Goal: Task Accomplishment & Management: Use online tool/utility

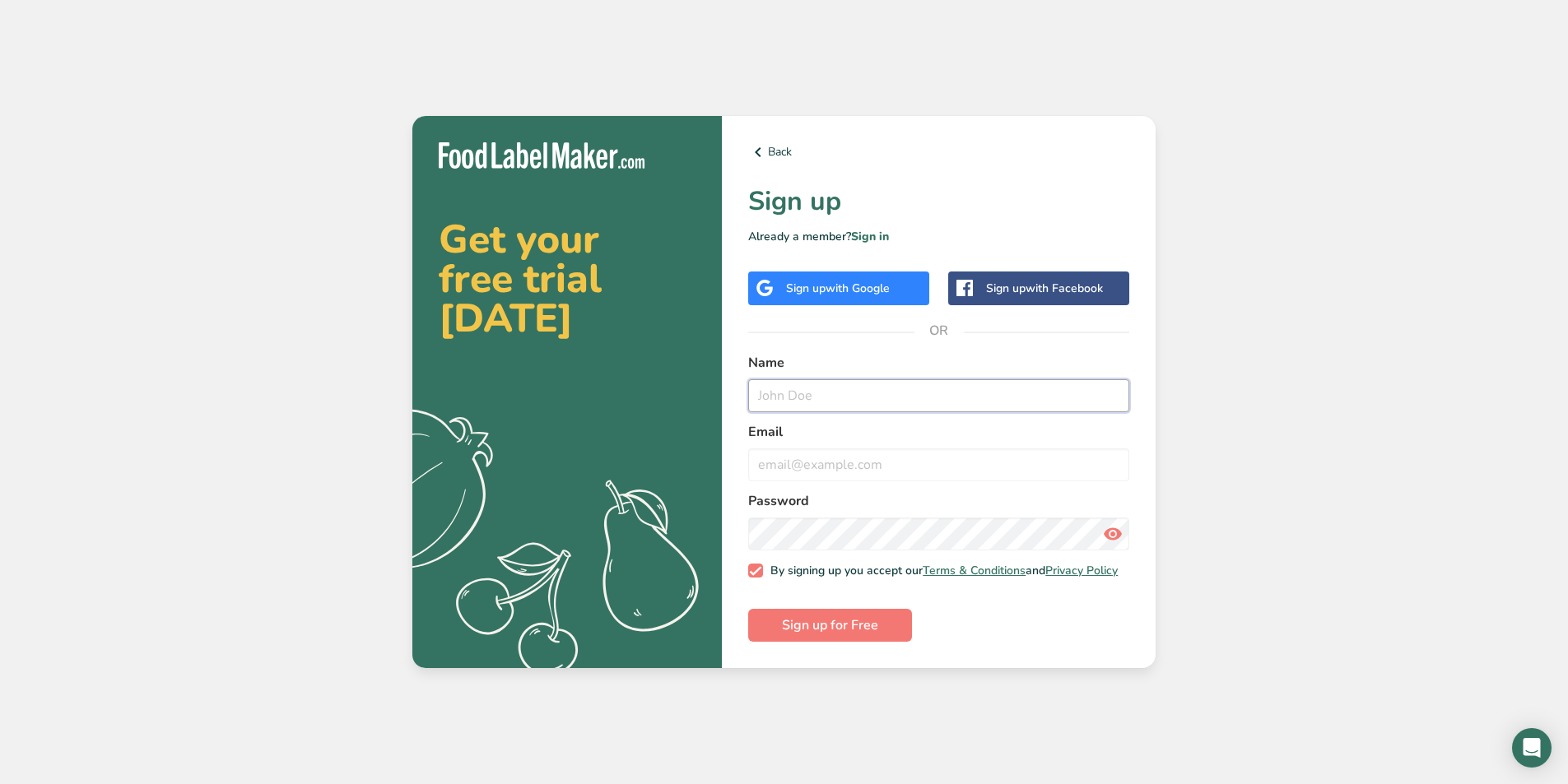
click at [1023, 387] on input "text" at bounding box center [938, 396] width 381 height 33
click at [1033, 459] on input "email" at bounding box center [938, 465] width 381 height 33
click at [987, 395] on input "john72560000@gmail.com" at bounding box center [938, 396] width 381 height 33
type input "j"
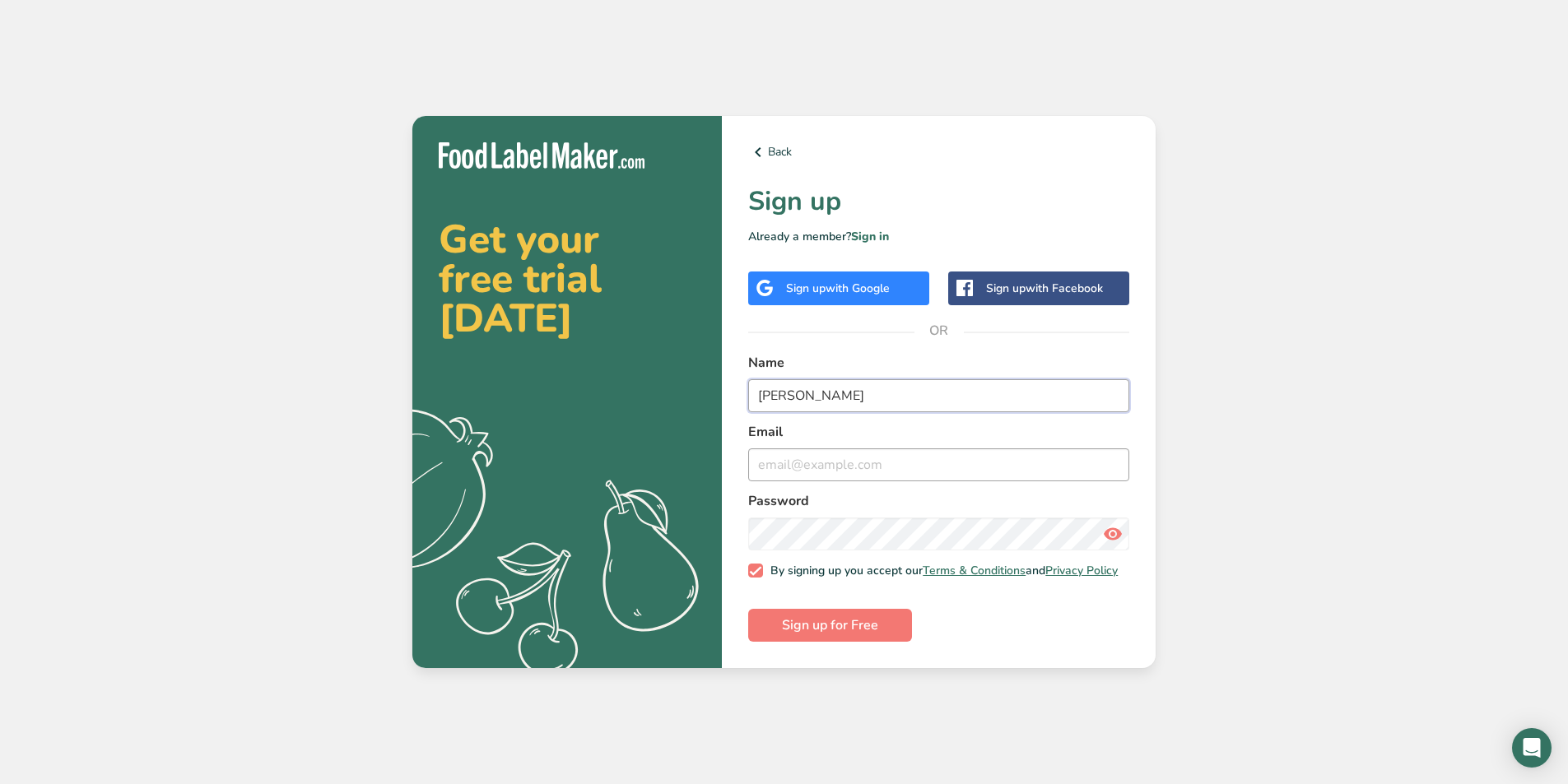
type input "john"
click at [979, 460] on input "email" at bounding box center [938, 465] width 381 height 33
type input "john72560000@gmail.com"
click at [1119, 530] on icon at bounding box center [1112, 534] width 19 height 30
click at [847, 630] on span "Sign up for Free" at bounding box center [830, 626] width 96 height 19
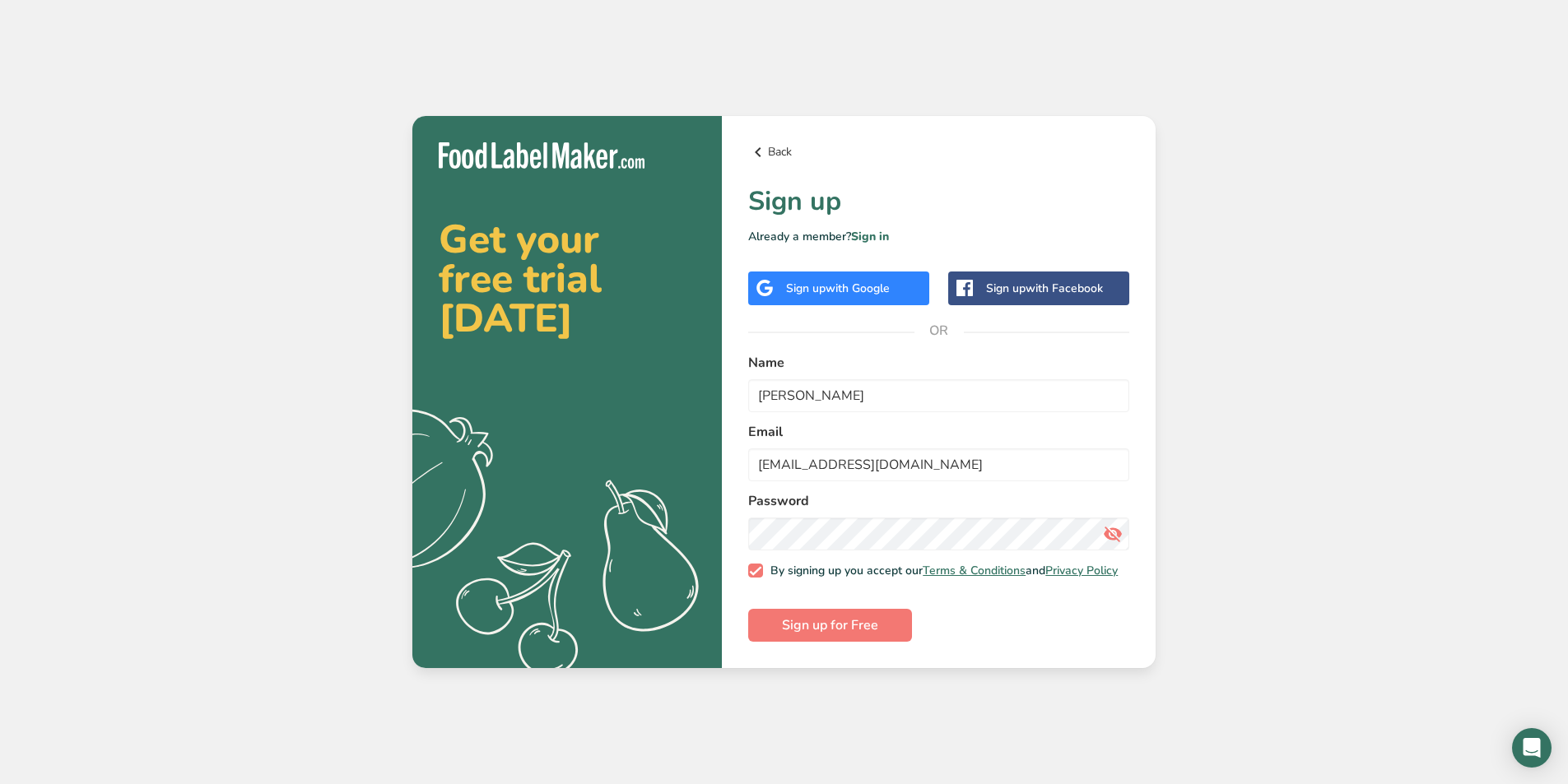
click at [761, 153] on icon at bounding box center [758, 152] width 19 height 30
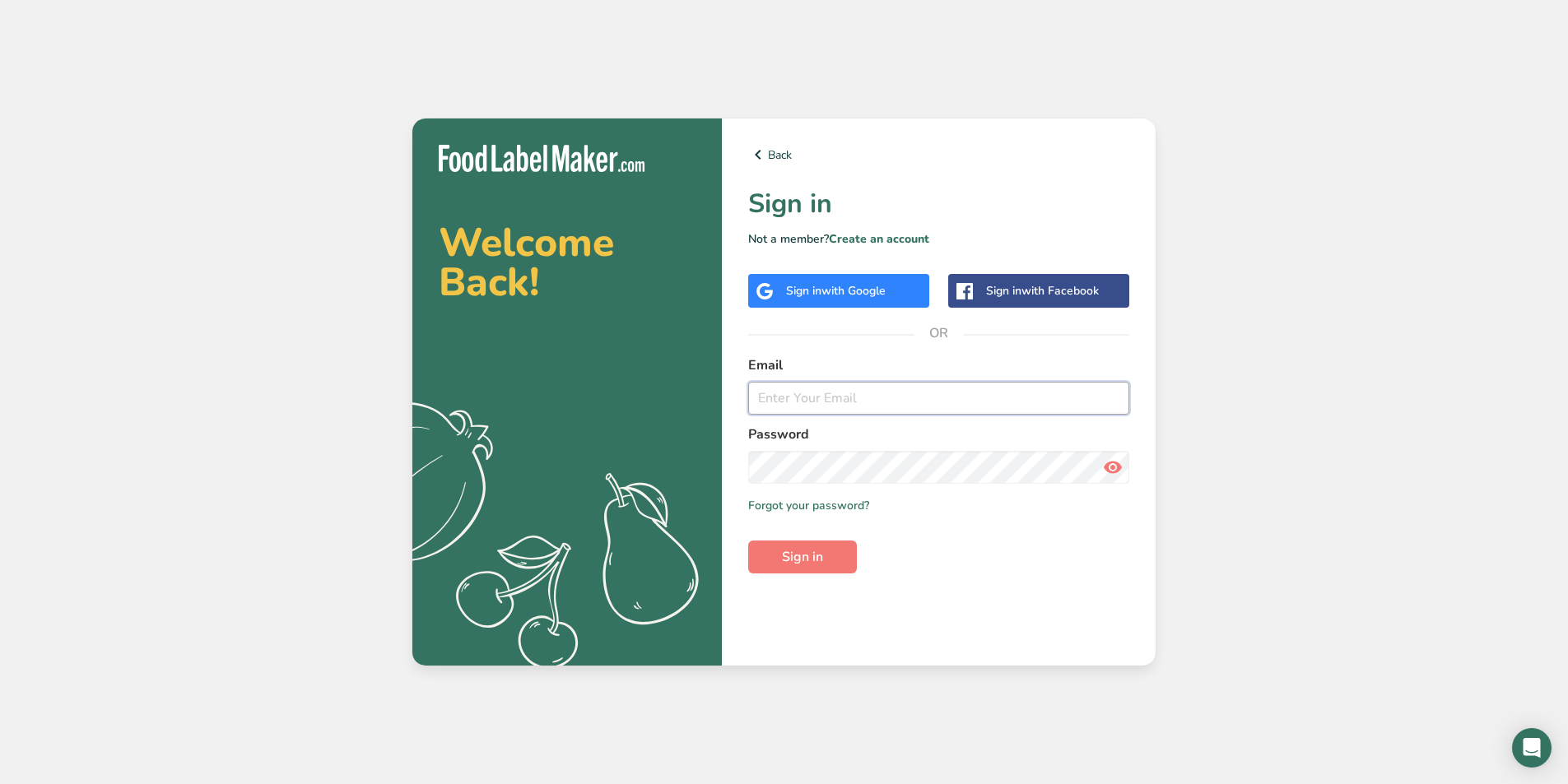
drag, startPoint x: 831, startPoint y: 404, endPoint x: 829, endPoint y: 394, distance: 10.2
click at [831, 404] on input "email" at bounding box center [938, 398] width 381 height 33
type input "[EMAIL_ADDRESS][DOMAIN_NAME]"
click at [802, 564] on span "Sign in" at bounding box center [802, 557] width 41 height 19
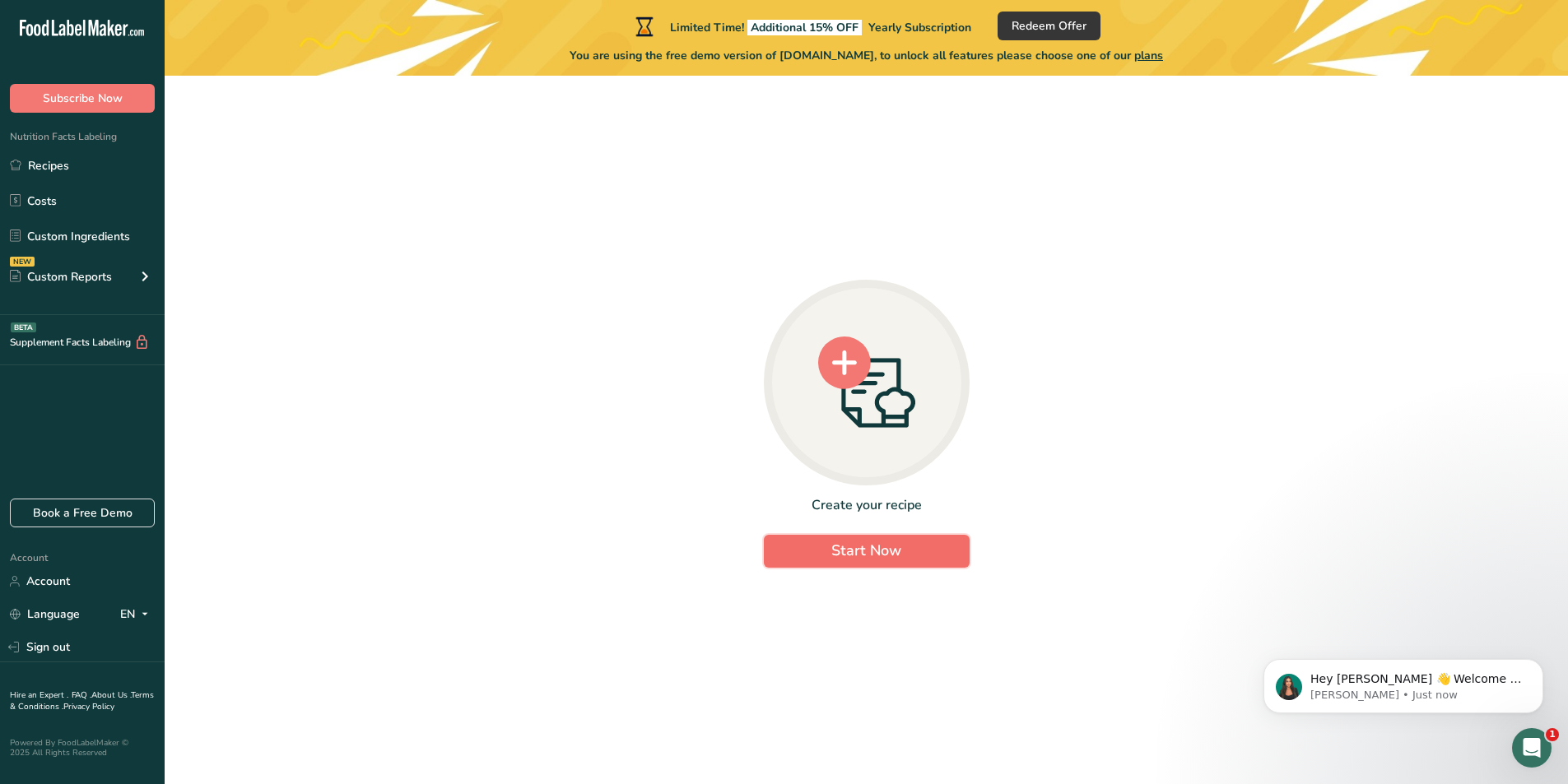
click at [899, 552] on span "Start Now" at bounding box center [867, 551] width 70 height 19
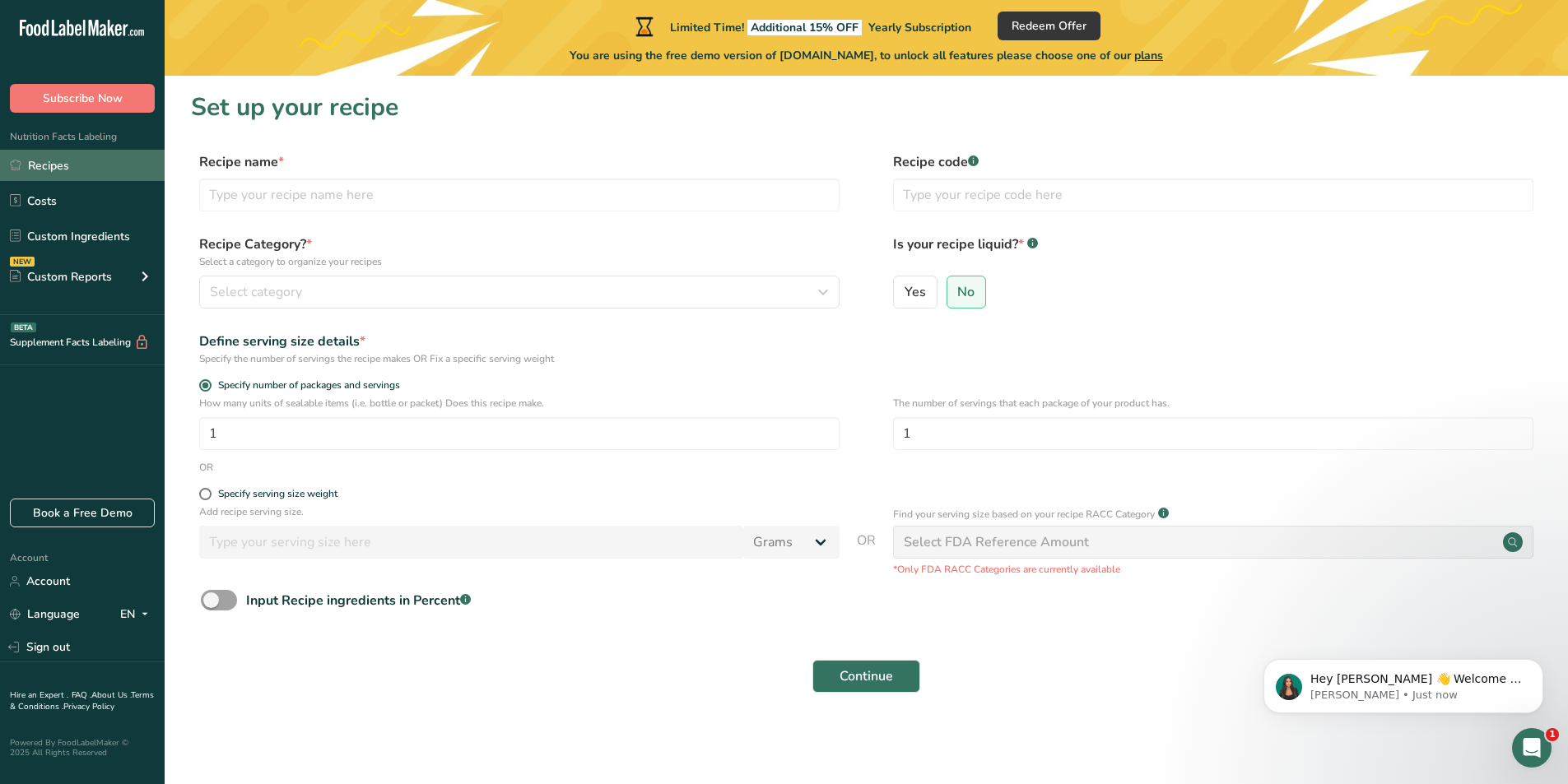
click at [38, 157] on link "Recipes" at bounding box center [82, 165] width 164 height 31
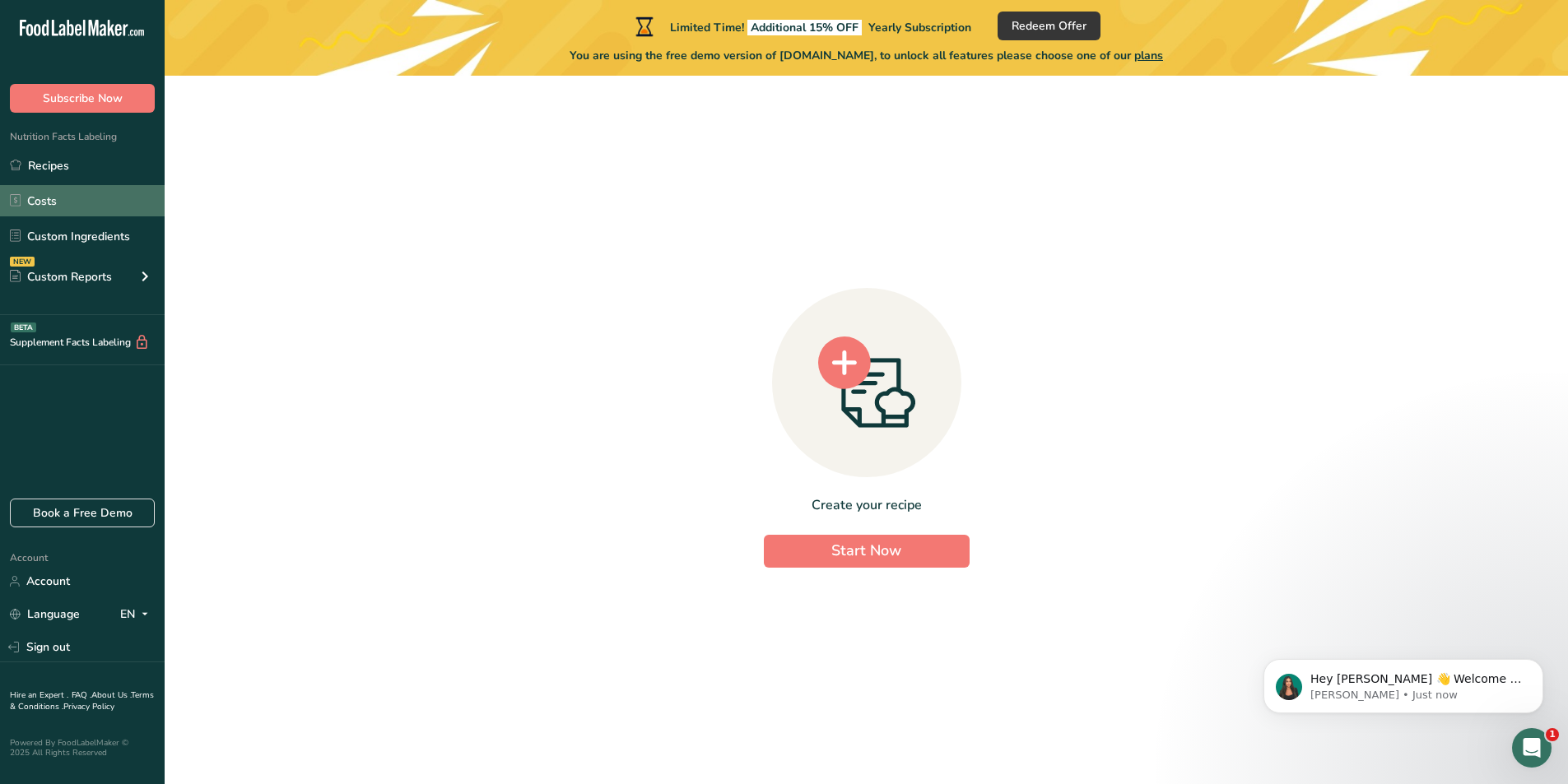
click at [73, 197] on link "Costs" at bounding box center [82, 201] width 164 height 31
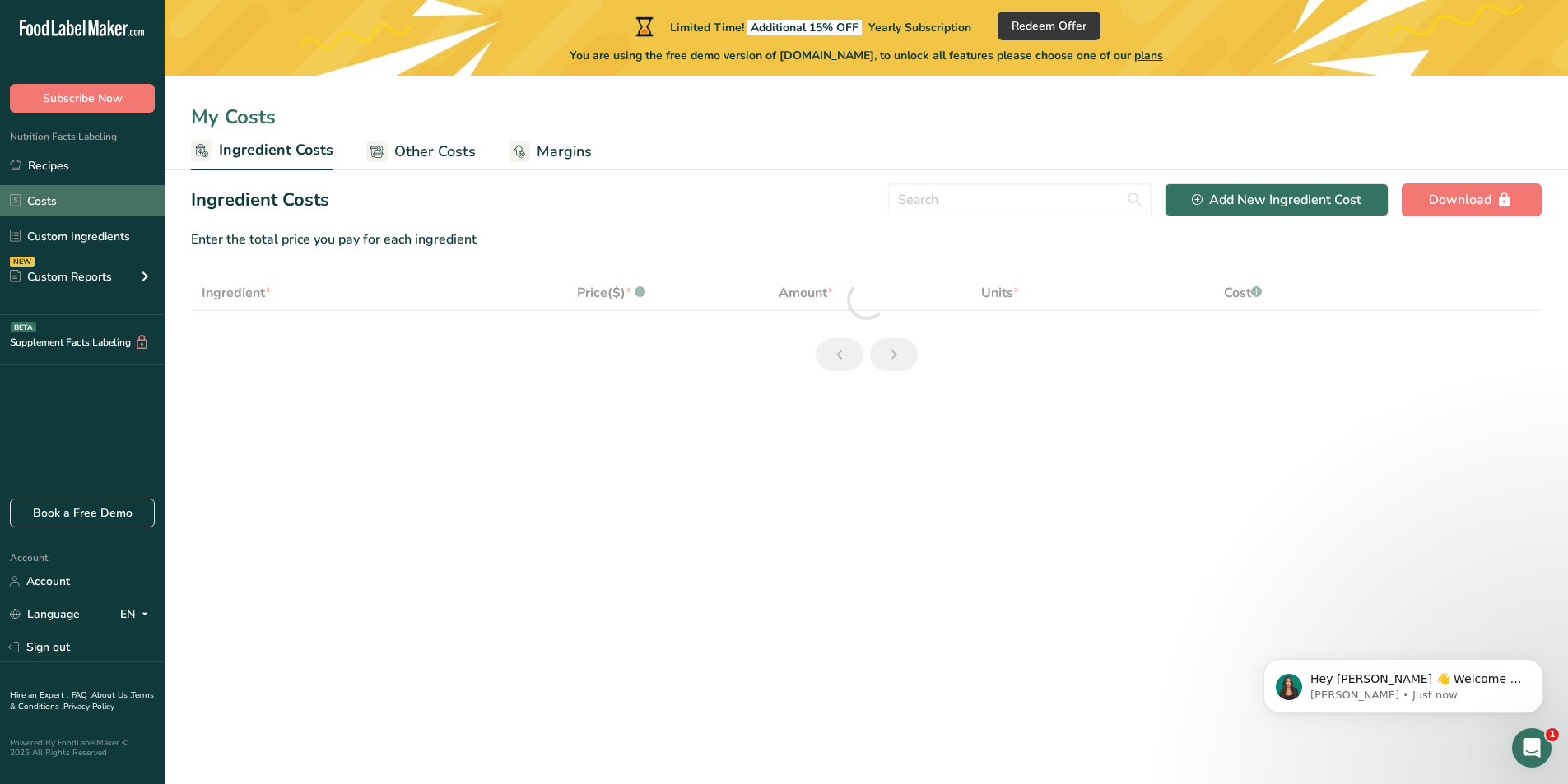
select select "1"
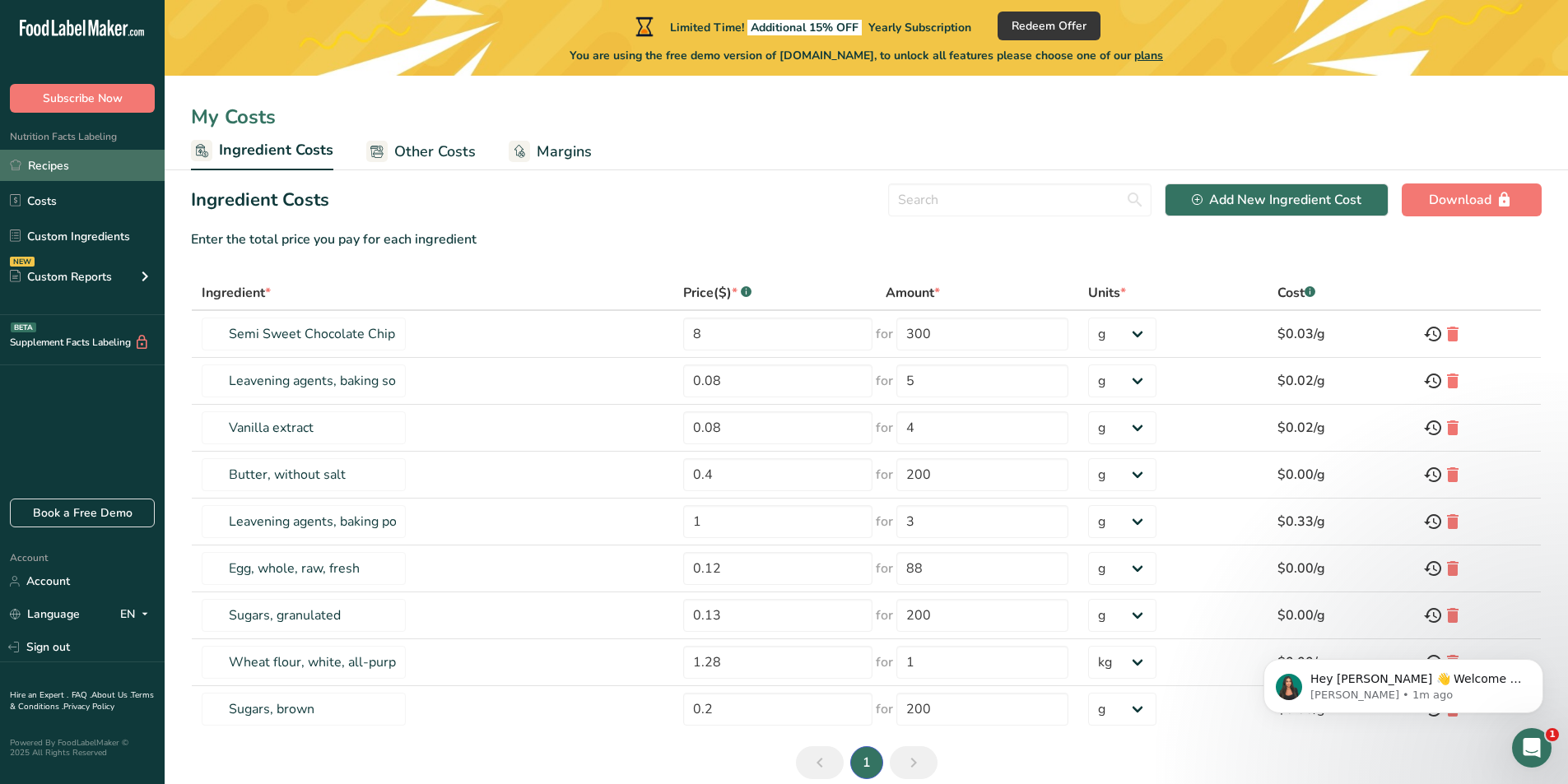
click at [47, 166] on link "Recipes" at bounding box center [82, 165] width 164 height 31
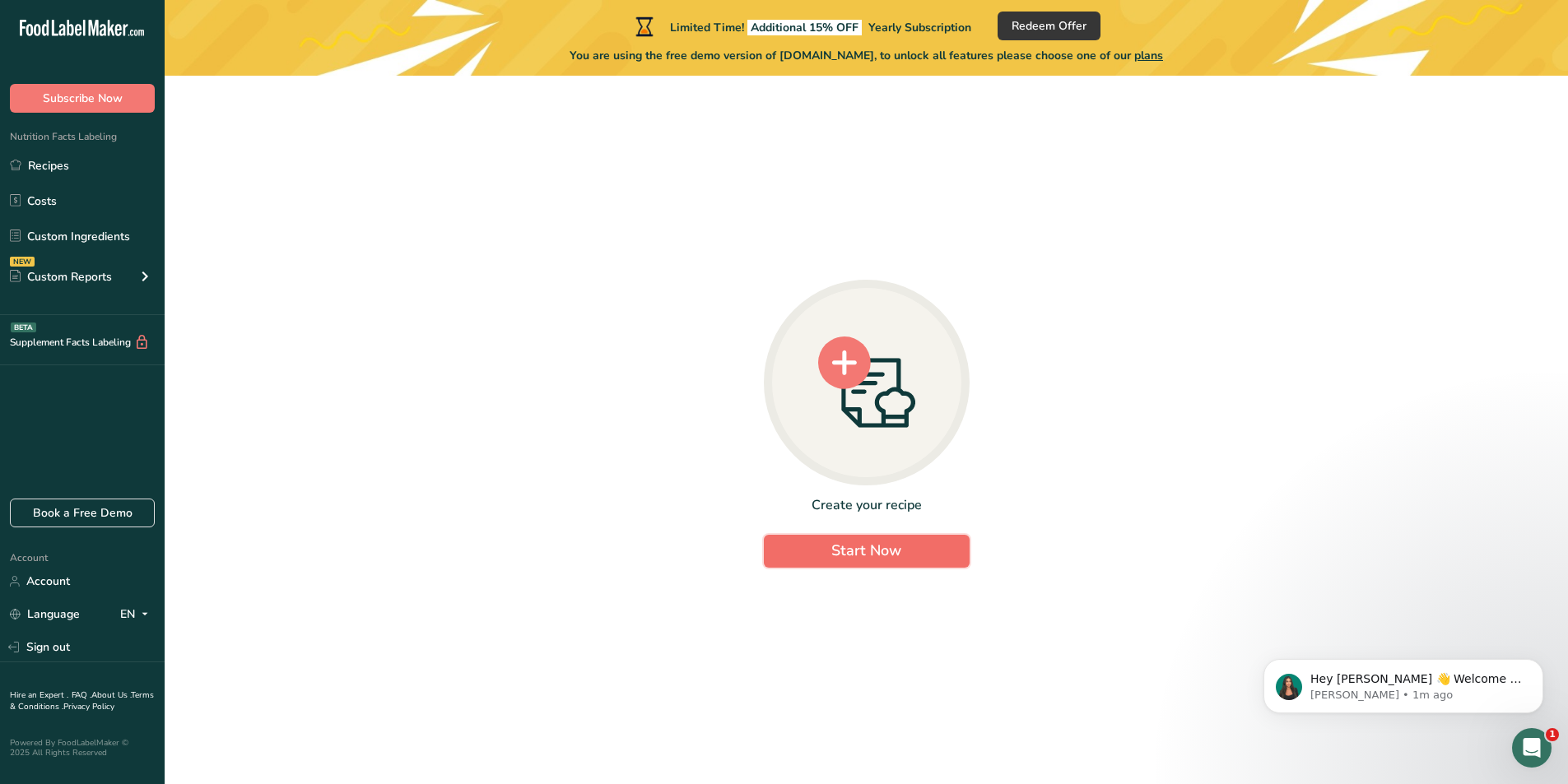
click at [927, 556] on button "Start Now" at bounding box center [867, 552] width 206 height 33
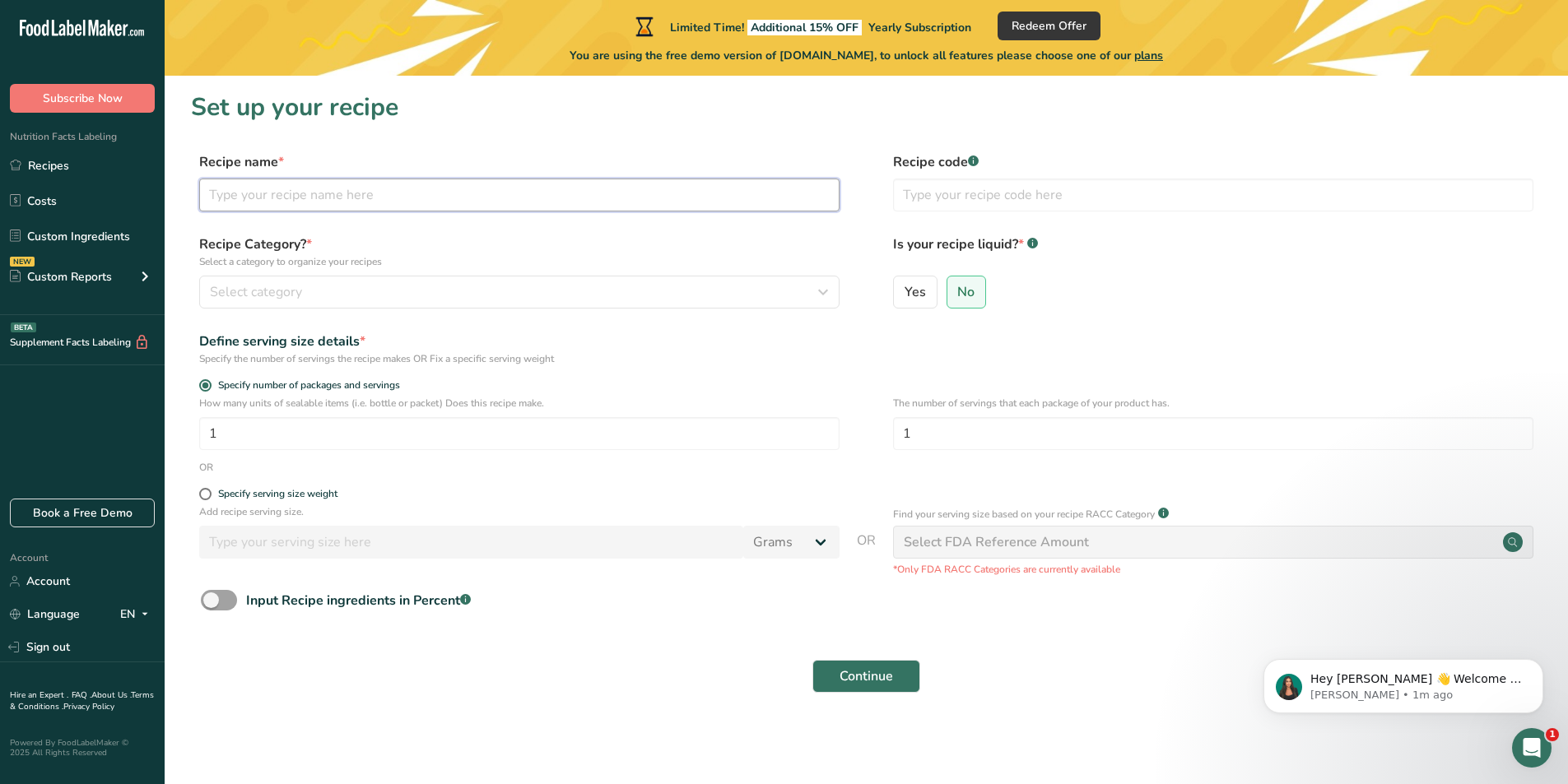
click at [396, 201] on input "text" at bounding box center [519, 195] width 640 height 33
type input "c"
type input "chicken biryani"
click at [523, 306] on button "Select category" at bounding box center [519, 292] width 640 height 33
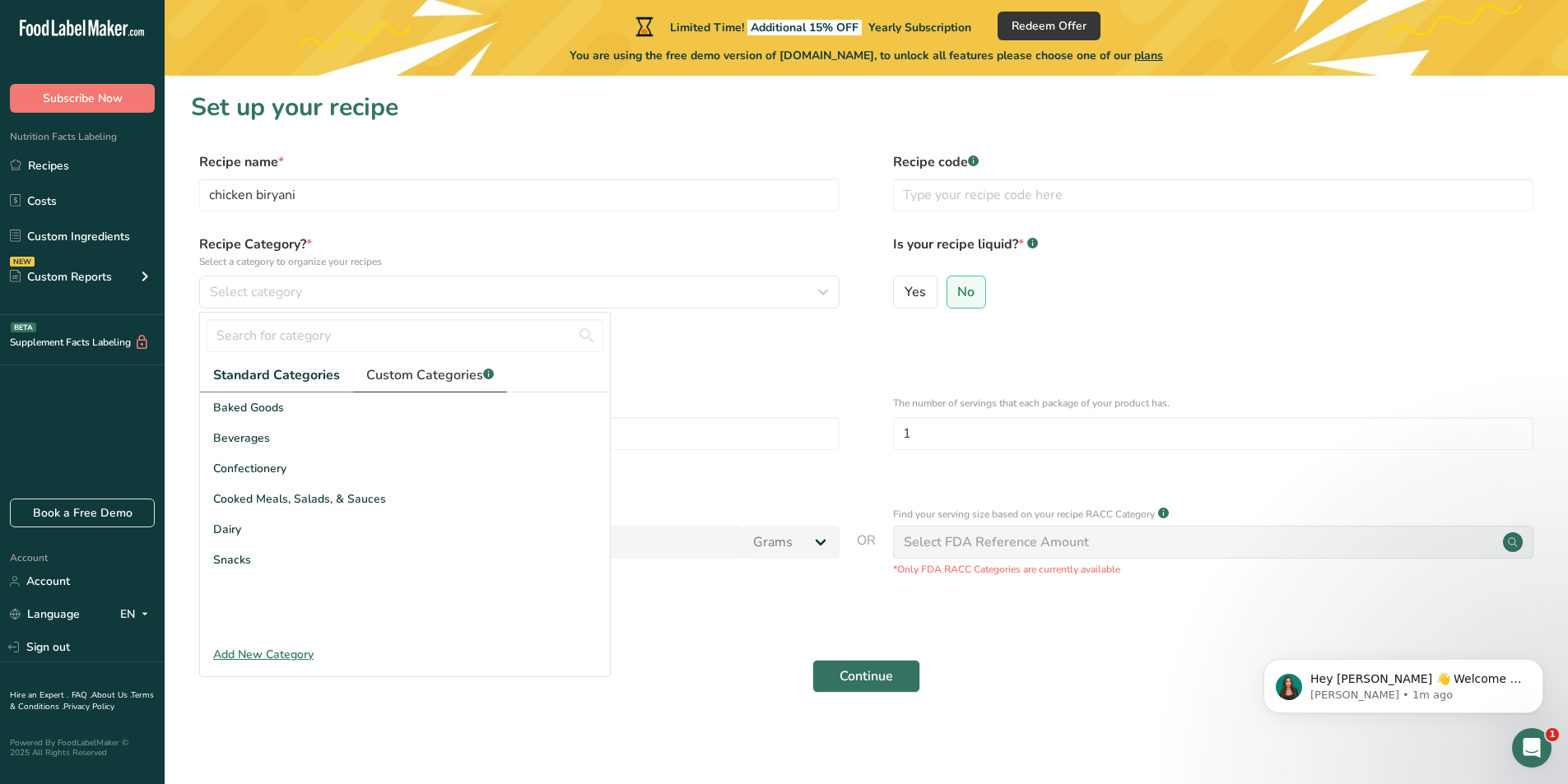
click at [439, 369] on span "Custom Categories .a-a{fill:#347362;}.b-a{fill:#fff;}" at bounding box center [429, 375] width 127 height 19
click at [324, 384] on span "Standard Categories" at bounding box center [275, 375] width 125 height 19
click at [293, 498] on span "Cooked Meals, Salads, & Sauces" at bounding box center [299, 499] width 173 height 17
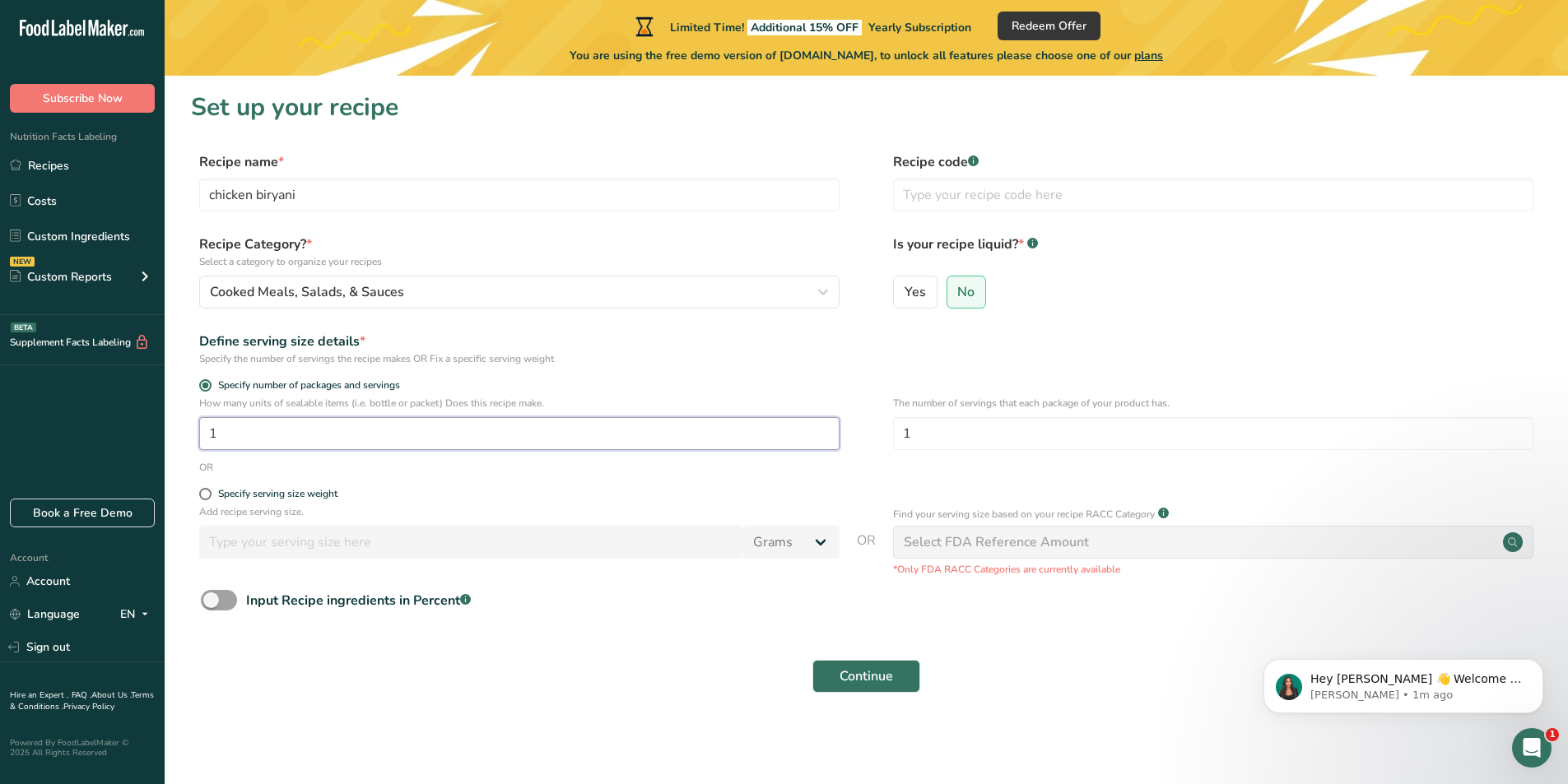
click at [354, 430] on input "1" at bounding box center [519, 434] width 640 height 33
click at [207, 492] on span at bounding box center [205, 494] width 13 height 13
click at [207, 492] on input "Specify serving size weight" at bounding box center [204, 494] width 11 height 11
radio input "true"
radio input "false"
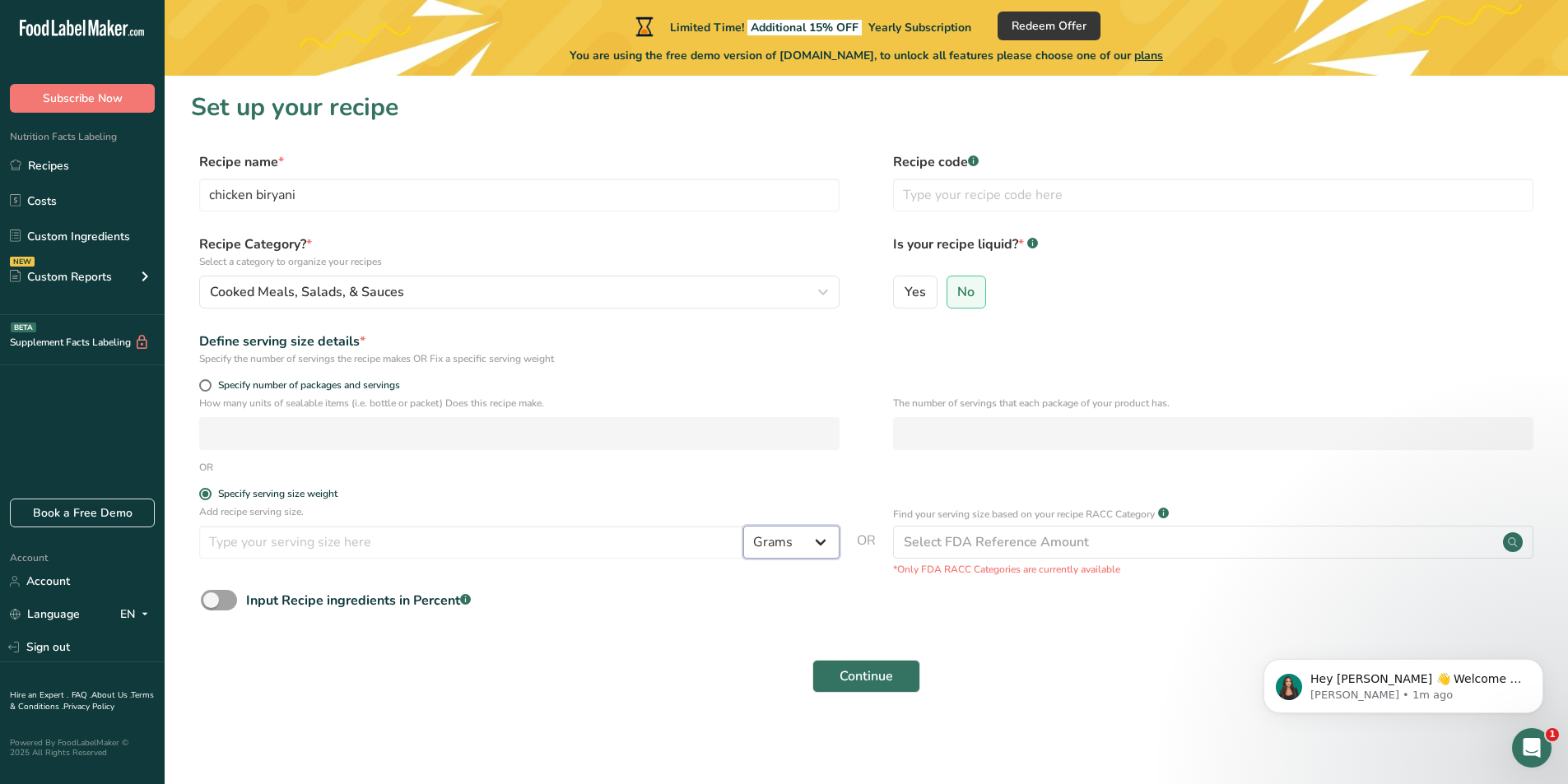
click at [830, 545] on select "Grams kg mg mcg lb oz l mL fl oz tbsp tsp cup qt gallon" at bounding box center [791, 542] width 96 height 33
select select "1"
click at [743, 526] on select "Grams kg mg mcg lb oz l mL fl oz tbsp tsp cup qt gallon" at bounding box center [791, 542] width 96 height 33
click at [489, 548] on input "number" at bounding box center [471, 542] width 544 height 33
type input "6"
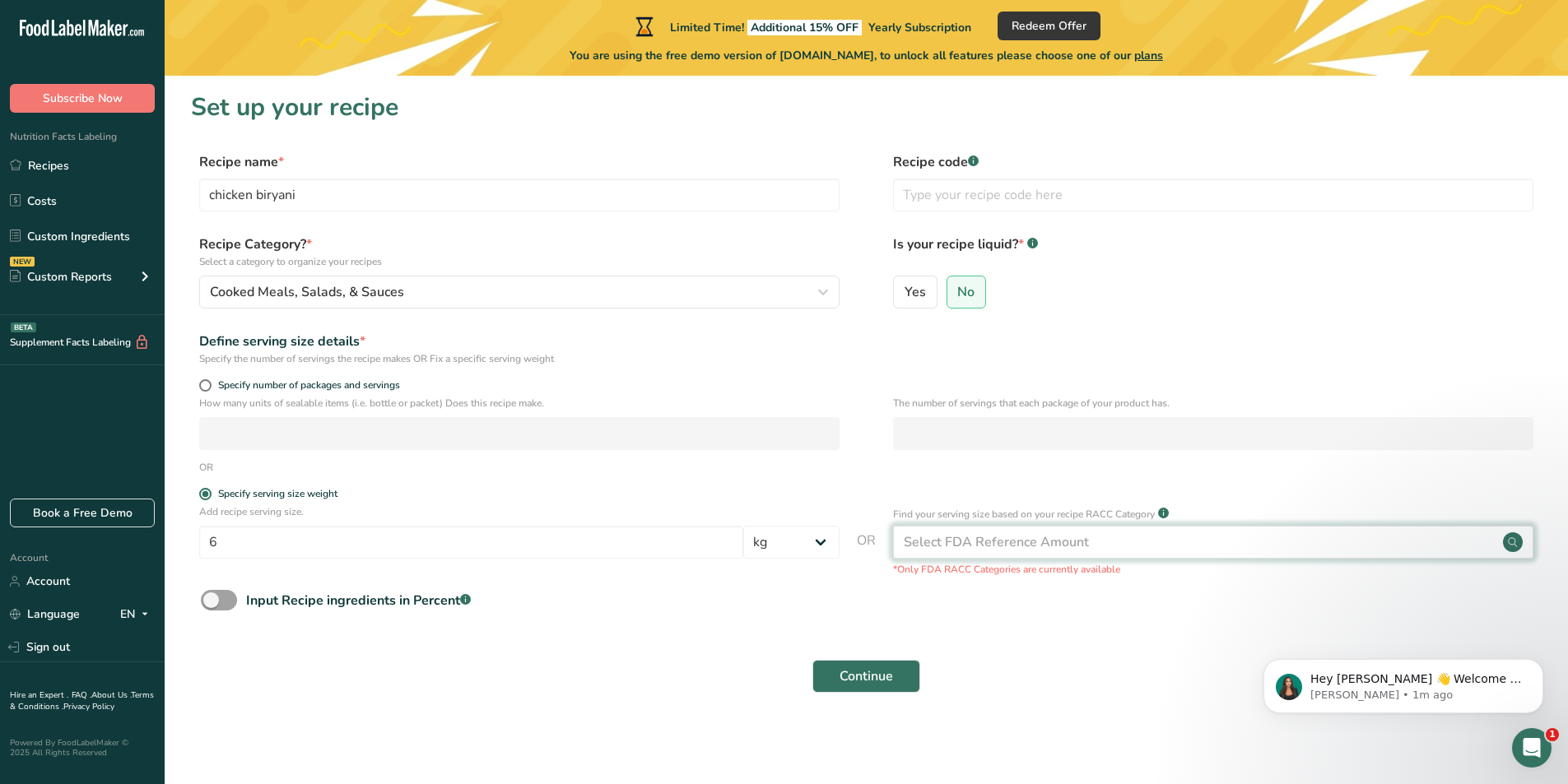
click at [1060, 545] on div "Select FDA Reference Amount" at bounding box center [996, 542] width 186 height 19
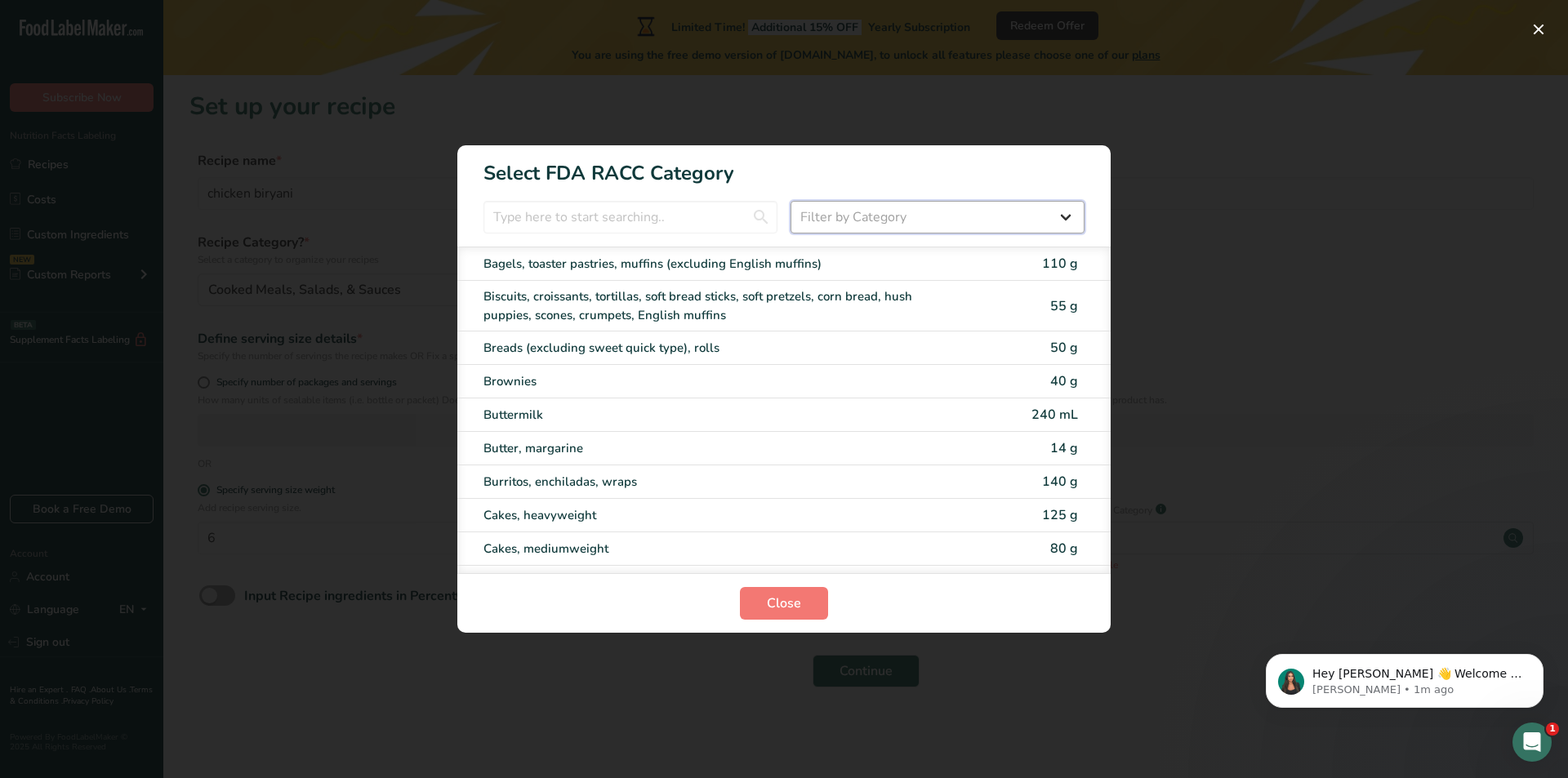
click at [864, 225] on select "Filter by Category All Bakery products Beverages Cereals and other grain produc…" at bounding box center [937, 217] width 294 height 33
select select "RACC Category Selection Modal"
click at [790, 201] on select "Filter by Category All Bakery products Beverages Cereals and other grain produc…" at bounding box center [937, 217] width 294 height 33
click at [781, 600] on span "Close" at bounding box center [784, 604] width 35 height 19
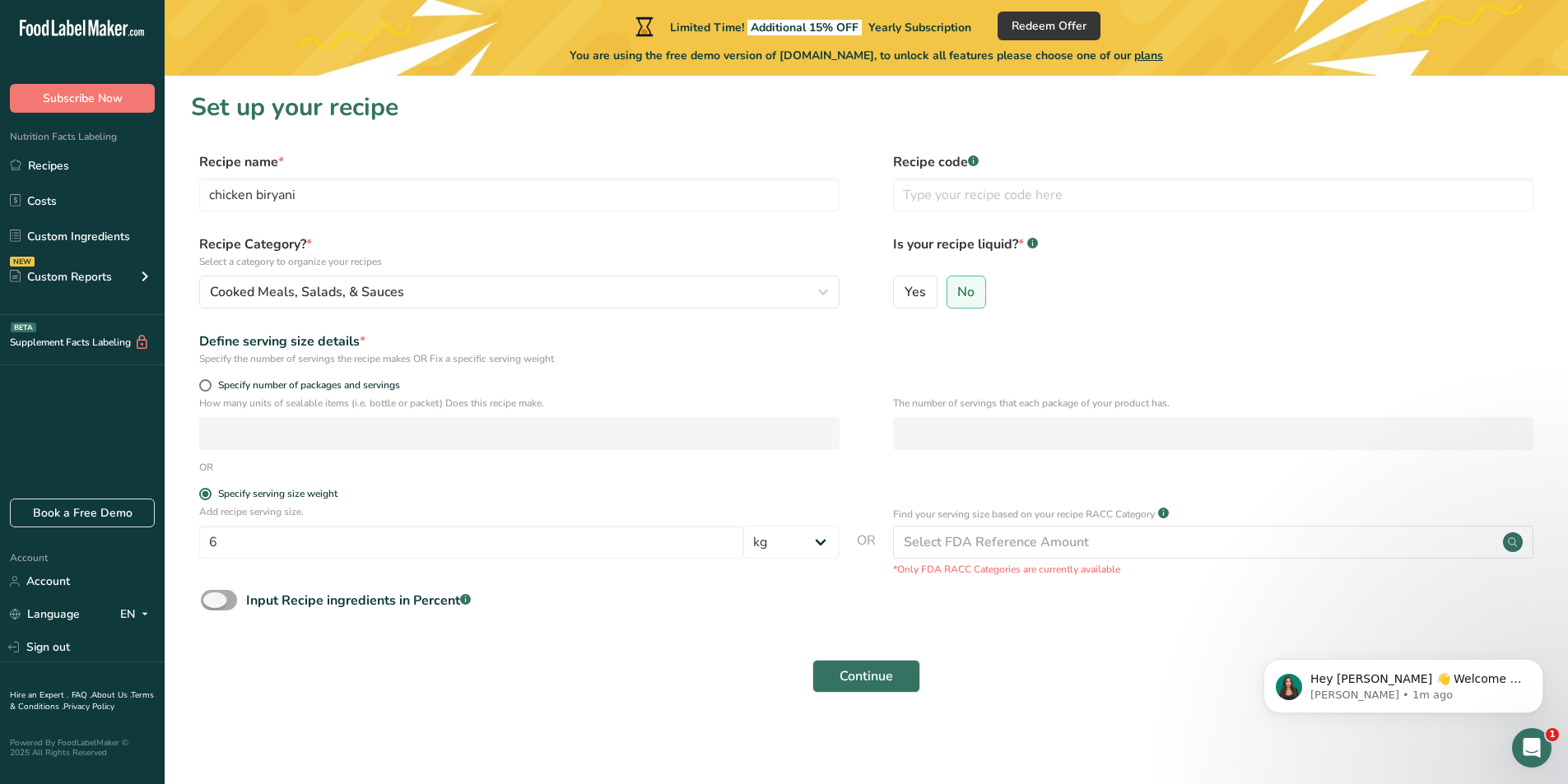
click at [240, 601] on span "Input Recipe ingredients in Percent .a-a{fill:#347362;}.b-a{fill:#fff;}" at bounding box center [354, 600] width 234 height 19
click at [212, 601] on input "Input Recipe ingredients in Percent .a-a{fill:#347362;}.b-a{fill:#fff;}" at bounding box center [206, 600] width 11 height 11
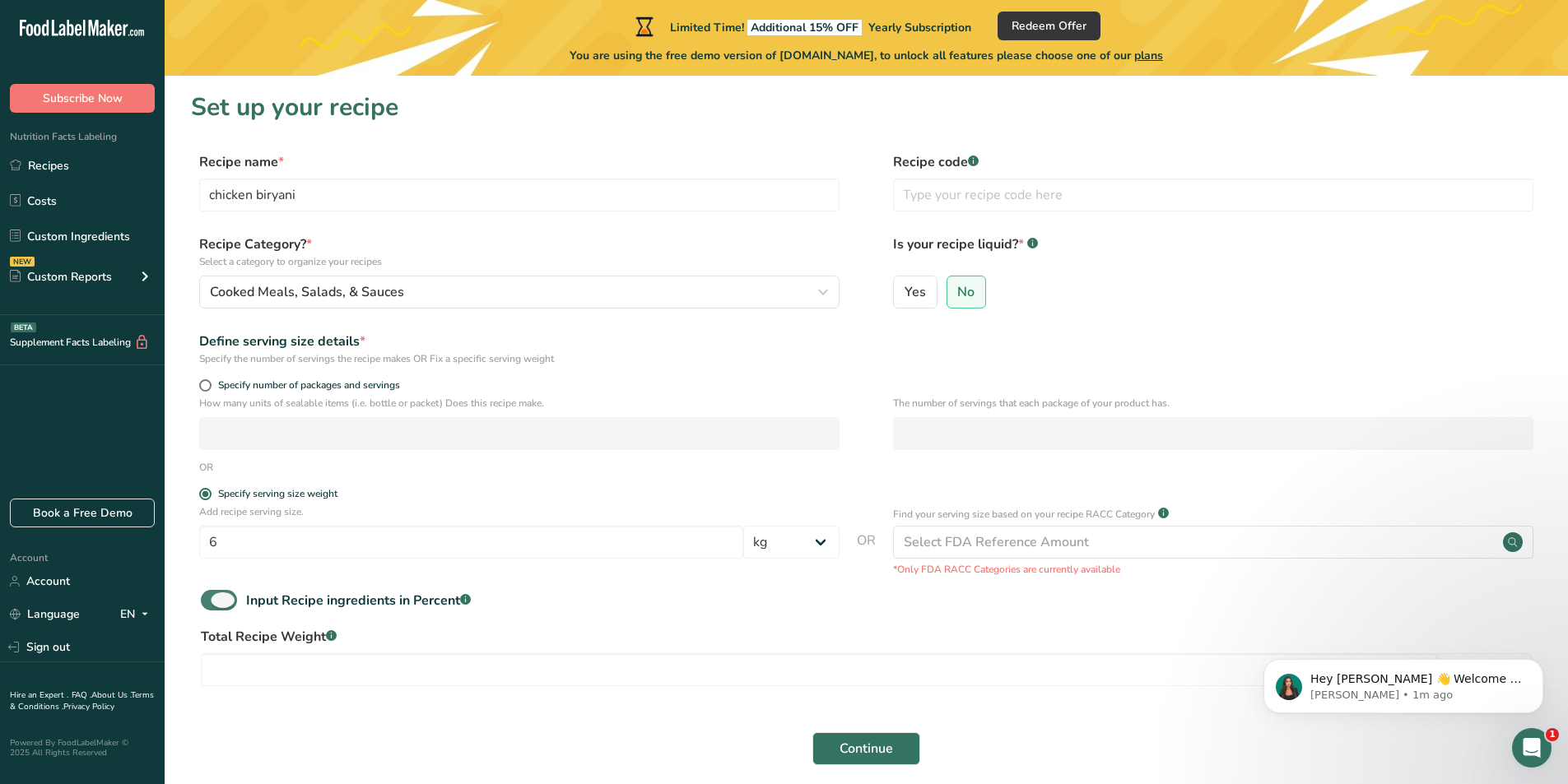
click at [213, 598] on span at bounding box center [219, 599] width 36 height 20
click at [212, 598] on input "Input Recipe ingredients in Percent .a-a{fill:#347362;}.b-a{fill:#fff;}" at bounding box center [206, 600] width 11 height 11
checkbox input "false"
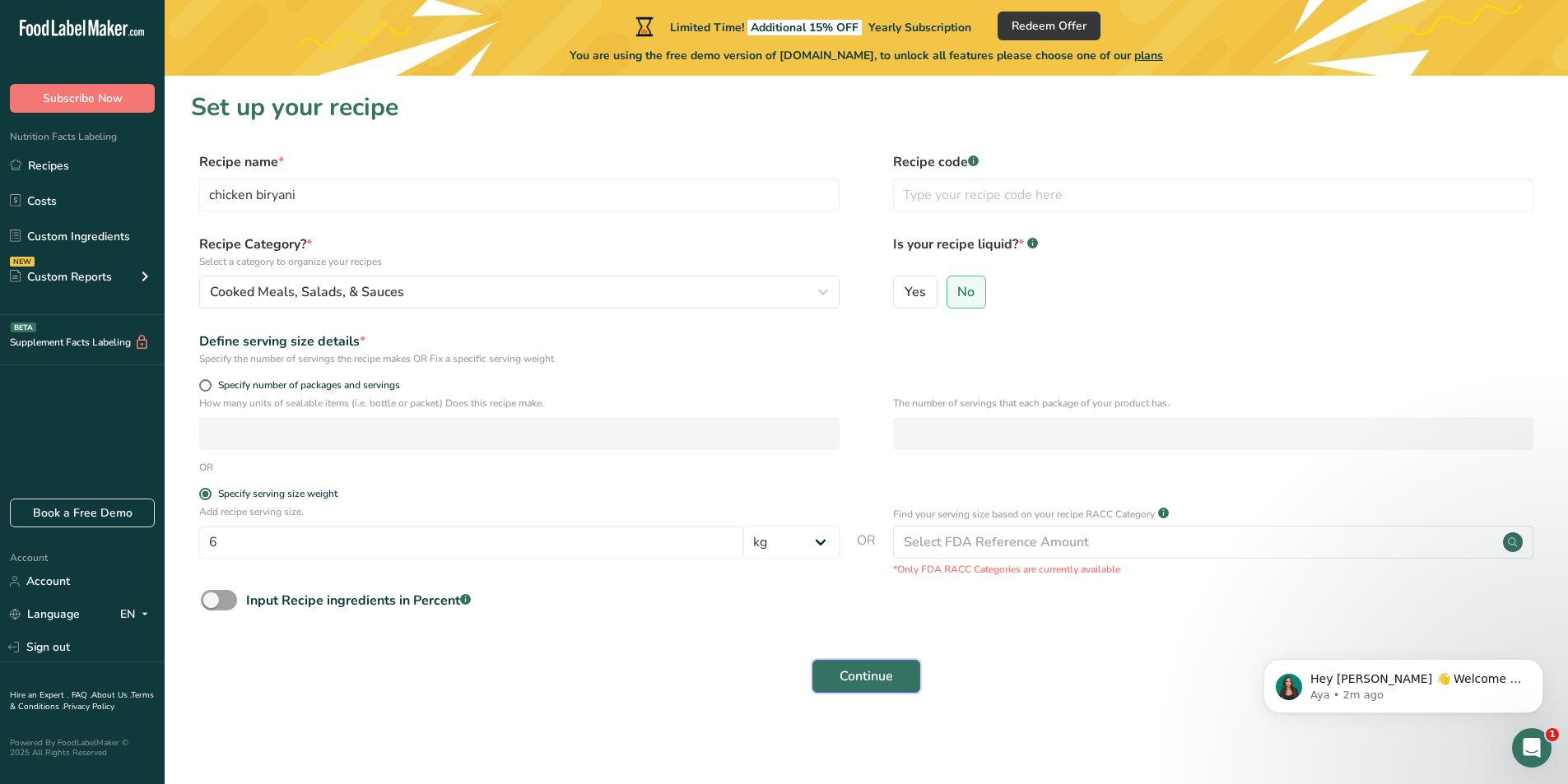
click at [882, 684] on span "Continue" at bounding box center [866, 676] width 53 height 19
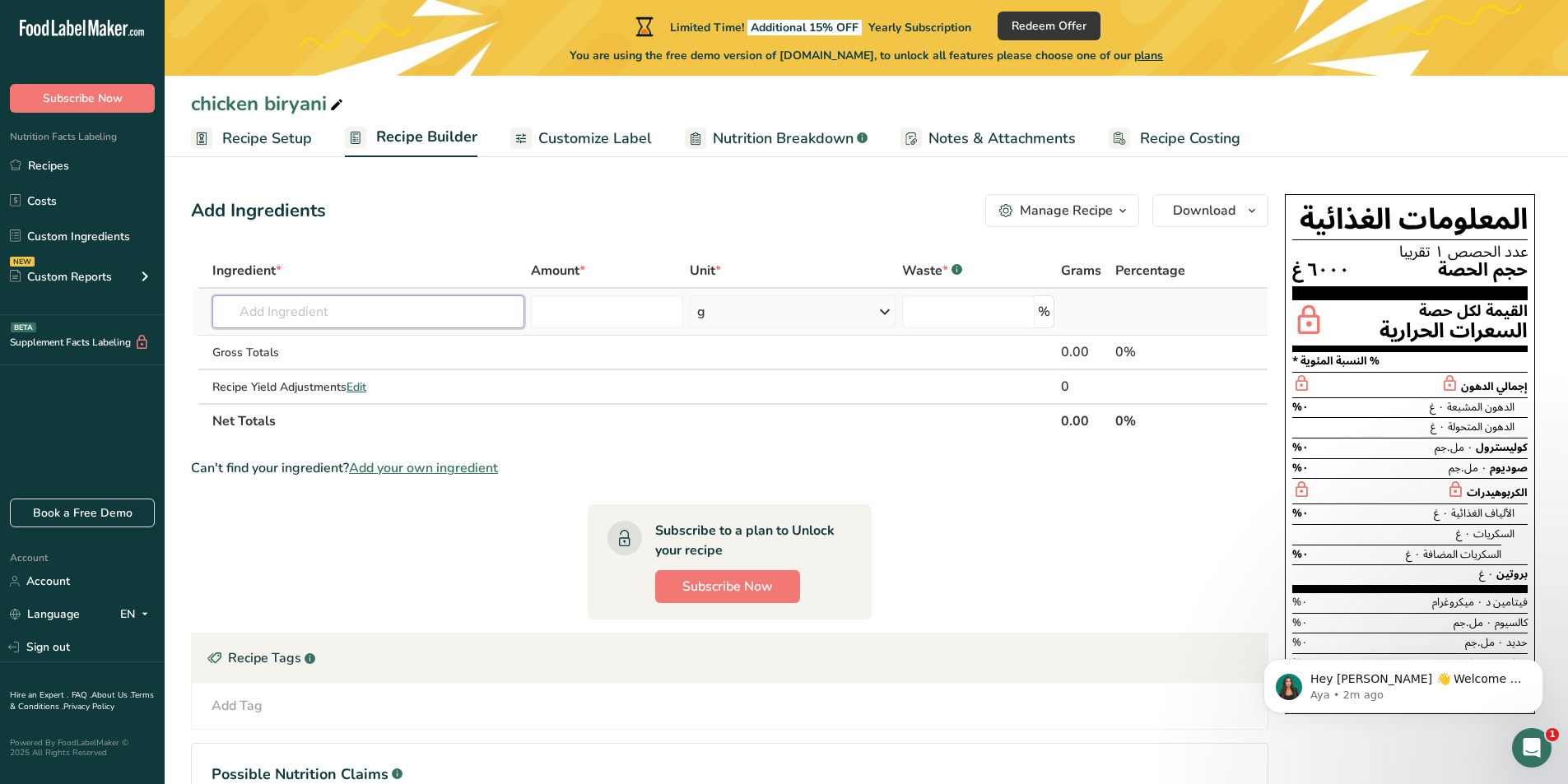
click at [388, 319] on input "text" at bounding box center [368, 312] width 312 height 33
click at [585, 143] on span "Customize Label" at bounding box center [595, 138] width 114 height 22
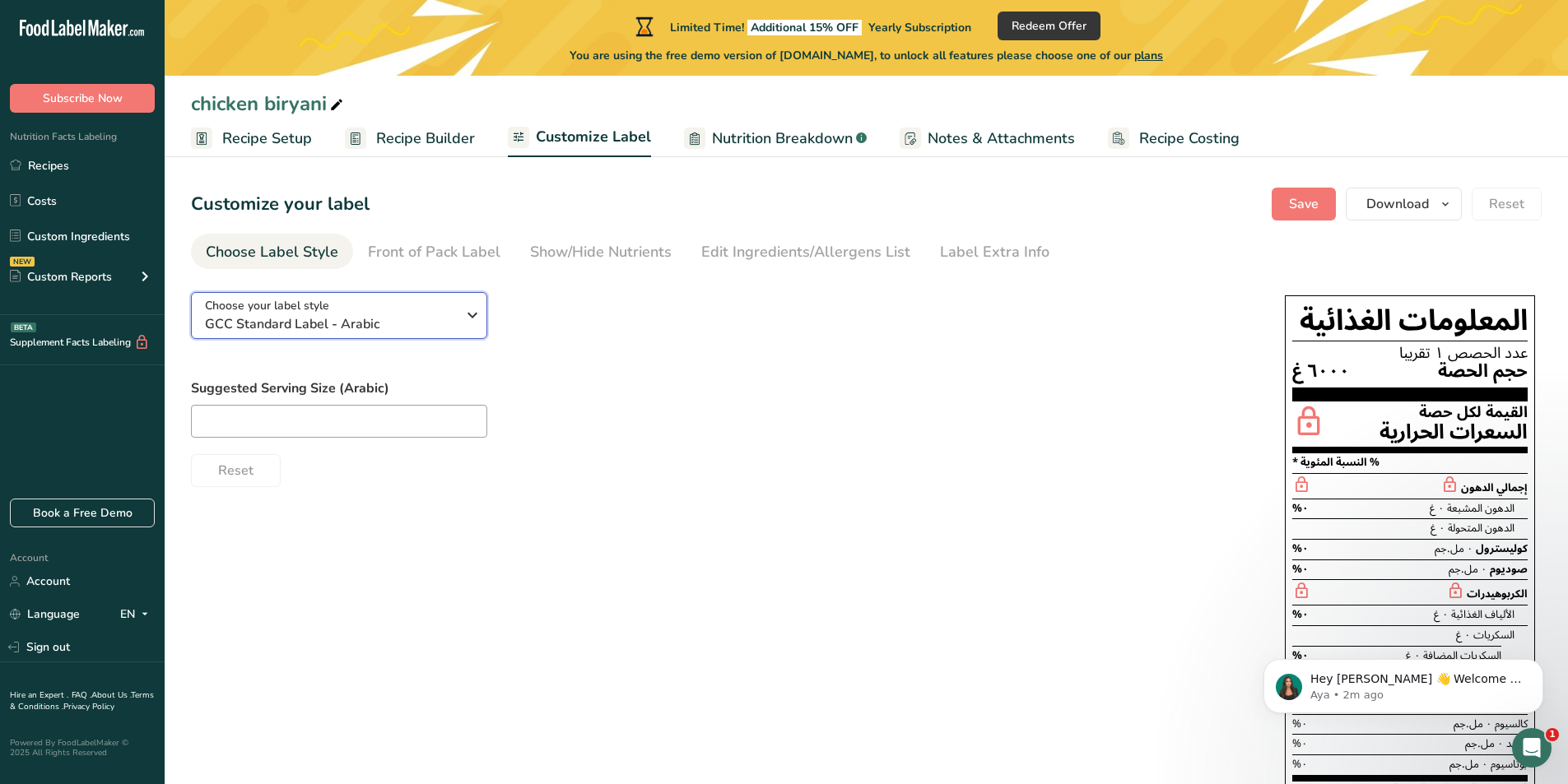
click at [472, 321] on icon "button" at bounding box center [472, 315] width 19 height 30
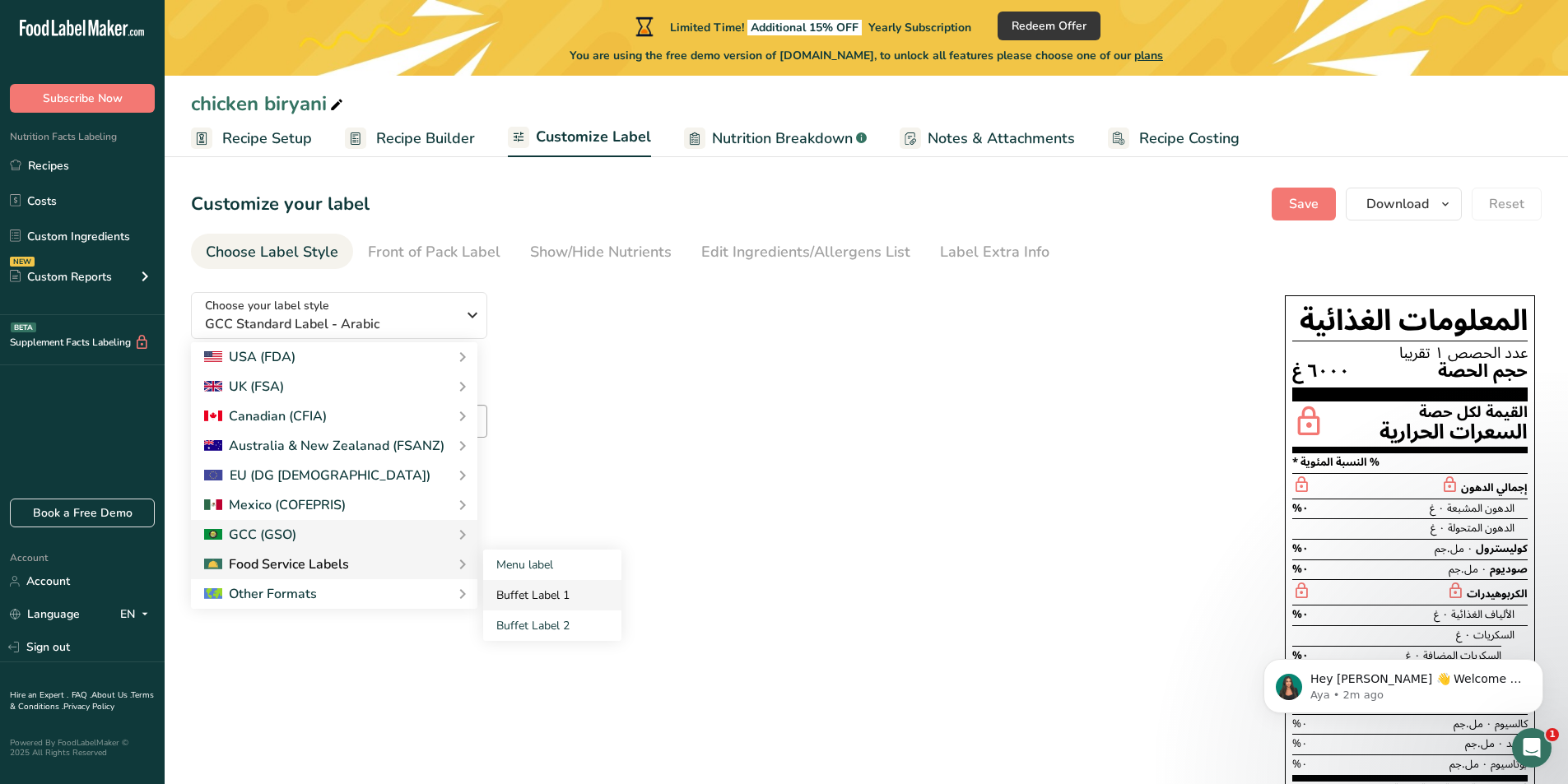
click at [528, 595] on link "Buffet Label 1" at bounding box center [552, 595] width 138 height 30
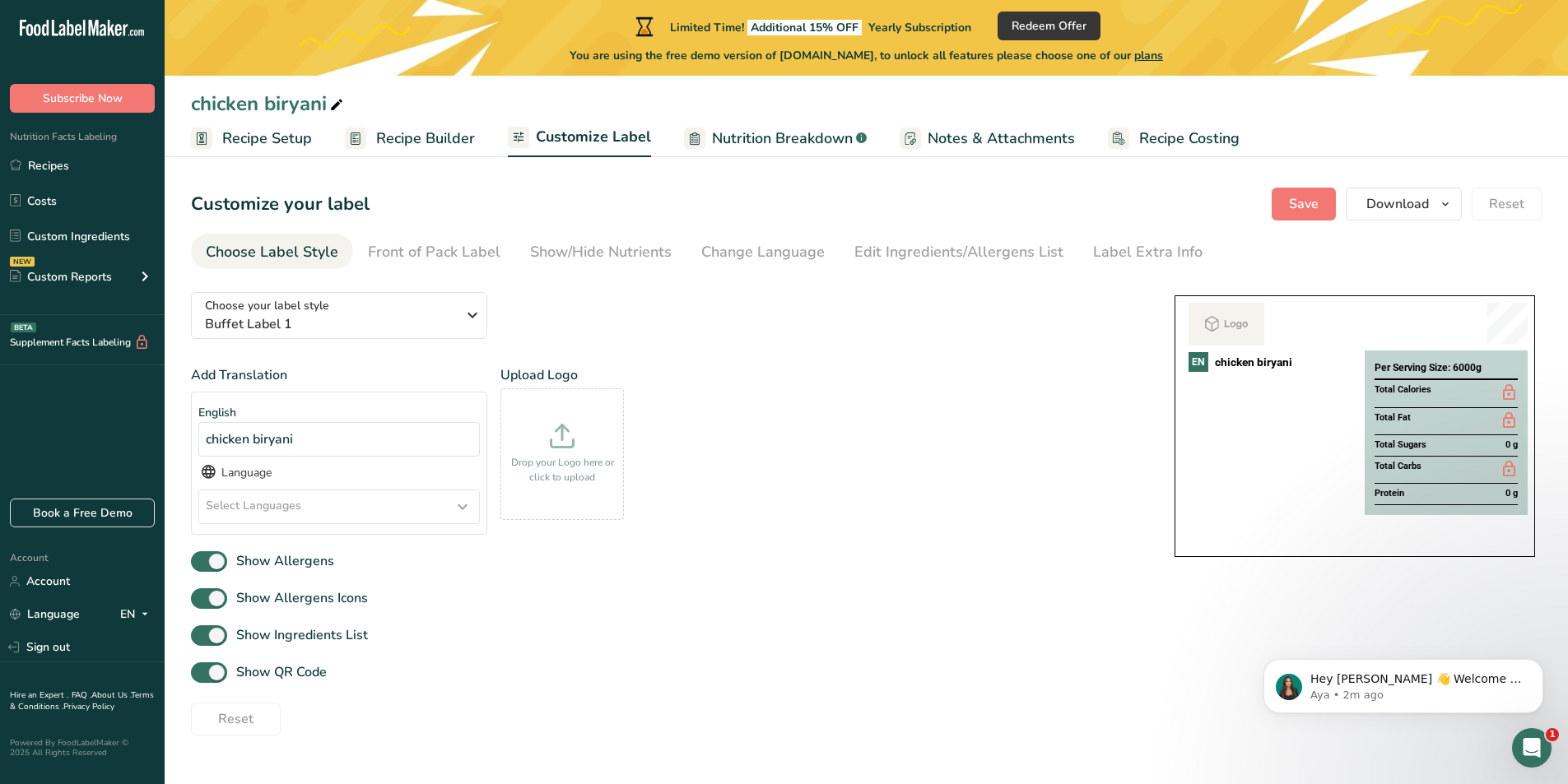
click at [463, 504] on icon at bounding box center [462, 507] width 19 height 30
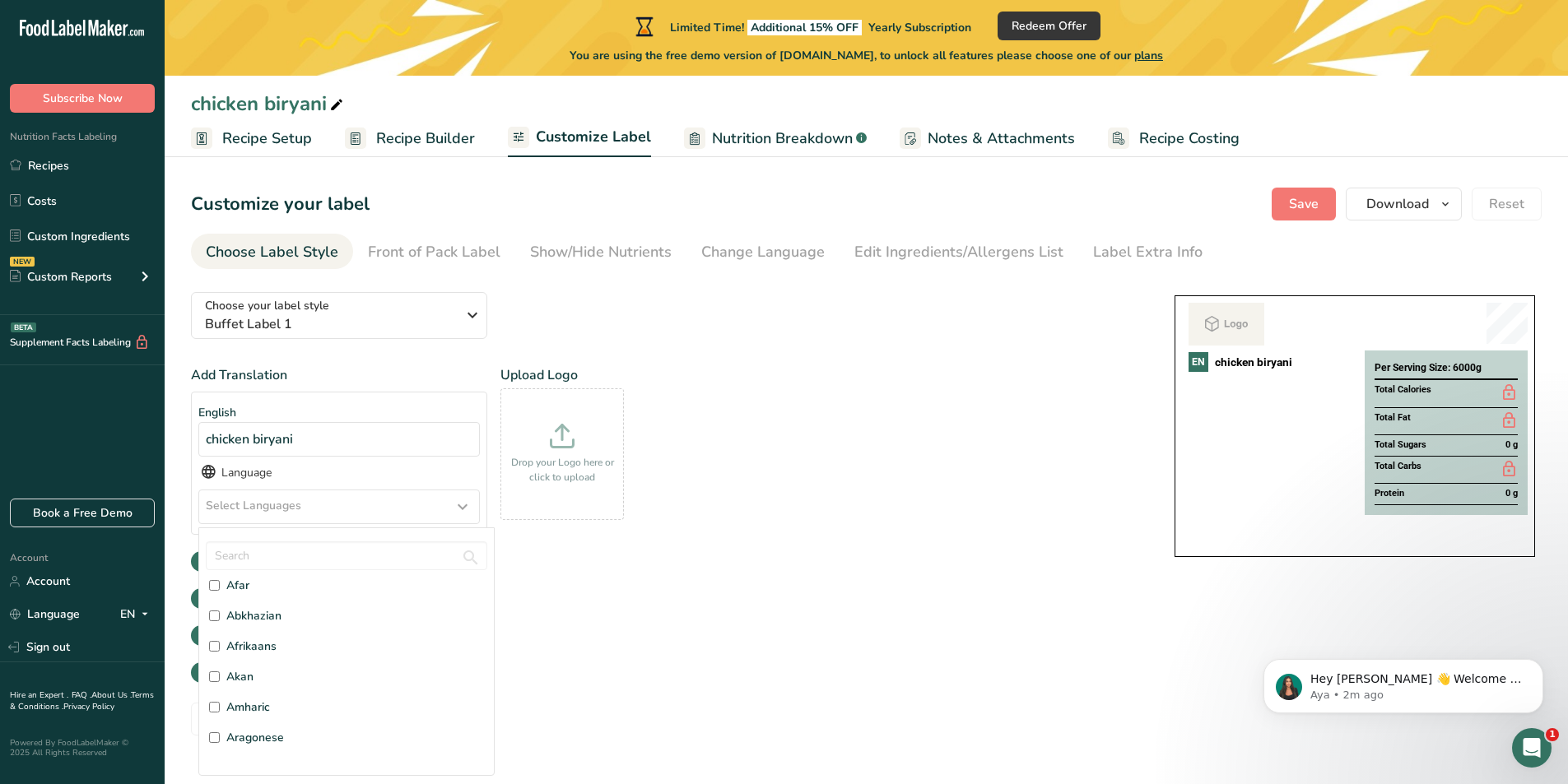
click at [680, 586] on div "Show Allergens Icons" at bounding box center [666, 598] width 951 height 27
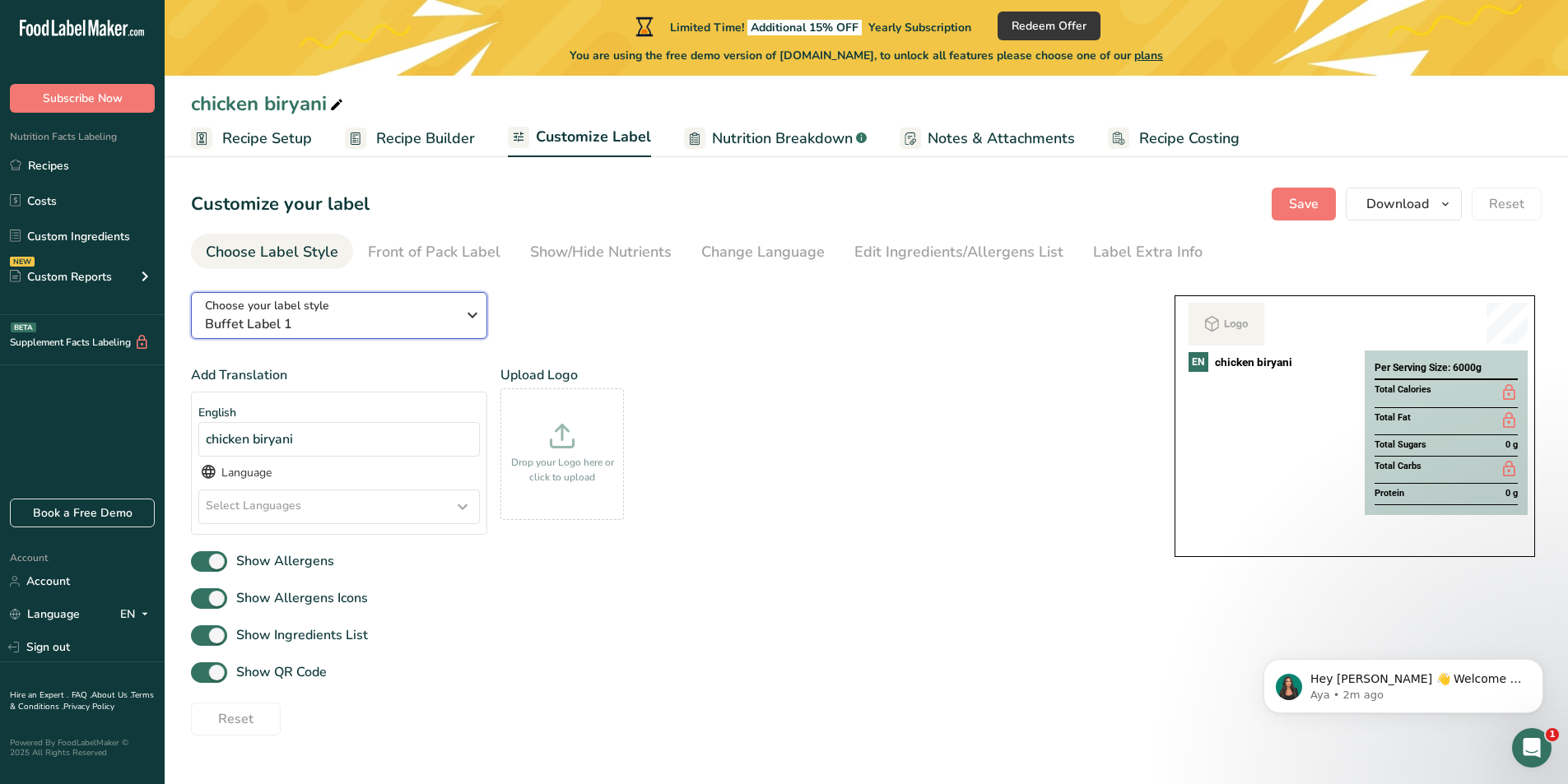
click at [483, 325] on button "Choose your label style Buffet Label 1" at bounding box center [339, 316] width 296 height 47
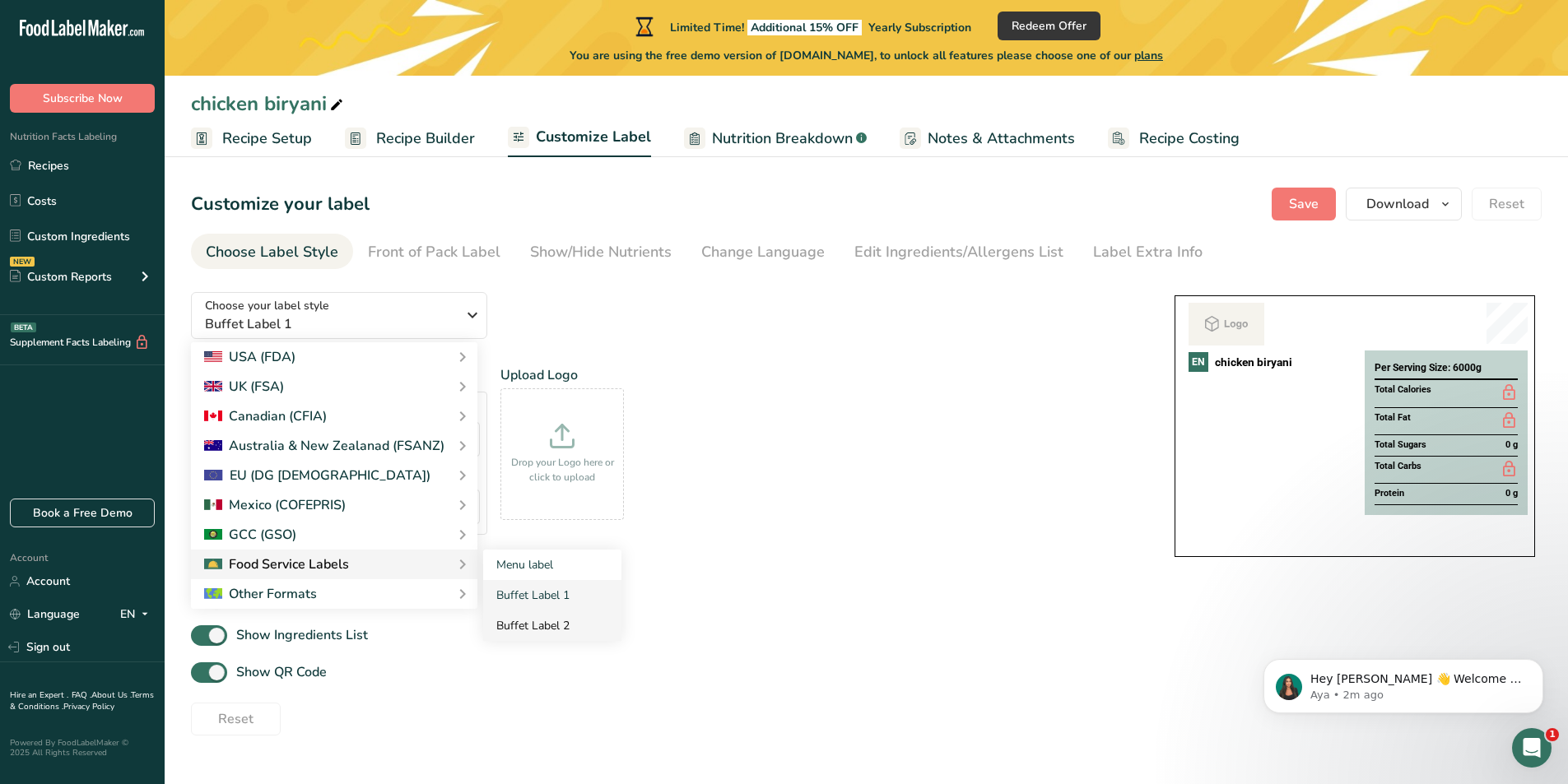
click at [509, 625] on link "Buffet Label 2" at bounding box center [552, 626] width 138 height 30
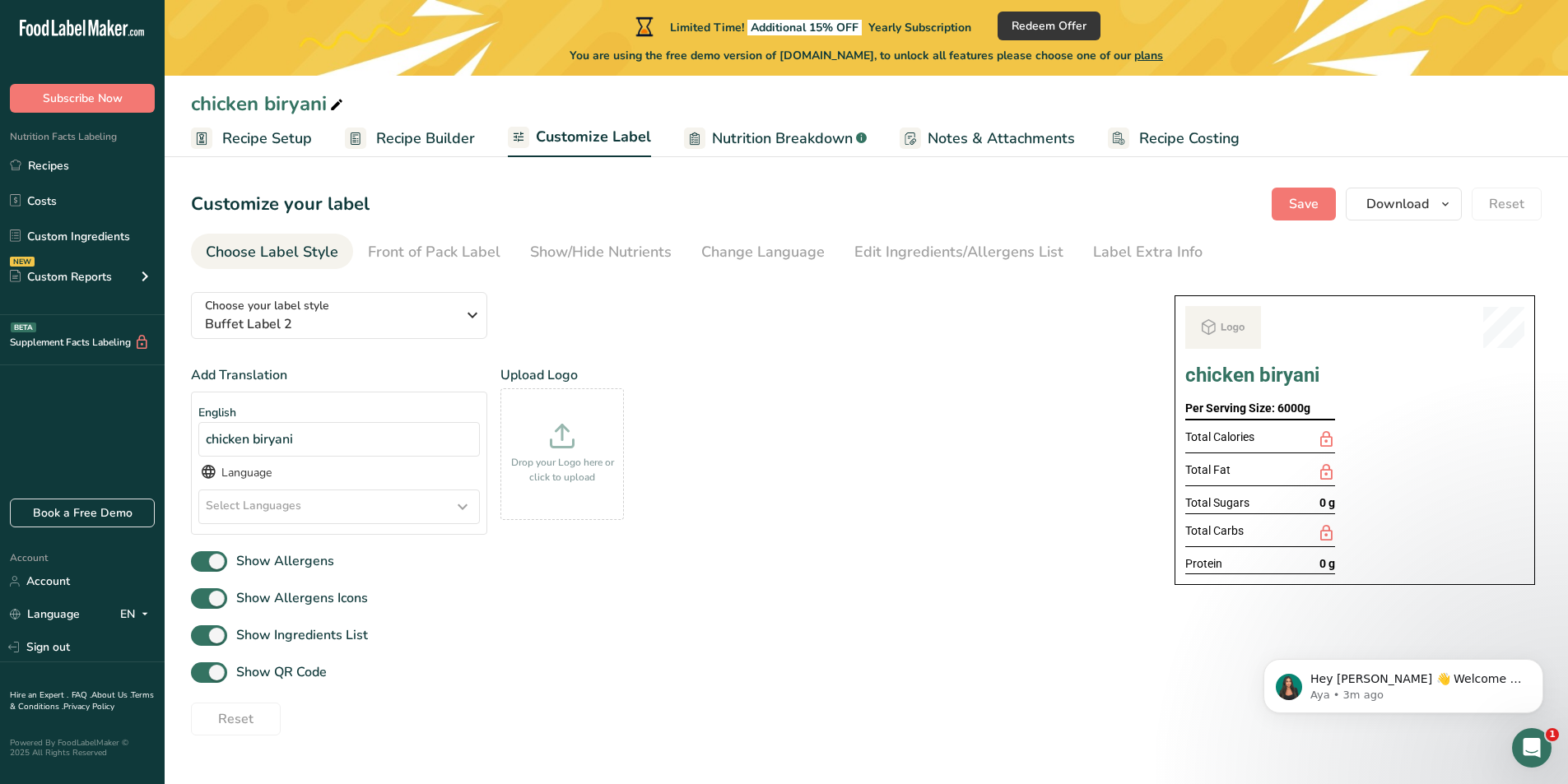
click at [288, 132] on span "Recipe Setup" at bounding box center [267, 138] width 89 height 22
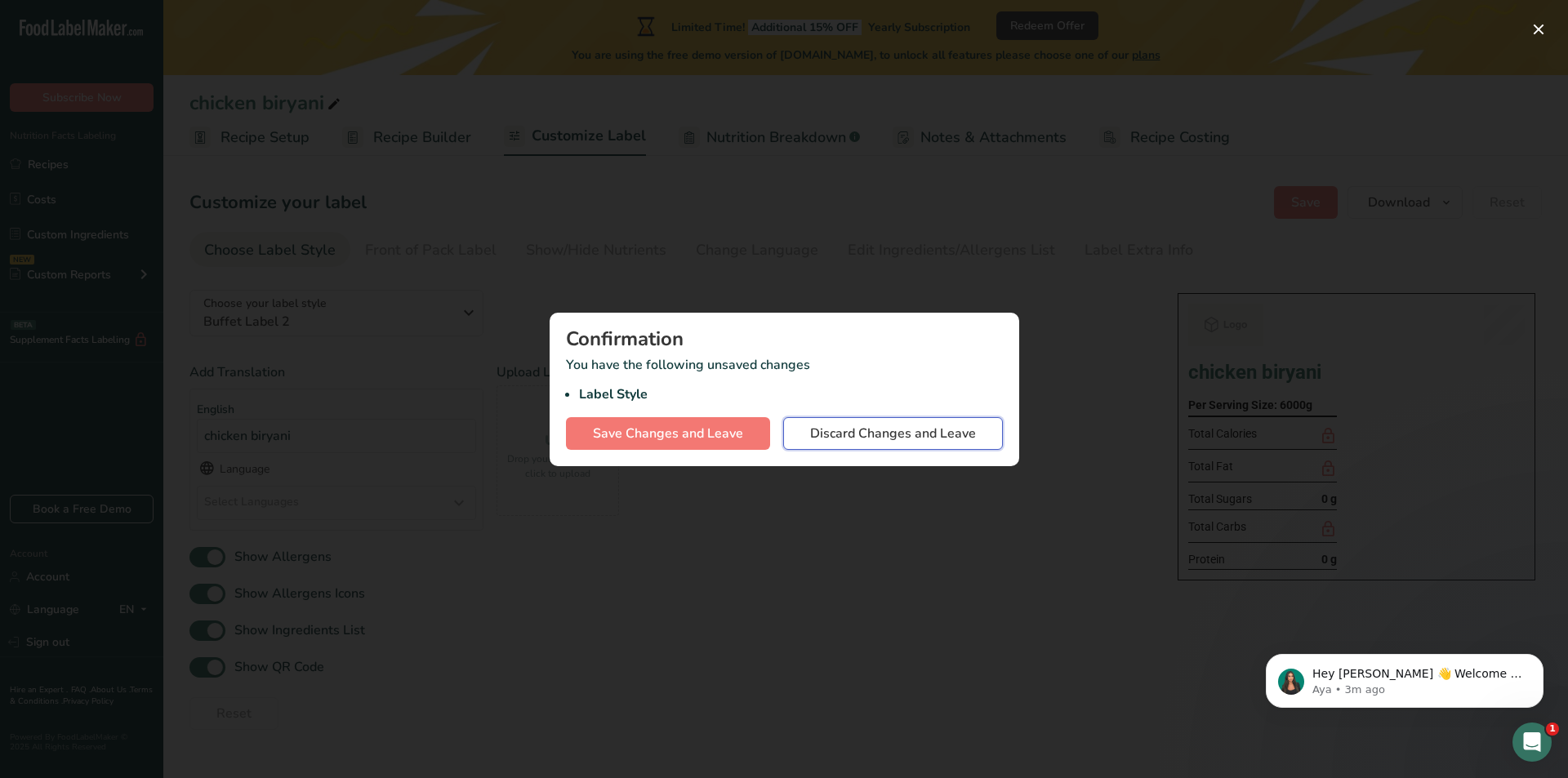
click at [894, 434] on span "Discard Changes and Leave" at bounding box center [892, 434] width 166 height 19
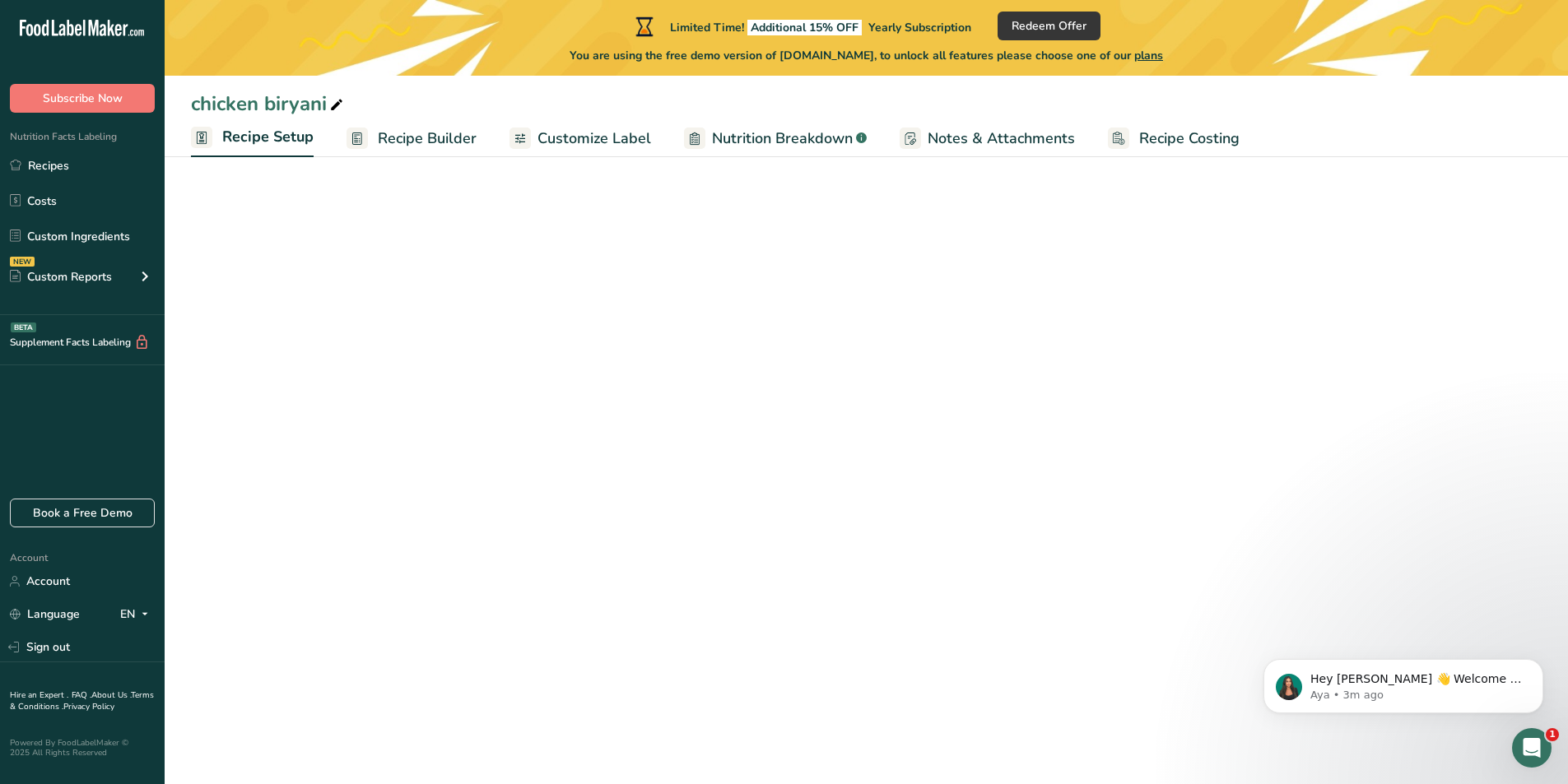
select select "1"
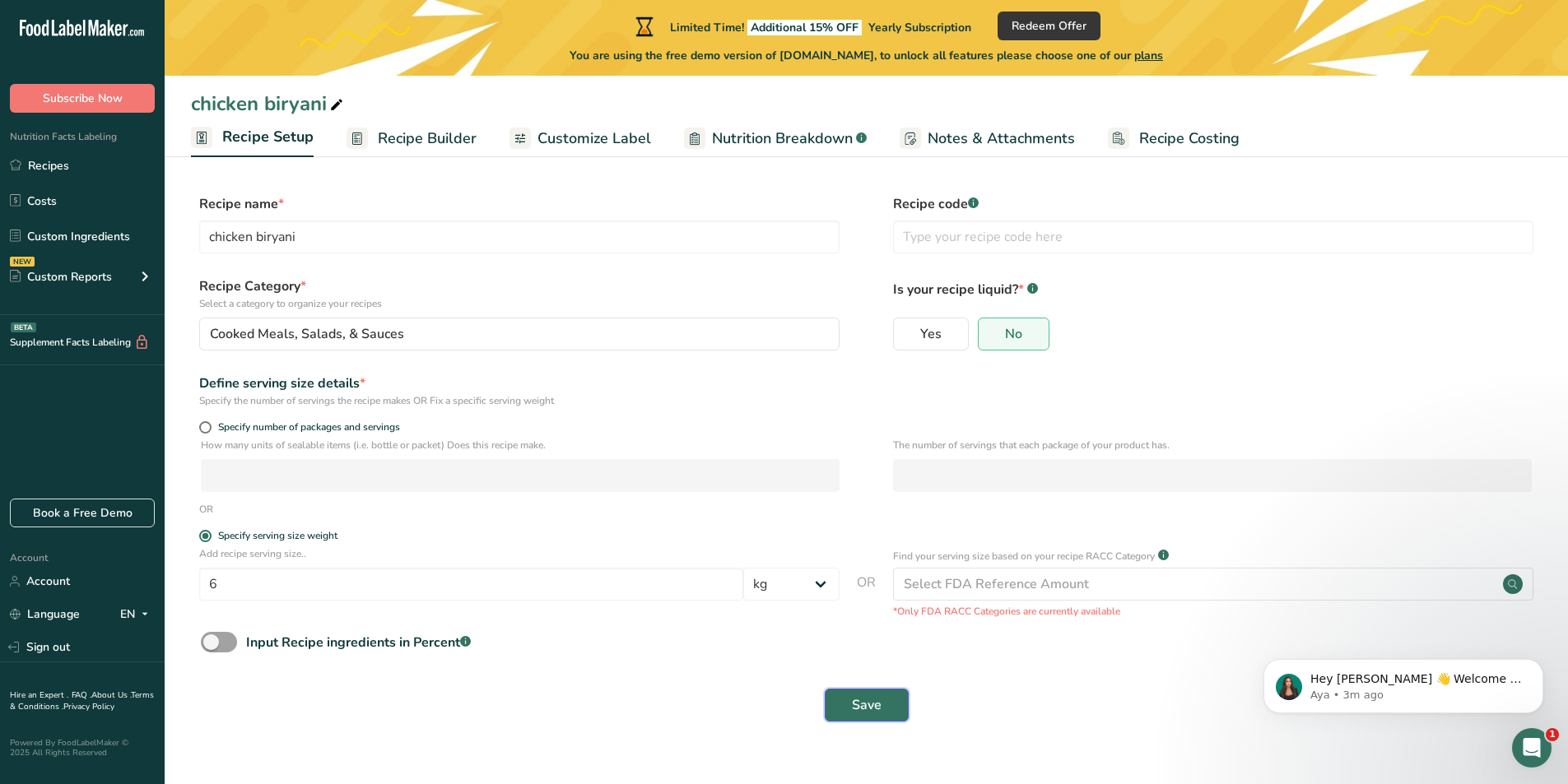
click at [889, 704] on button "Save" at bounding box center [867, 705] width 84 height 33
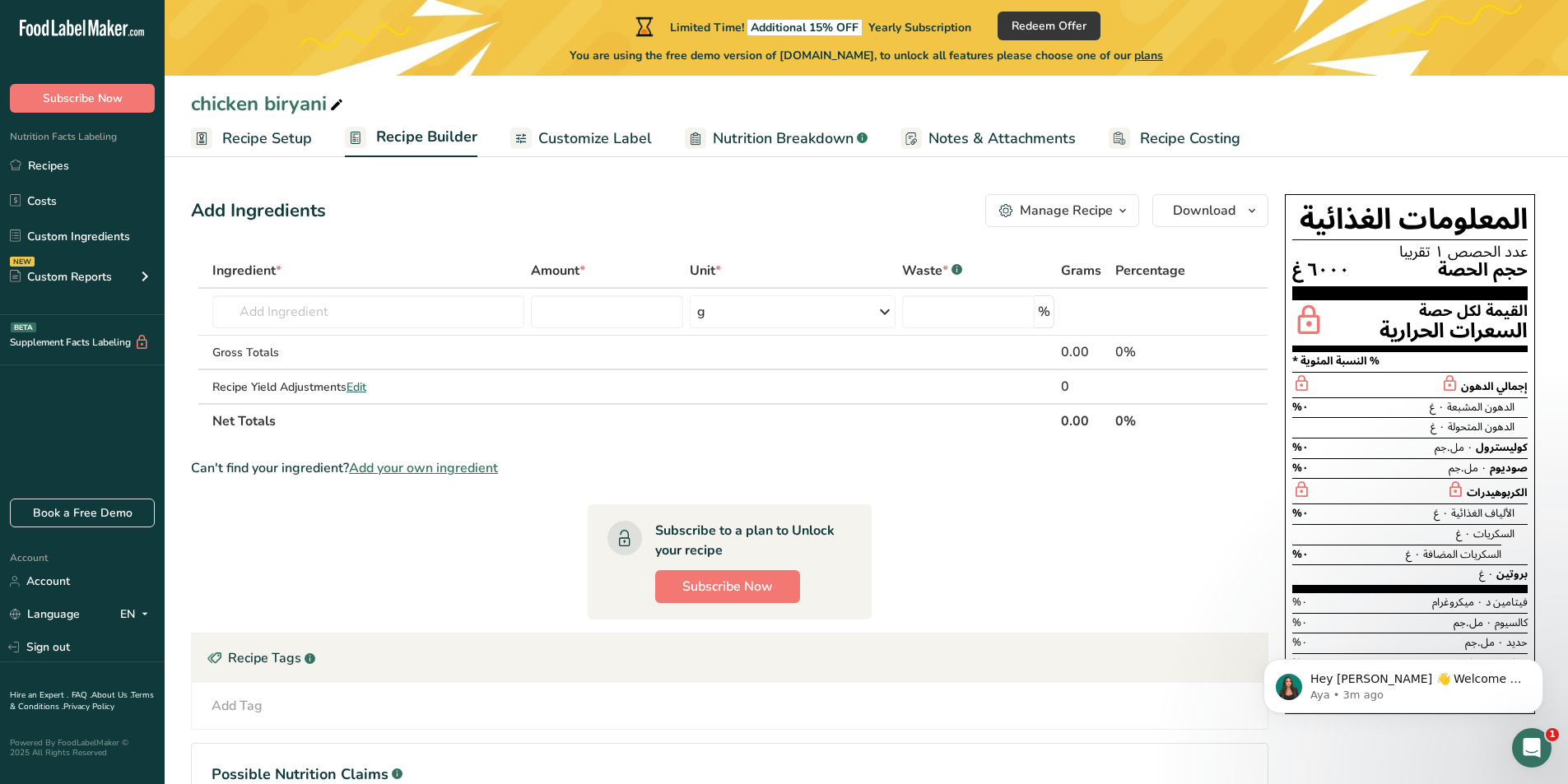
click at [591, 139] on span "Customize Label" at bounding box center [595, 138] width 114 height 22
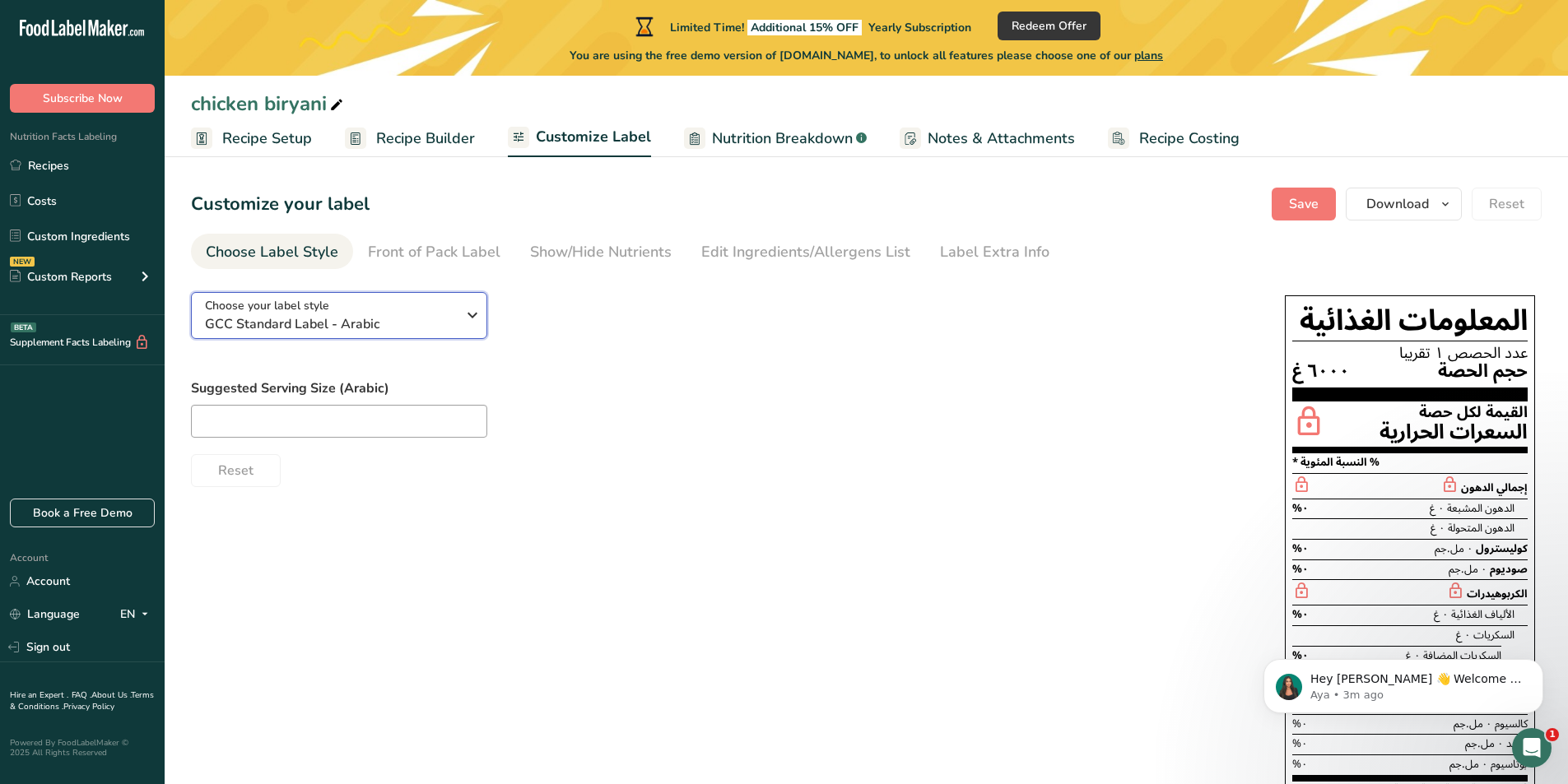
click at [467, 296] on button "Choose your label style GCC Standard Label - Arabic" at bounding box center [339, 316] width 296 height 47
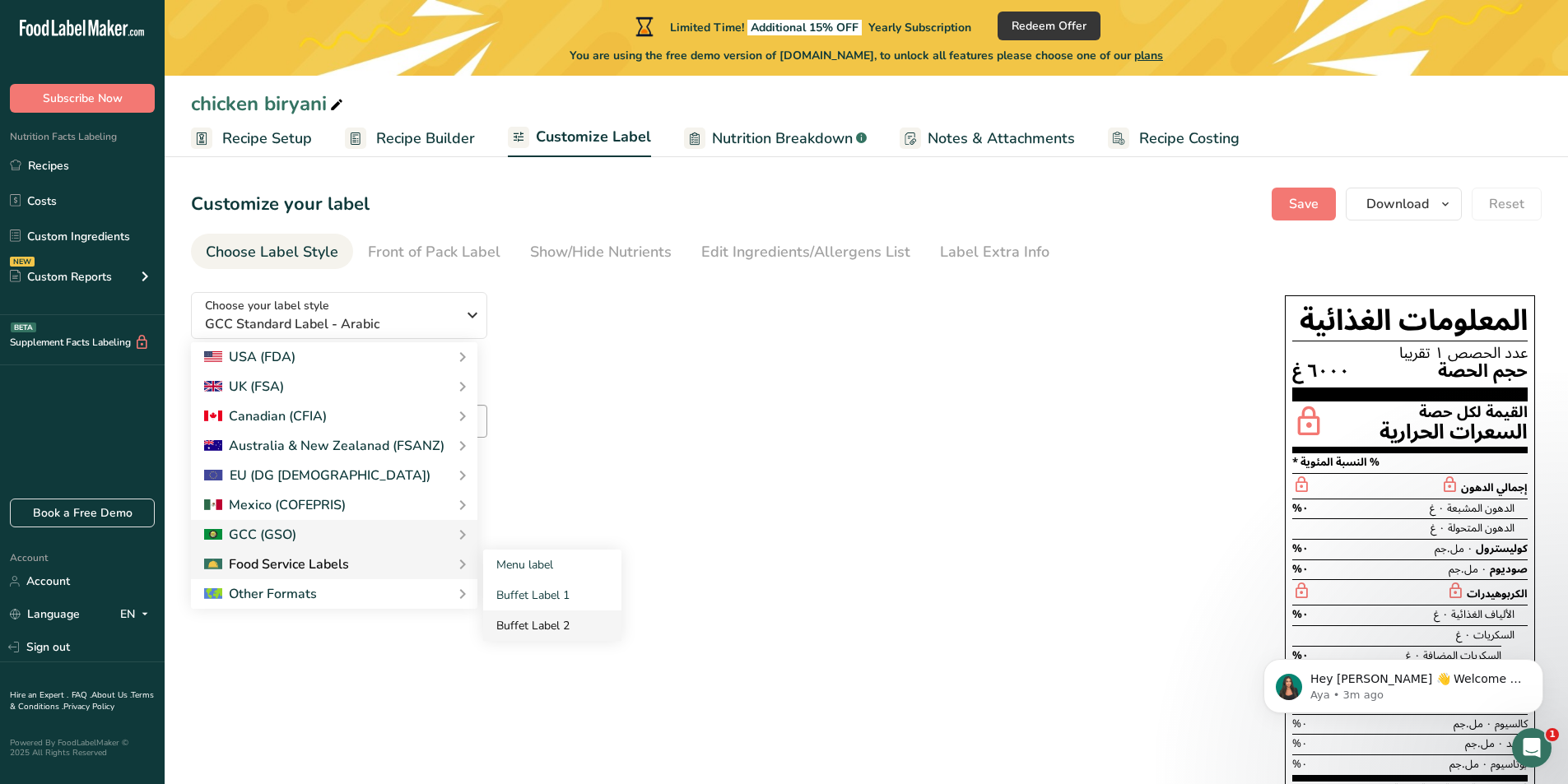
click at [555, 615] on link "Buffet Label 2" at bounding box center [552, 626] width 138 height 30
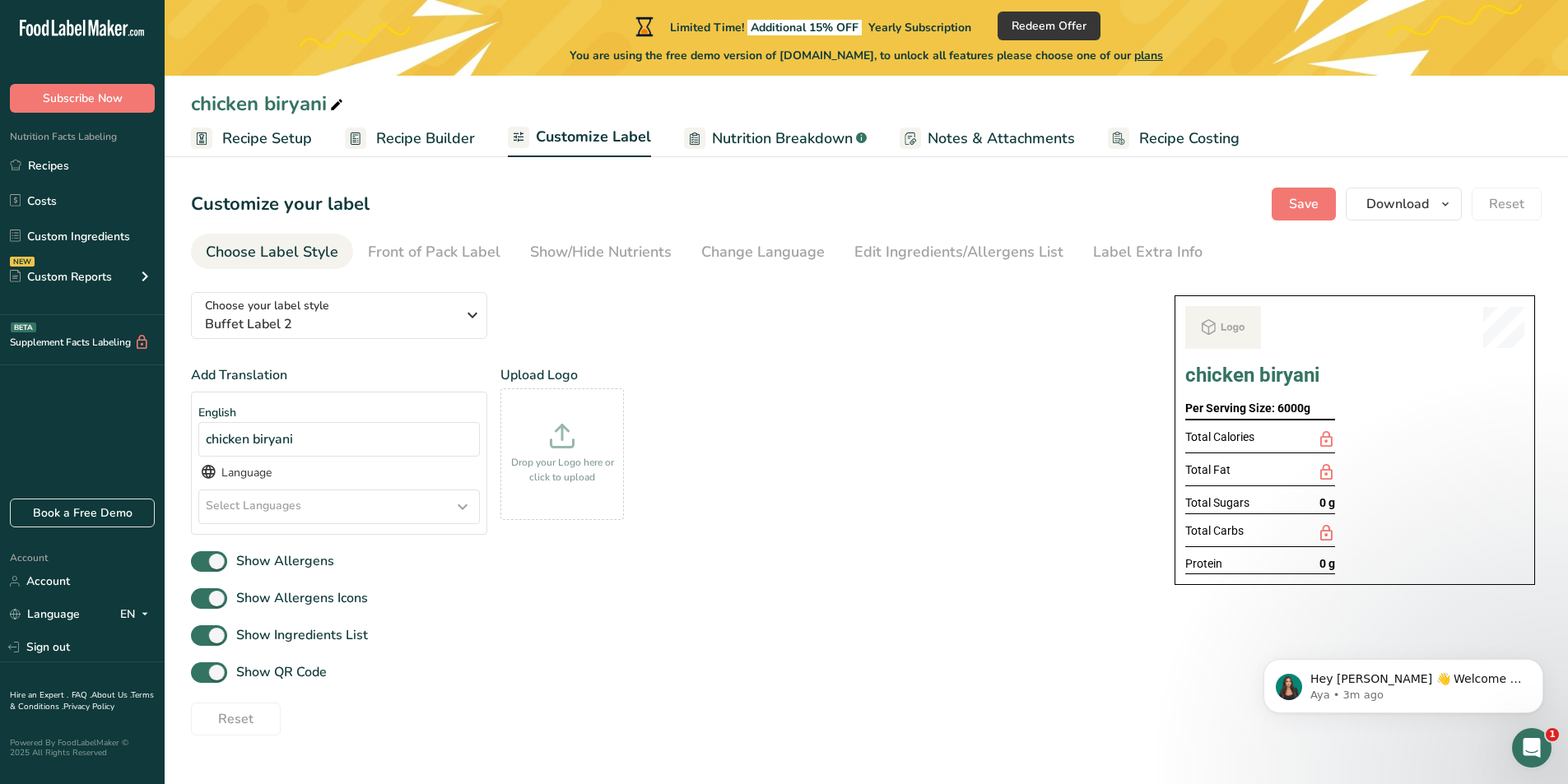
click at [785, 584] on div "Add Translation English chicken biryani Language Select Languages Afar Abkhazia…" at bounding box center [666, 550] width 951 height 370
click at [239, 137] on span "Recipe Setup" at bounding box center [267, 138] width 89 height 22
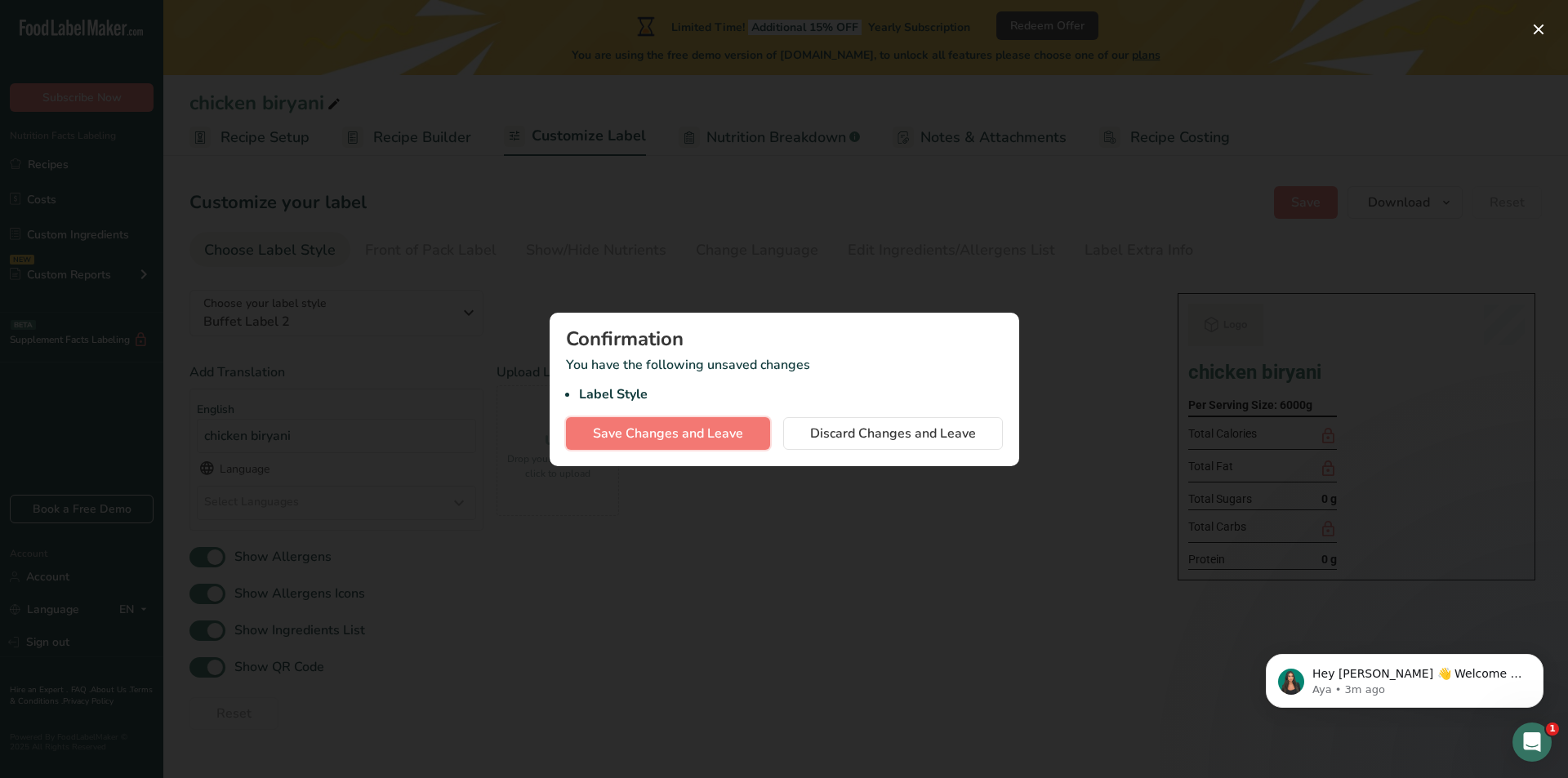
click at [668, 425] on span "Save Changes and Leave" at bounding box center [668, 434] width 150 height 19
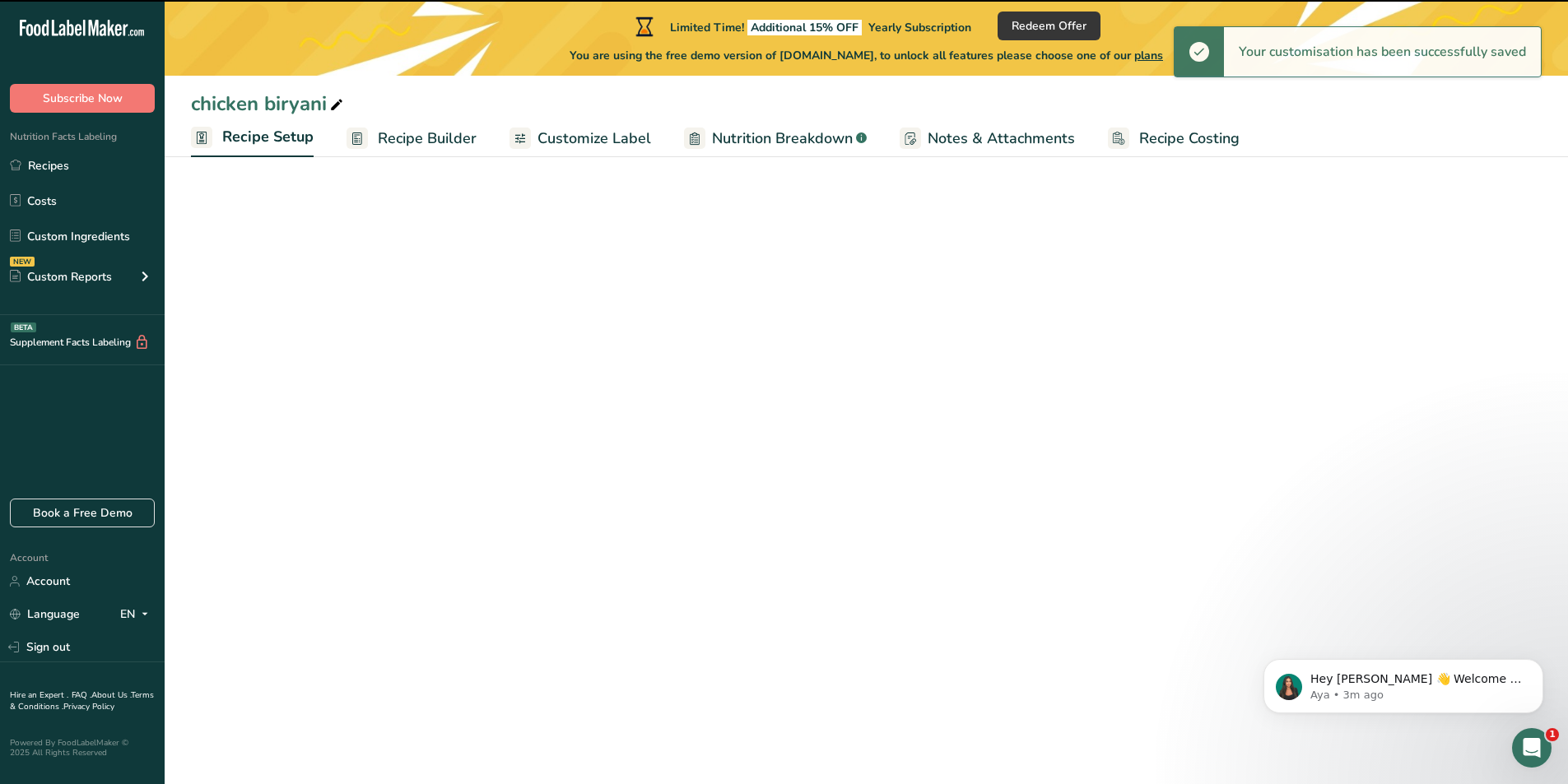
select select "1"
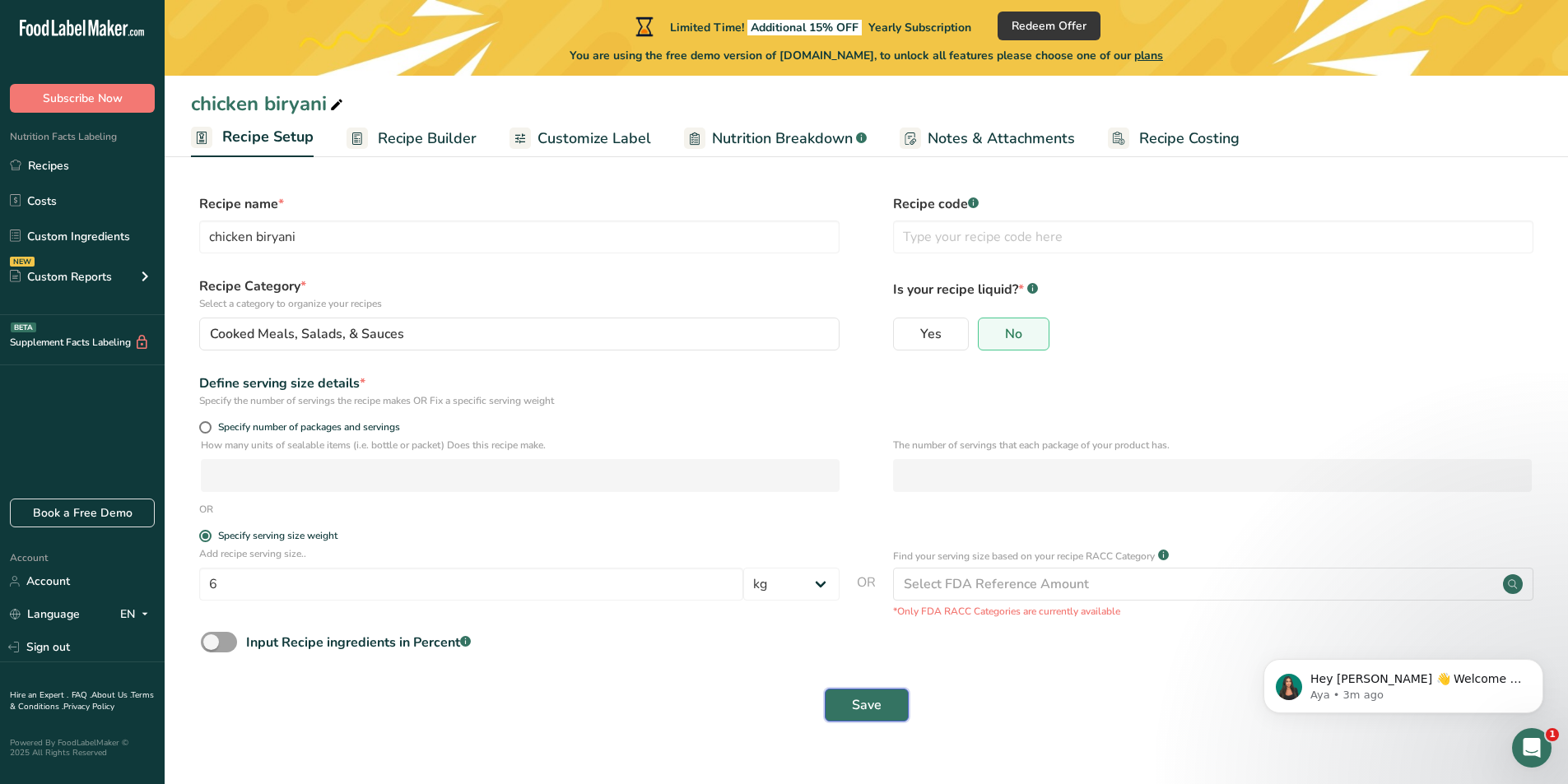
click at [881, 704] on button "Save" at bounding box center [867, 705] width 84 height 33
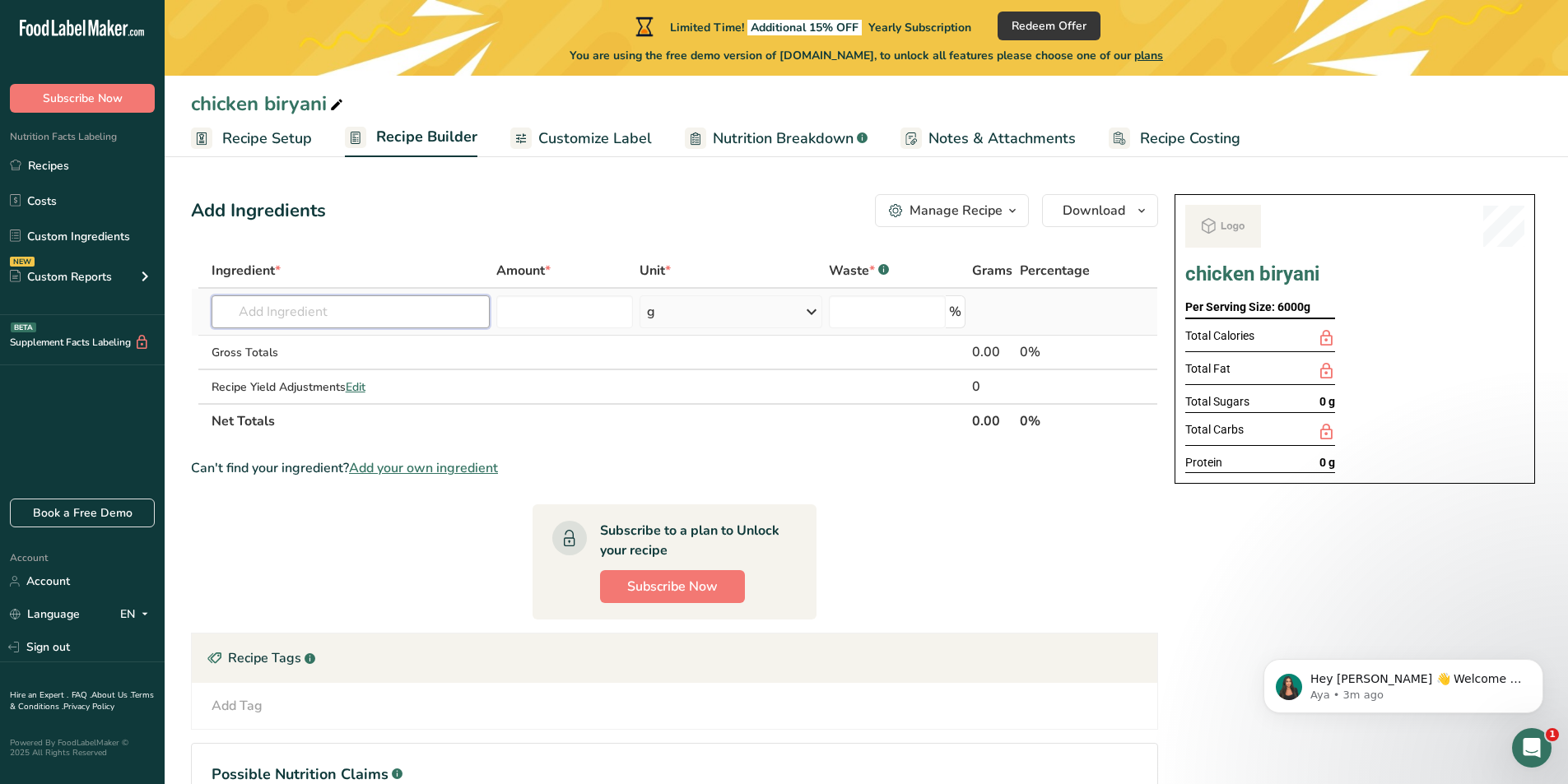
click at [448, 314] on input "text" at bounding box center [351, 312] width 278 height 33
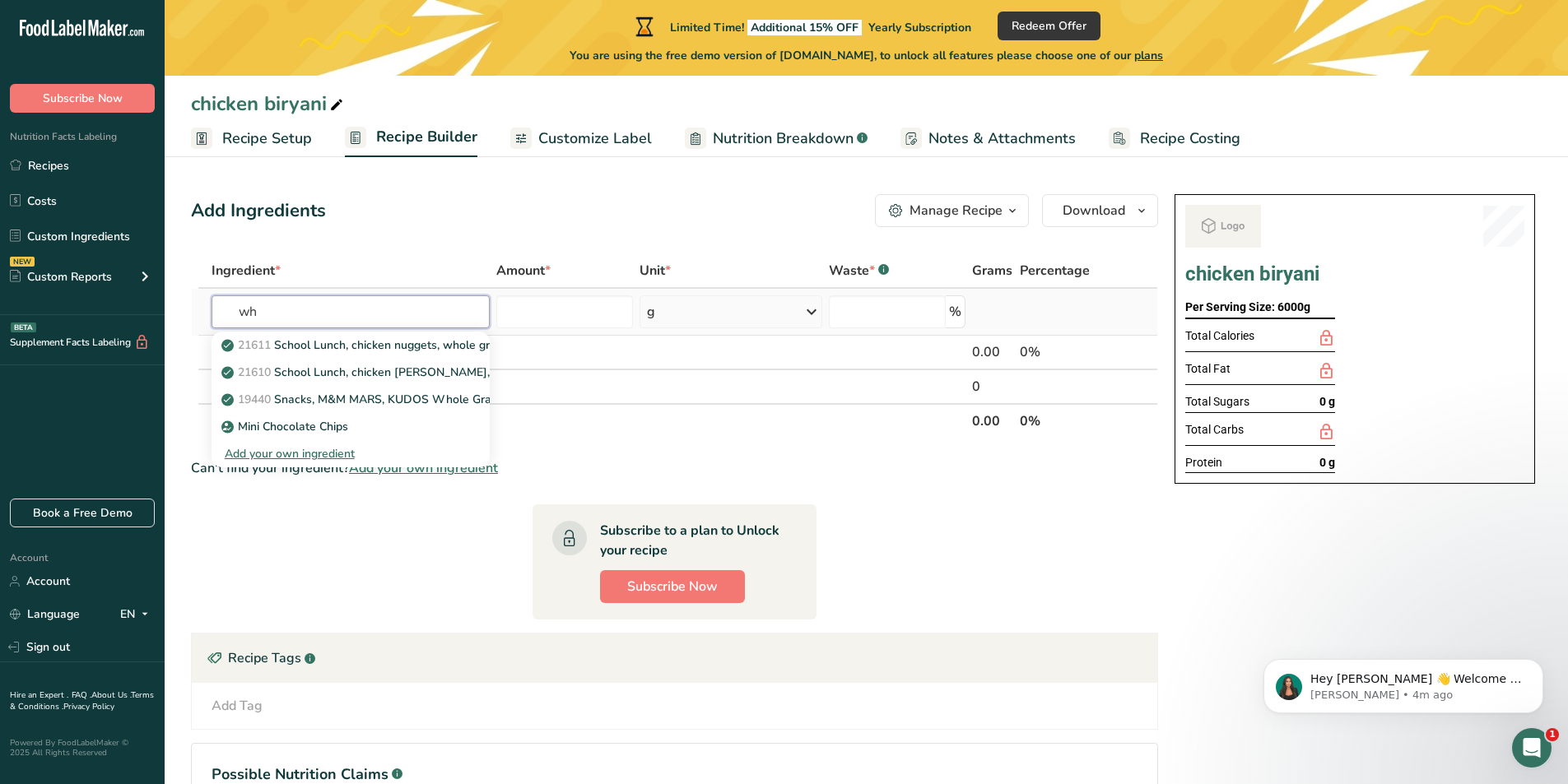
type input "w"
type input "griller chicken"
click at [358, 456] on p "5747 Chicken, broiler or fryers, breast, skinless, boneless, meat only, cooked,…" at bounding box center [450, 454] width 452 height 17
type input "Chicken, broiler or fryers, breast, skinless, boneless, meat only, cooked, gril…"
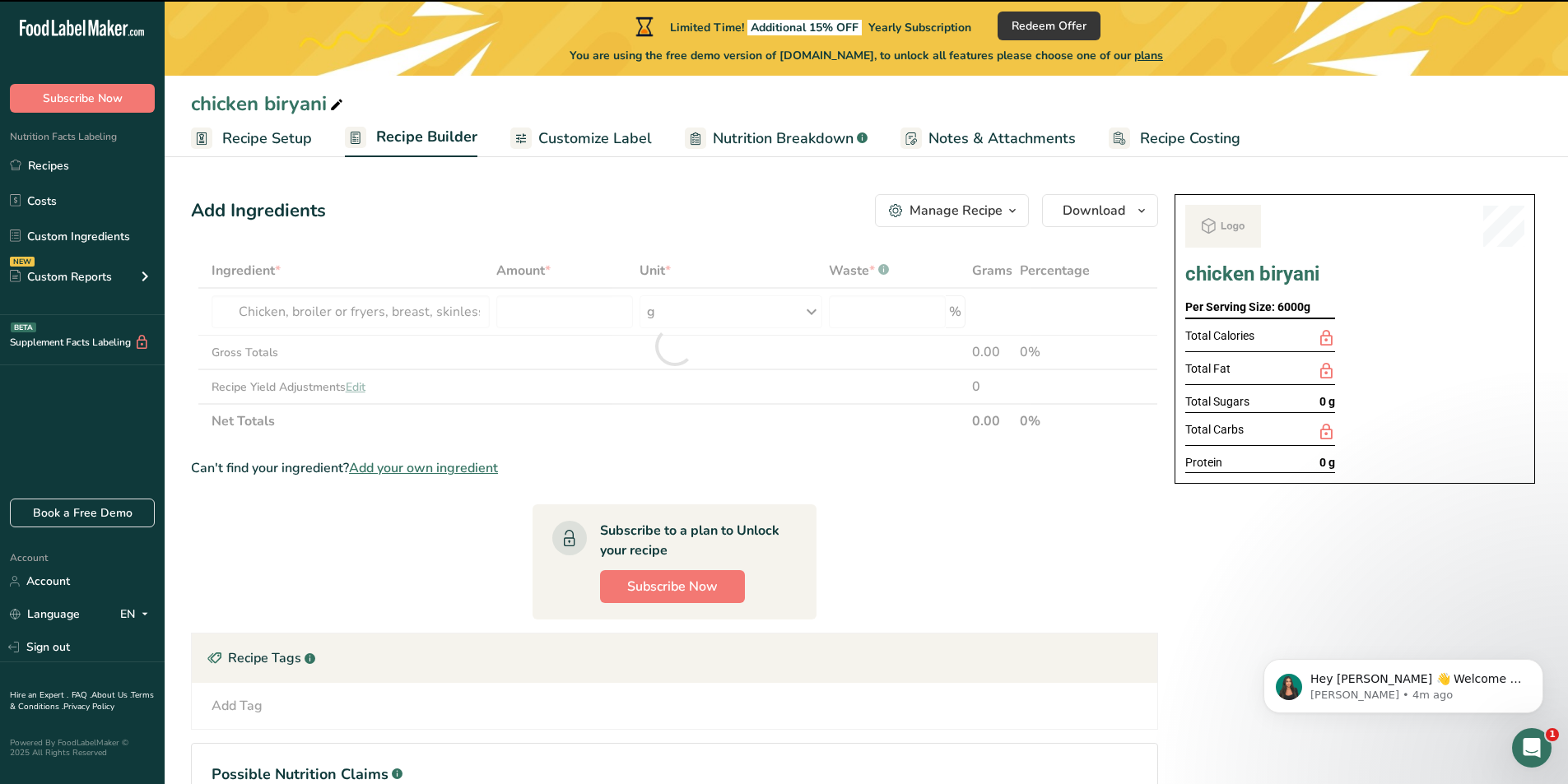
type input "0"
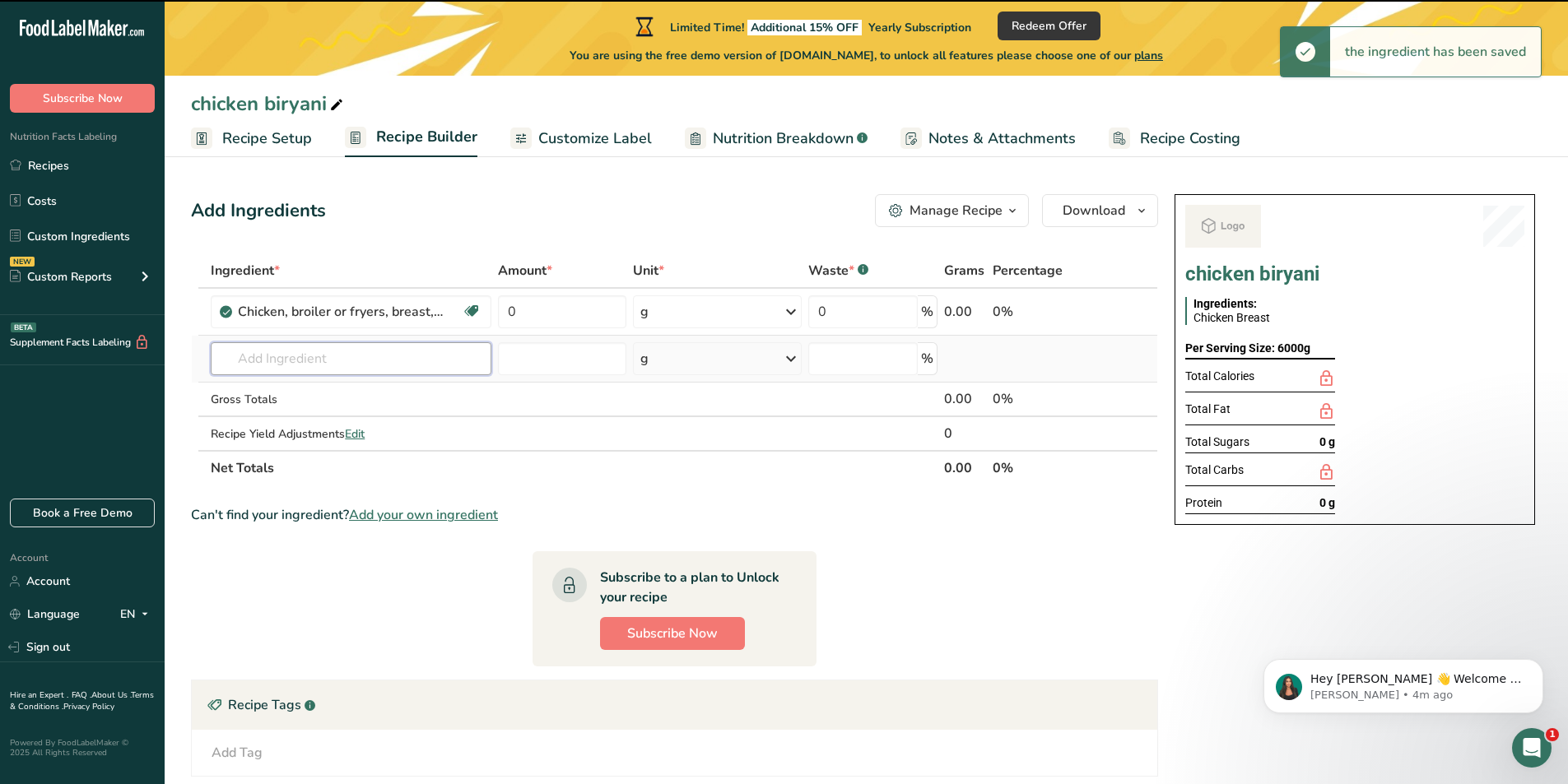
click at [349, 363] on input "text" at bounding box center [351, 358] width 281 height 33
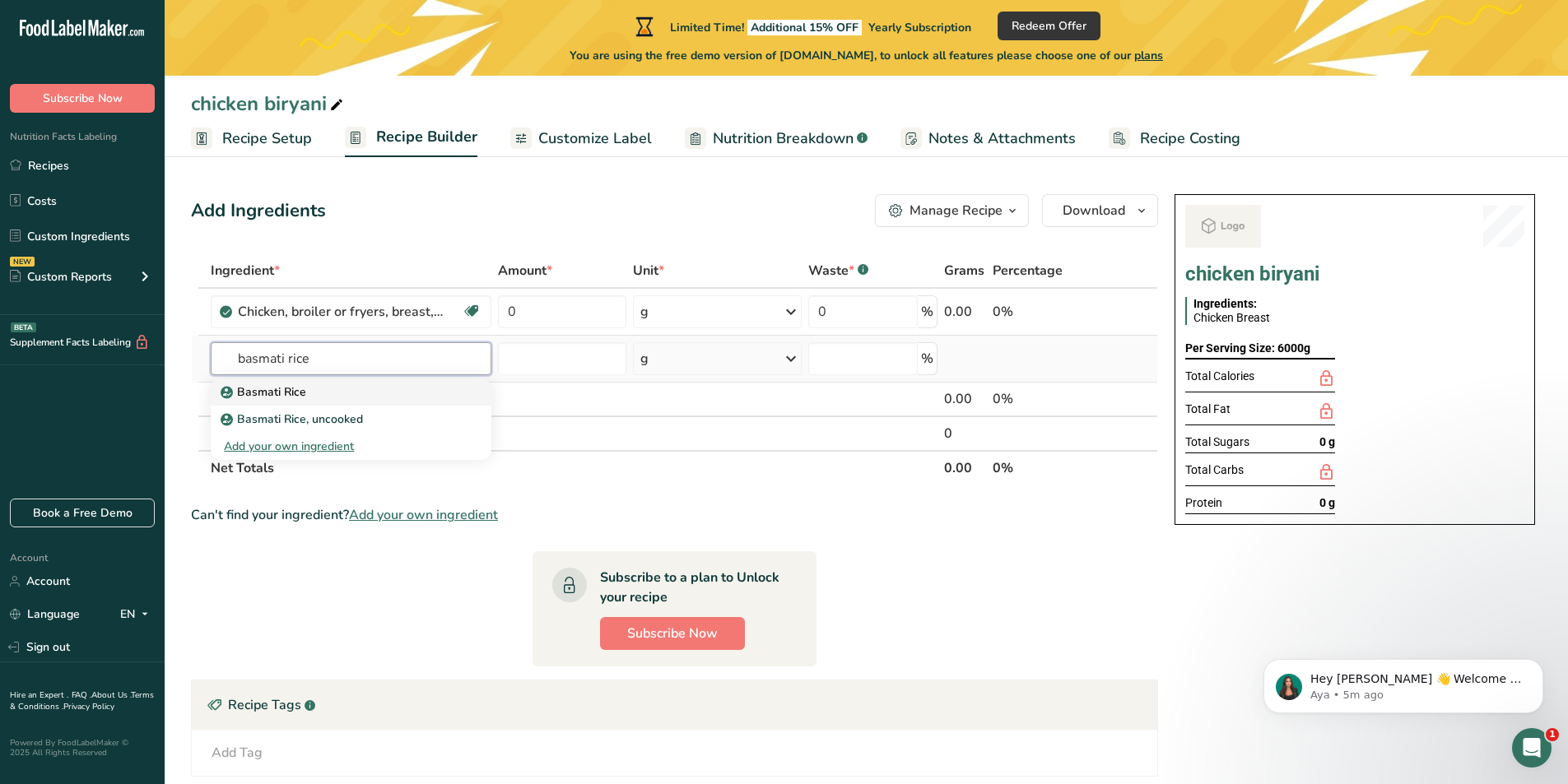
type input "basmati rice"
click at [289, 395] on p "Basmati Rice" at bounding box center [264, 392] width 83 height 17
type input "Basmati Rice"
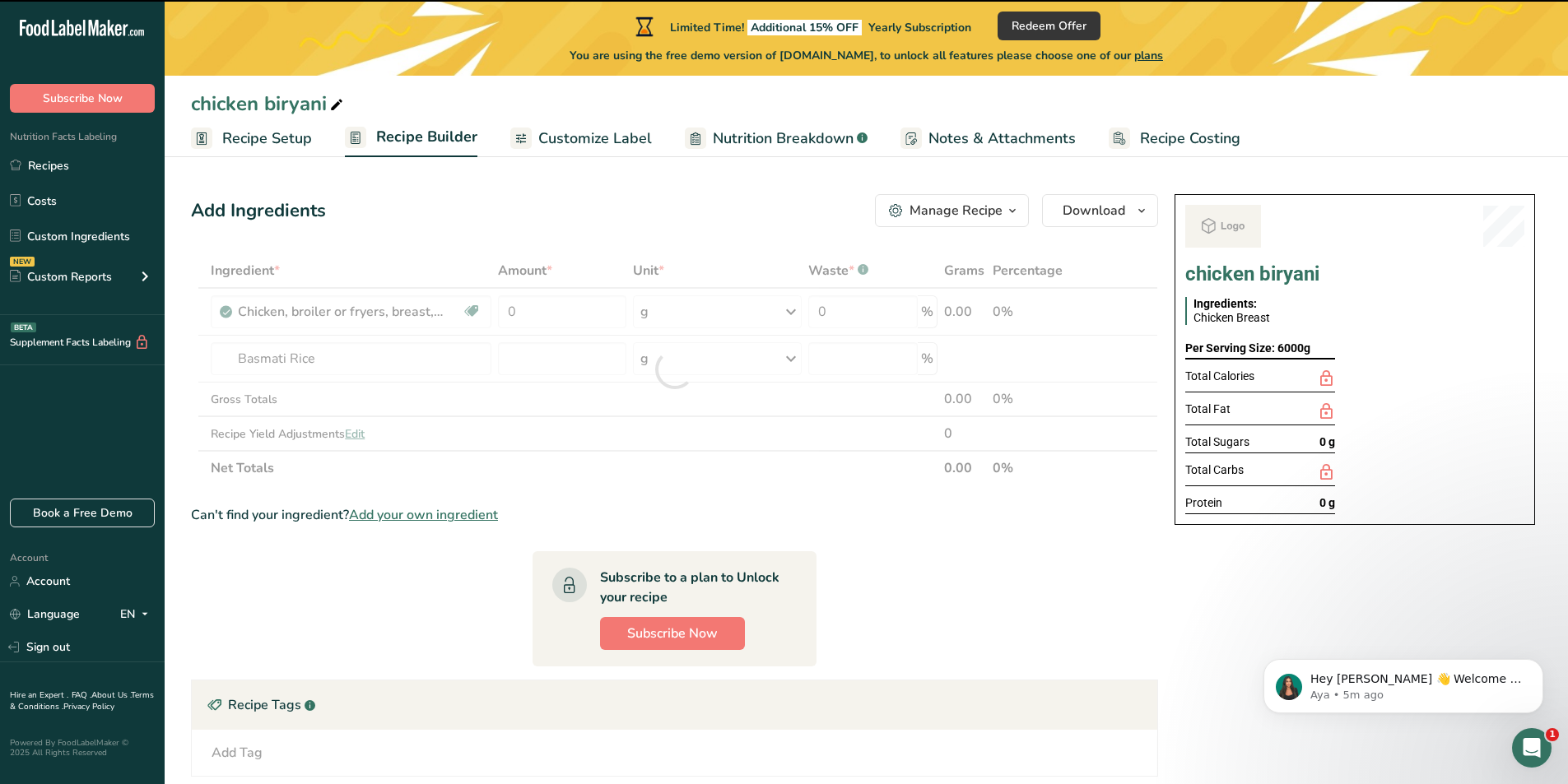
type input "0"
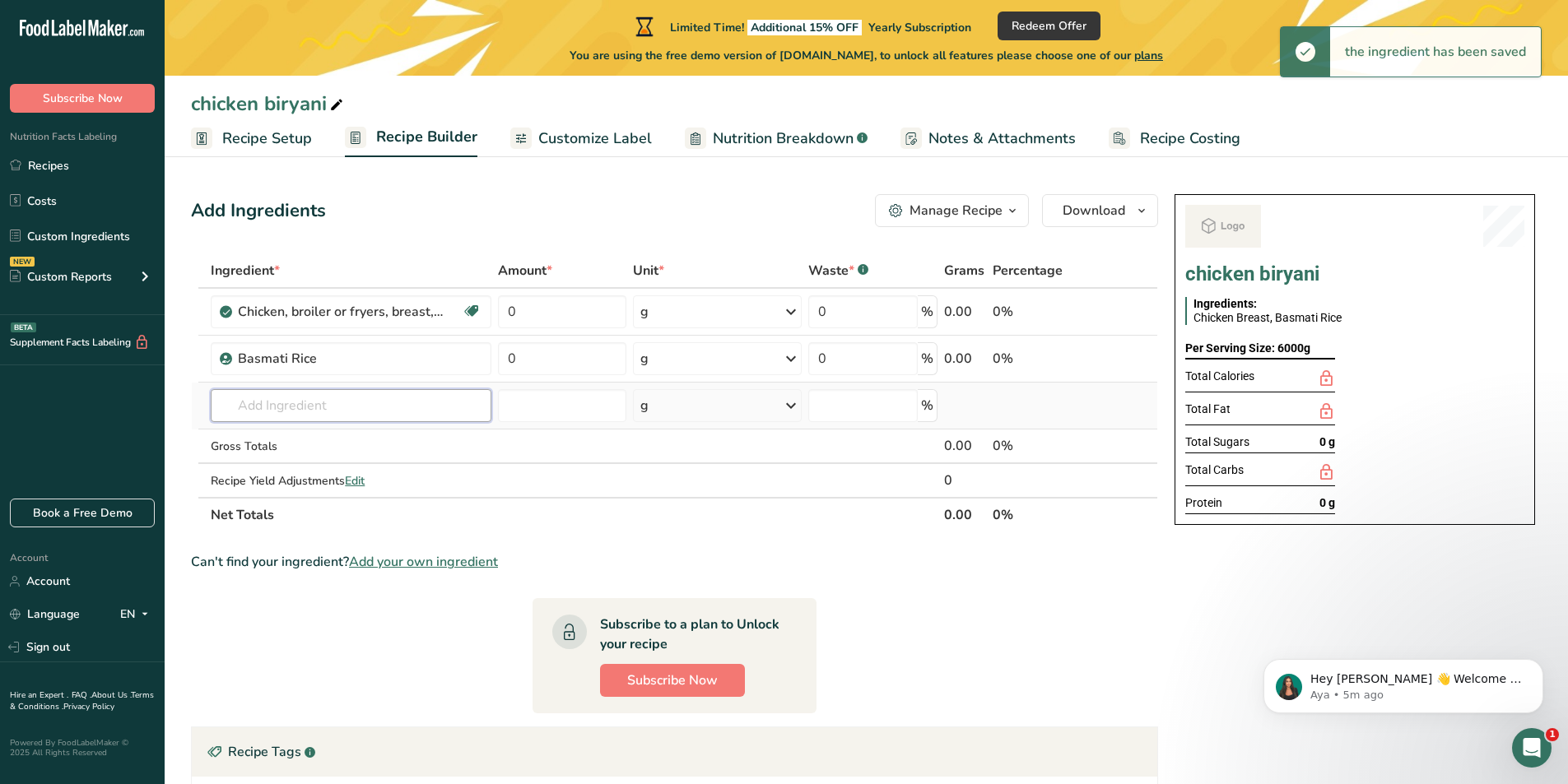
click at [310, 401] on input "text" at bounding box center [351, 406] width 281 height 33
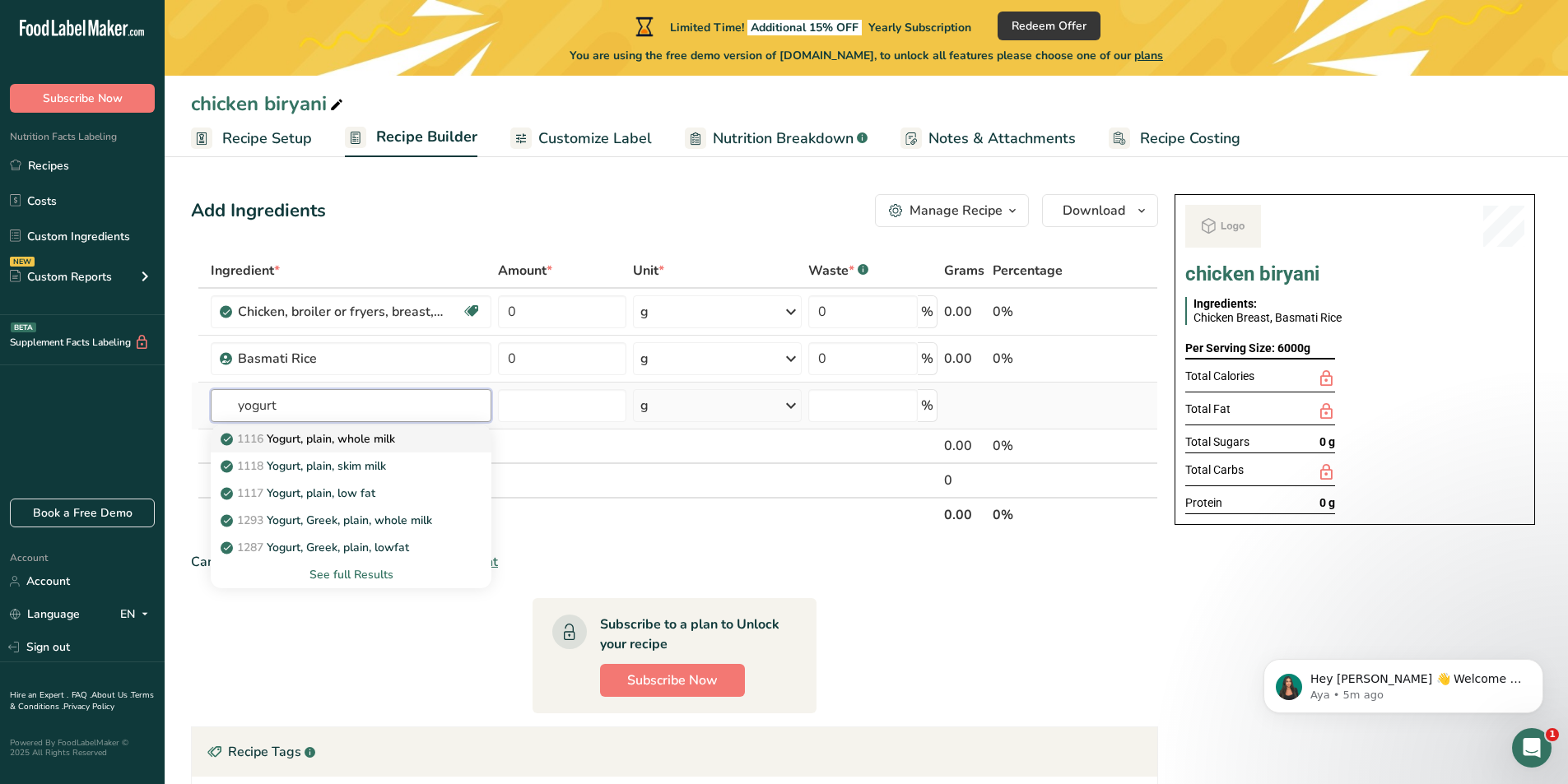
type input "yogurt"
click at [313, 439] on p "1116 Yogurt, plain, whole milk" at bounding box center [309, 439] width 171 height 17
type input "Yogurt, plain, whole milk"
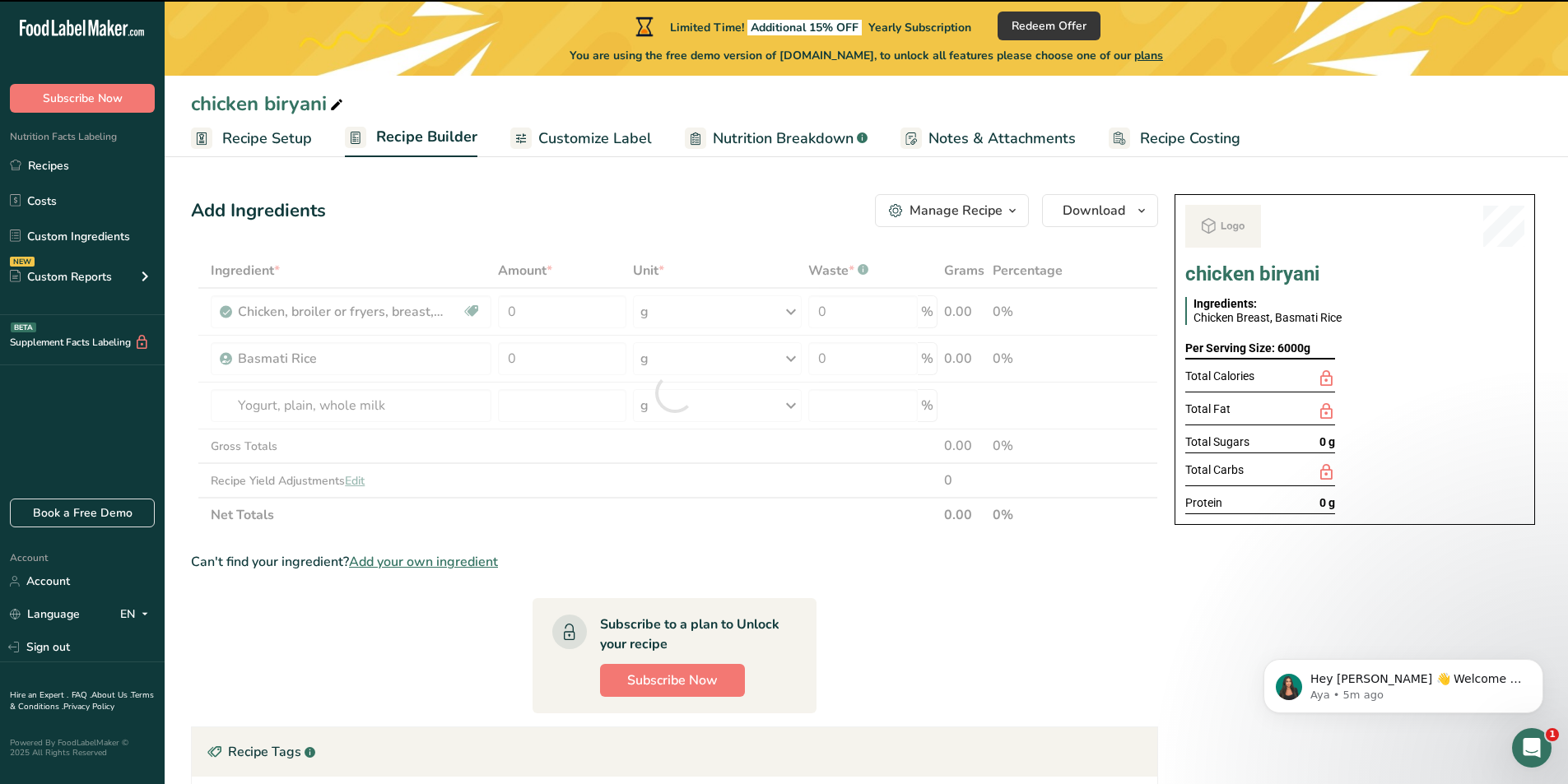
type input "0"
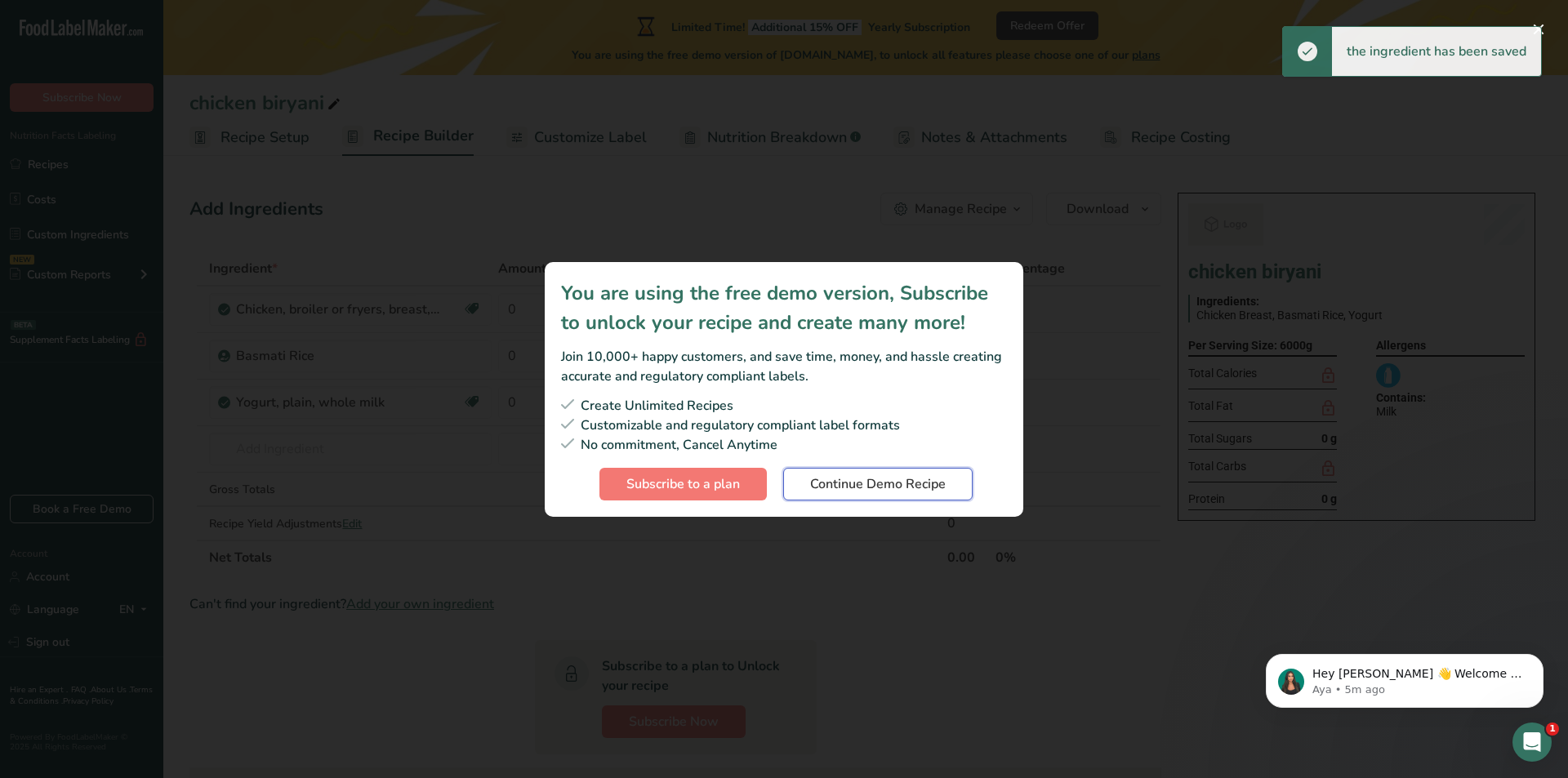
click at [849, 495] on button "Continue Demo Recipe" at bounding box center [878, 484] width 190 height 33
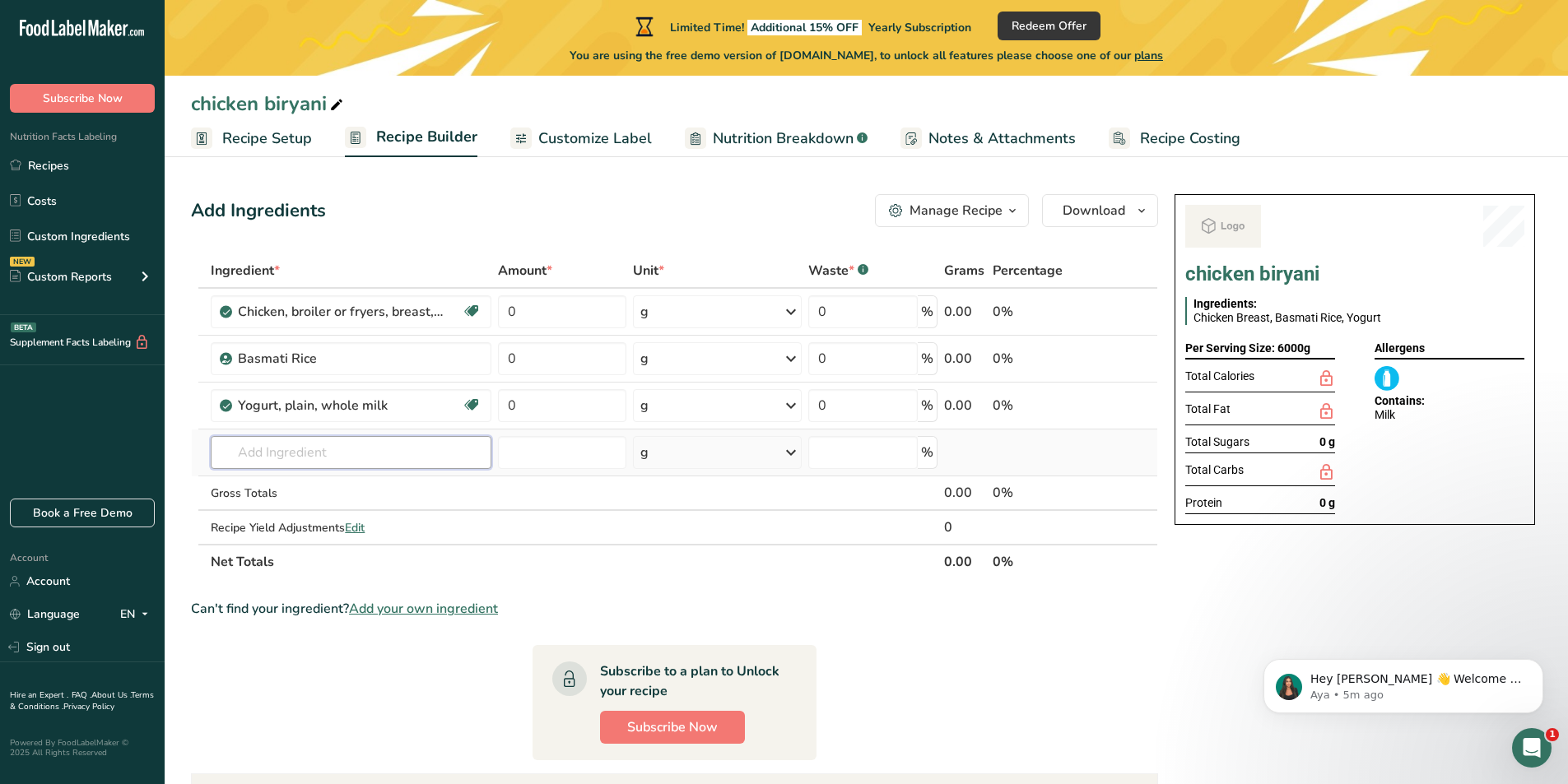
click at [340, 452] on input "text" at bounding box center [351, 453] width 281 height 33
type input "y"
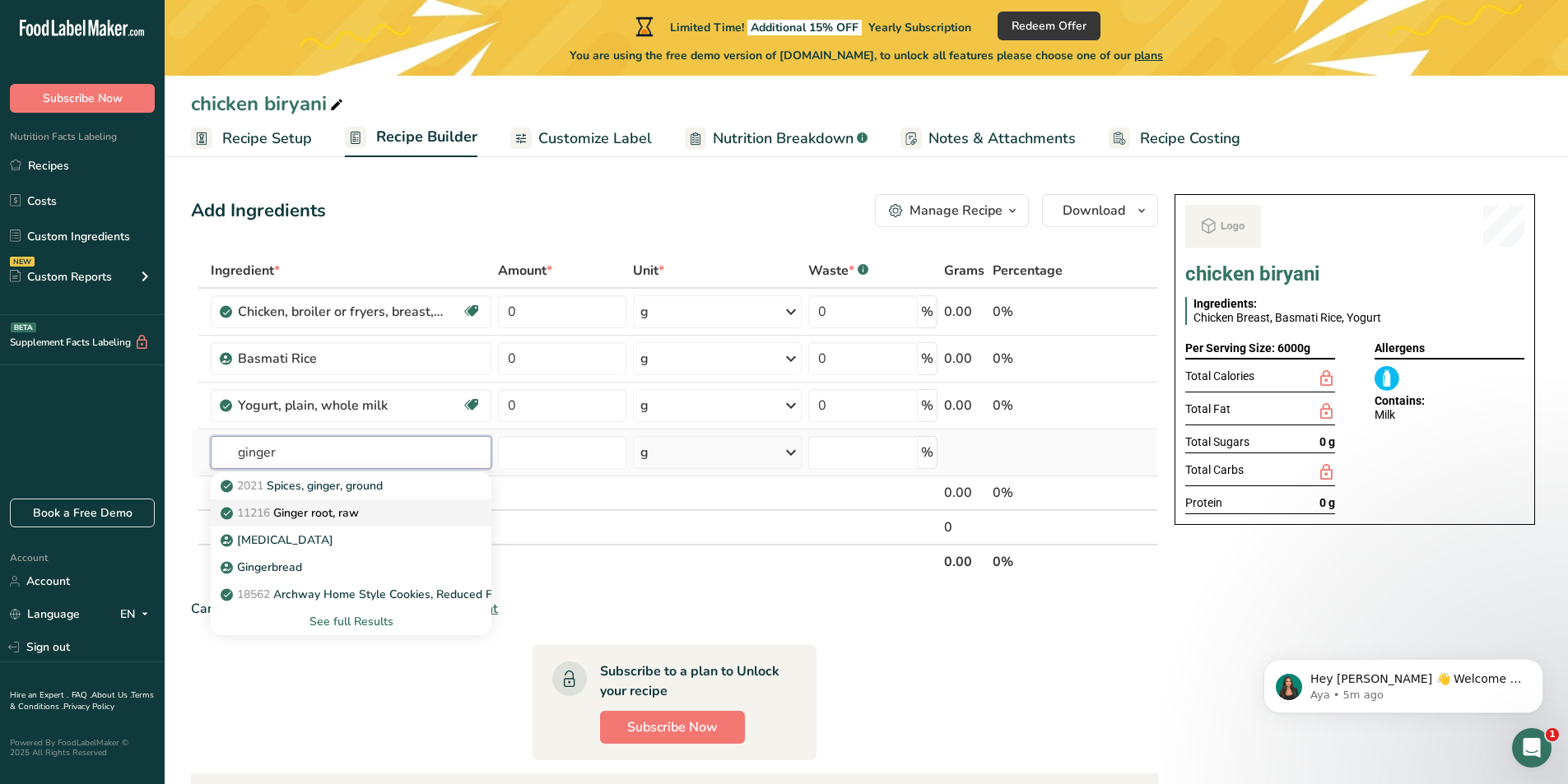
type input "ginger"
click at [349, 507] on p "11216 Ginger root, raw" at bounding box center [290, 513] width 135 height 17
type input "Ginger root, raw"
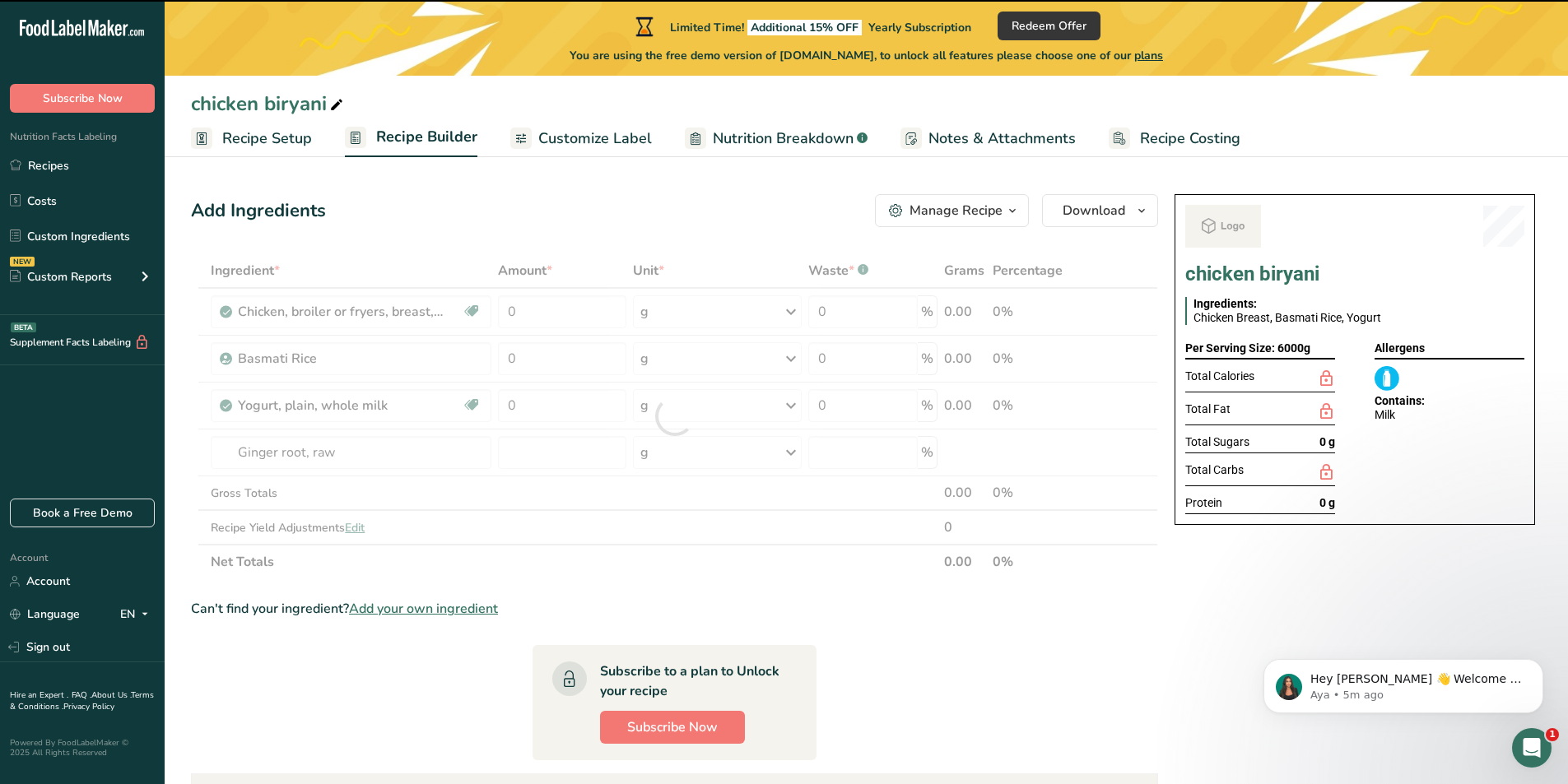
type input "0"
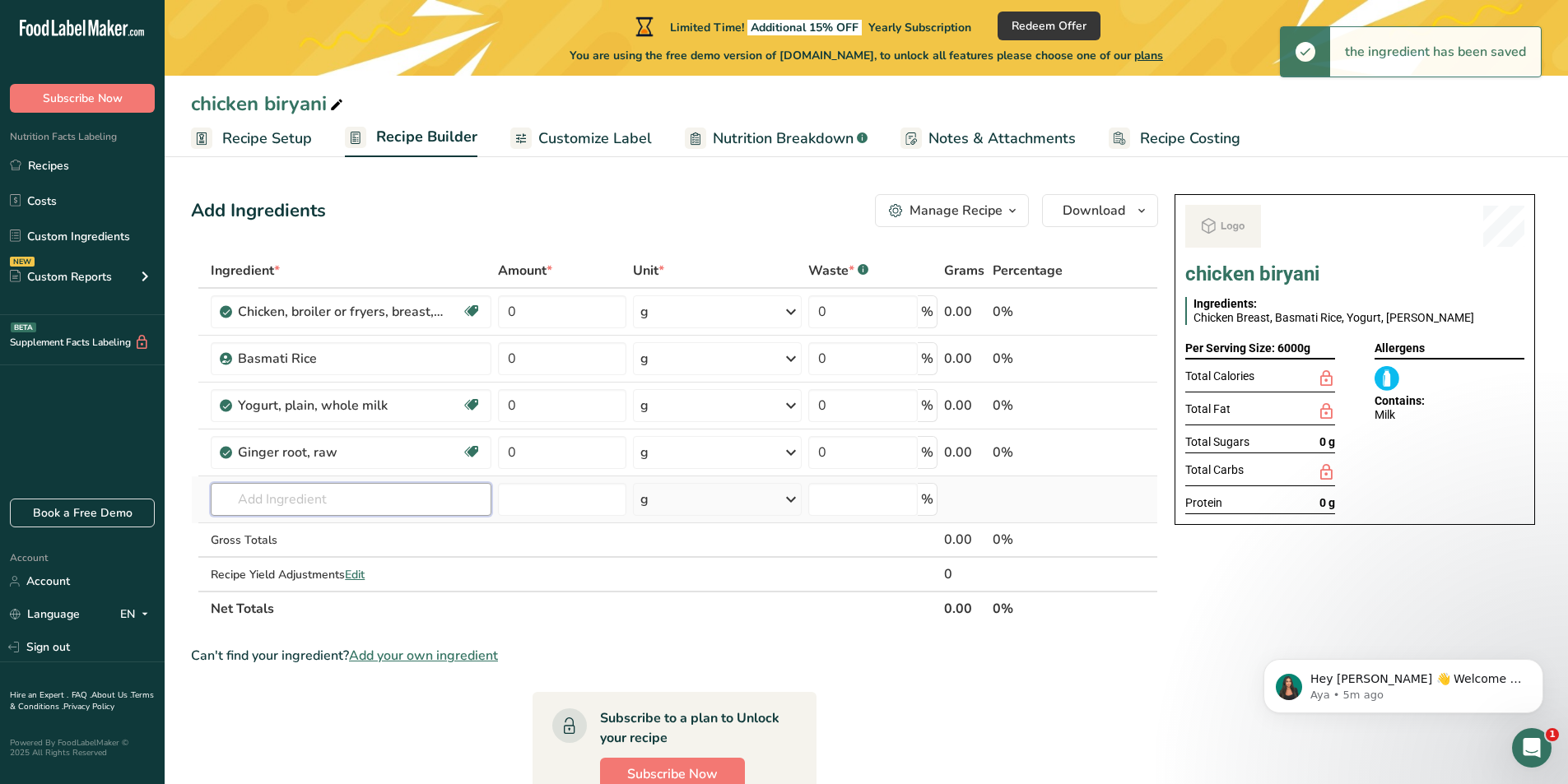
click at [318, 505] on input "text" at bounding box center [351, 499] width 281 height 33
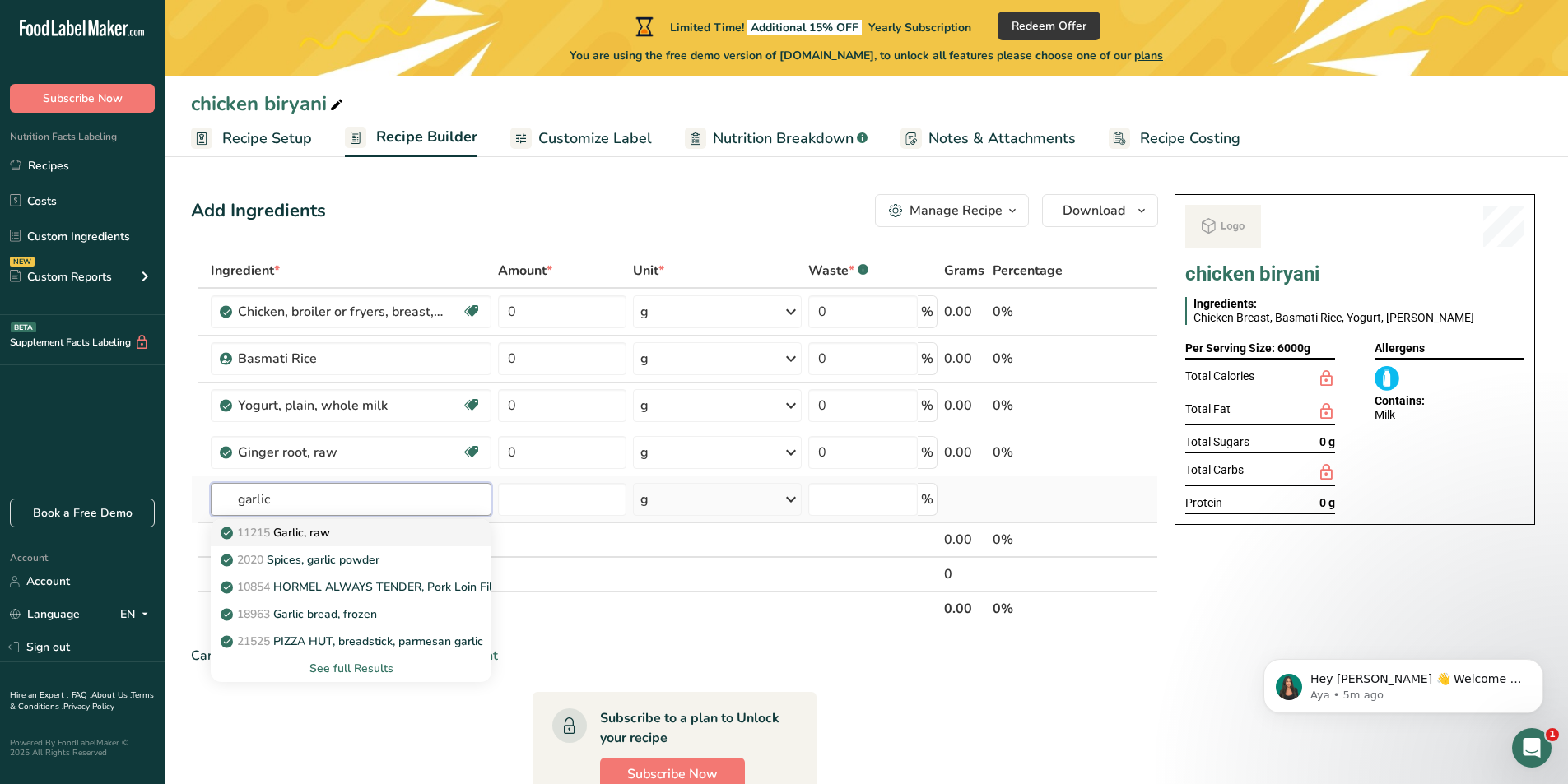
type input "garlic"
click at [330, 539] on p "11215 Garlic, raw" at bounding box center [276, 533] width 106 height 17
type input "Garlic, raw"
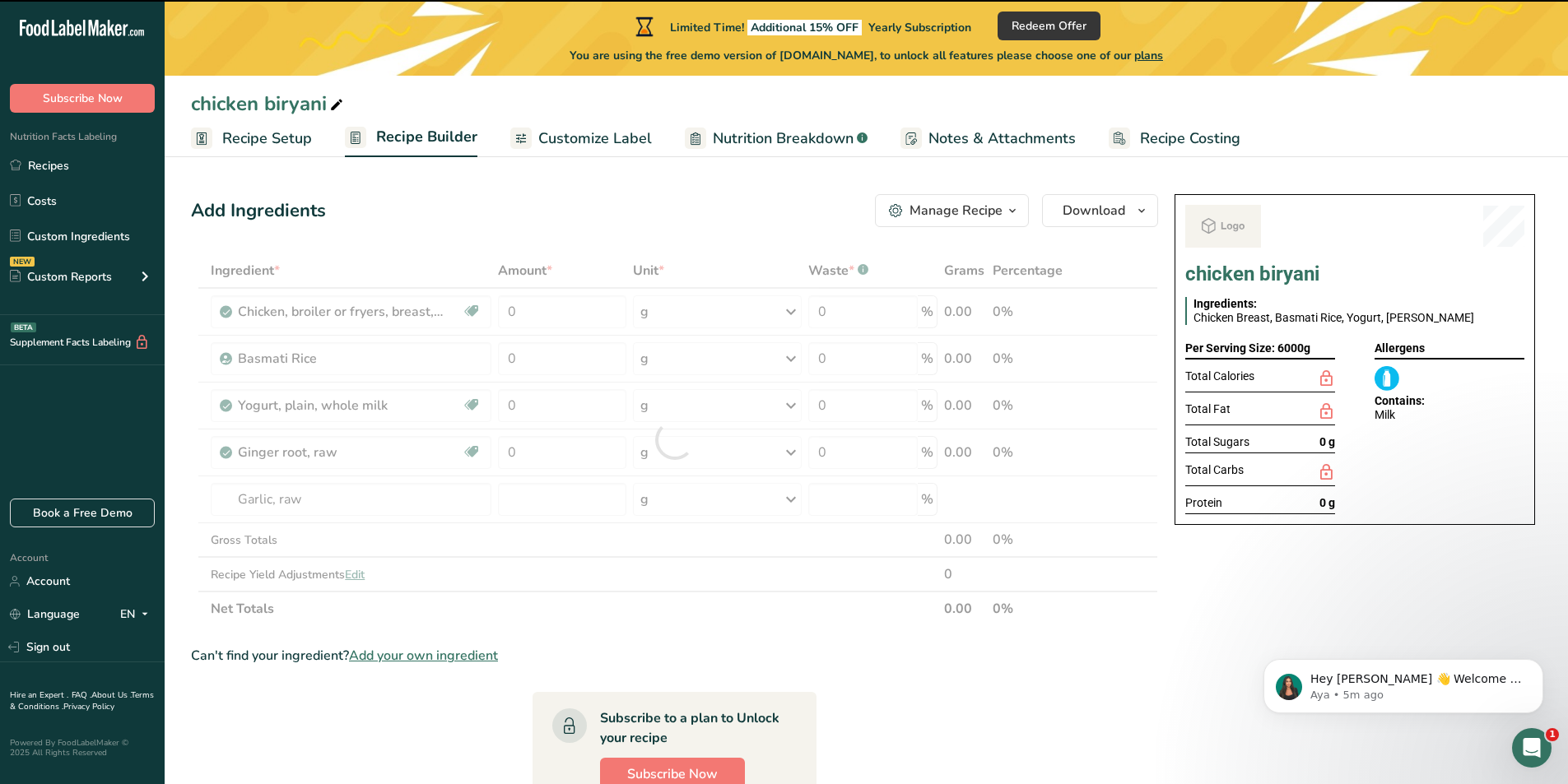
type input "0"
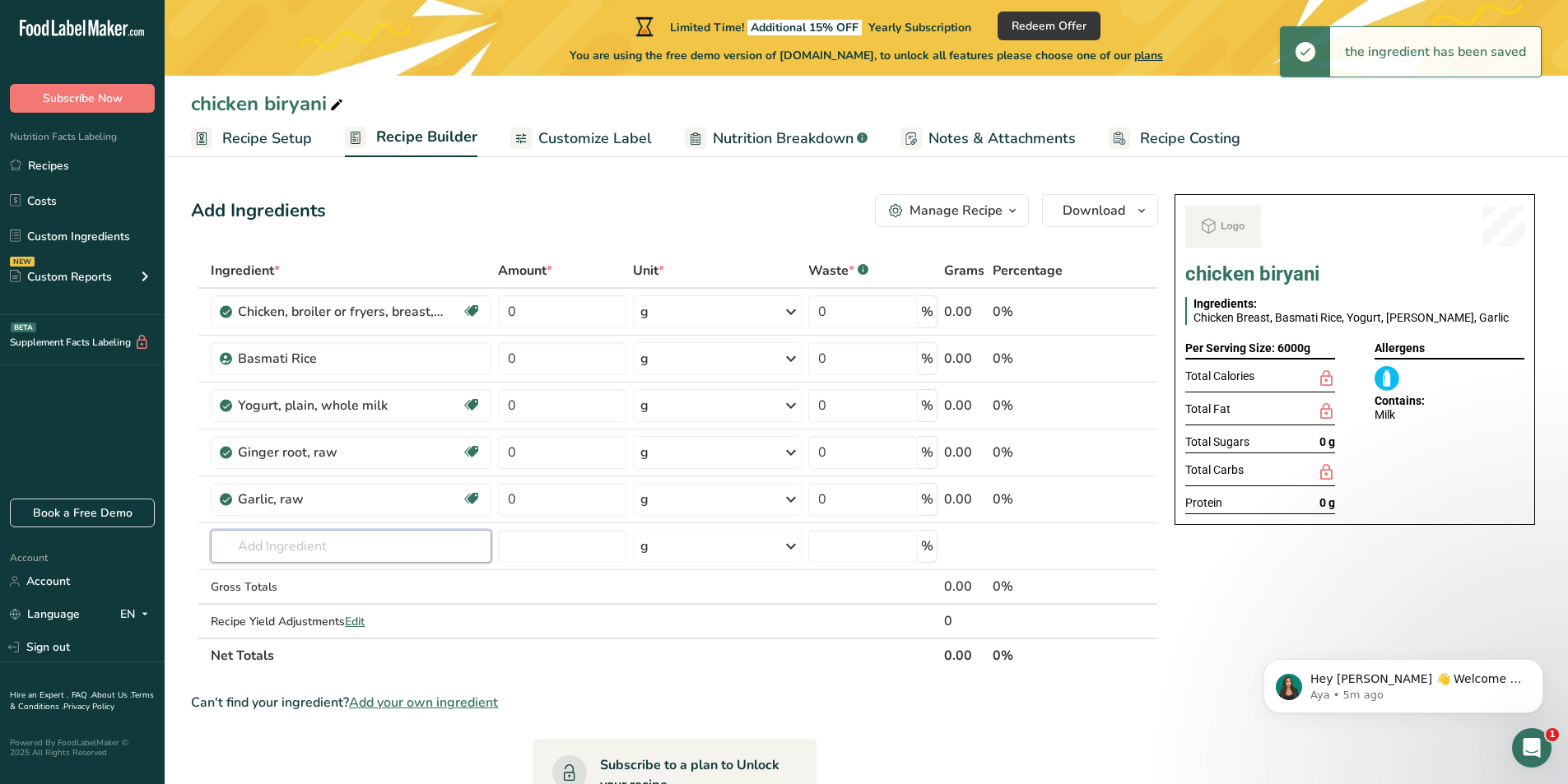
click at [333, 546] on input "text" at bounding box center [351, 547] width 281 height 33
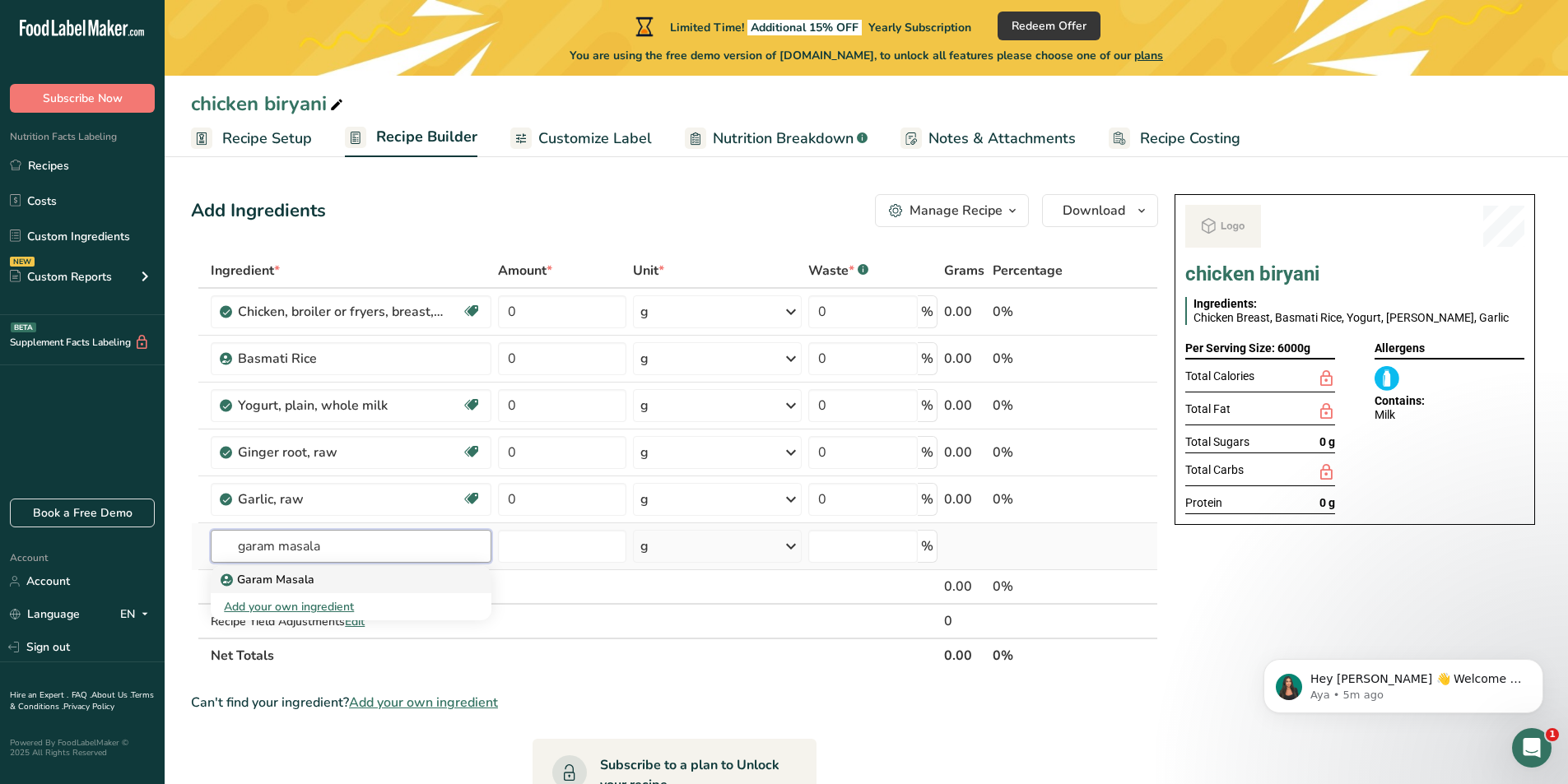
type input "garam masala"
click at [314, 581] on div "Garam Masala" at bounding box center [337, 580] width 228 height 17
type input "Garam Masala"
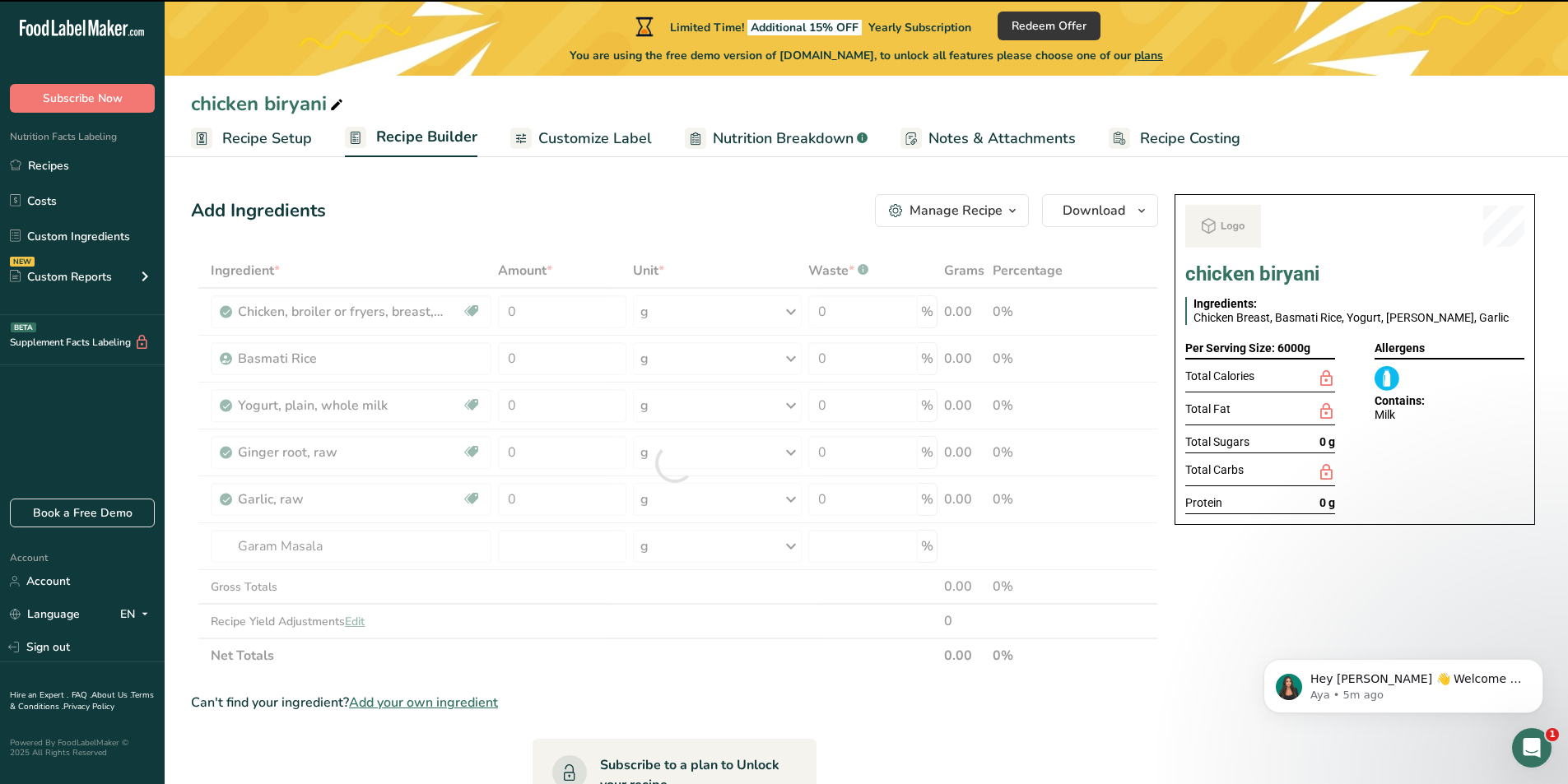
type input "0"
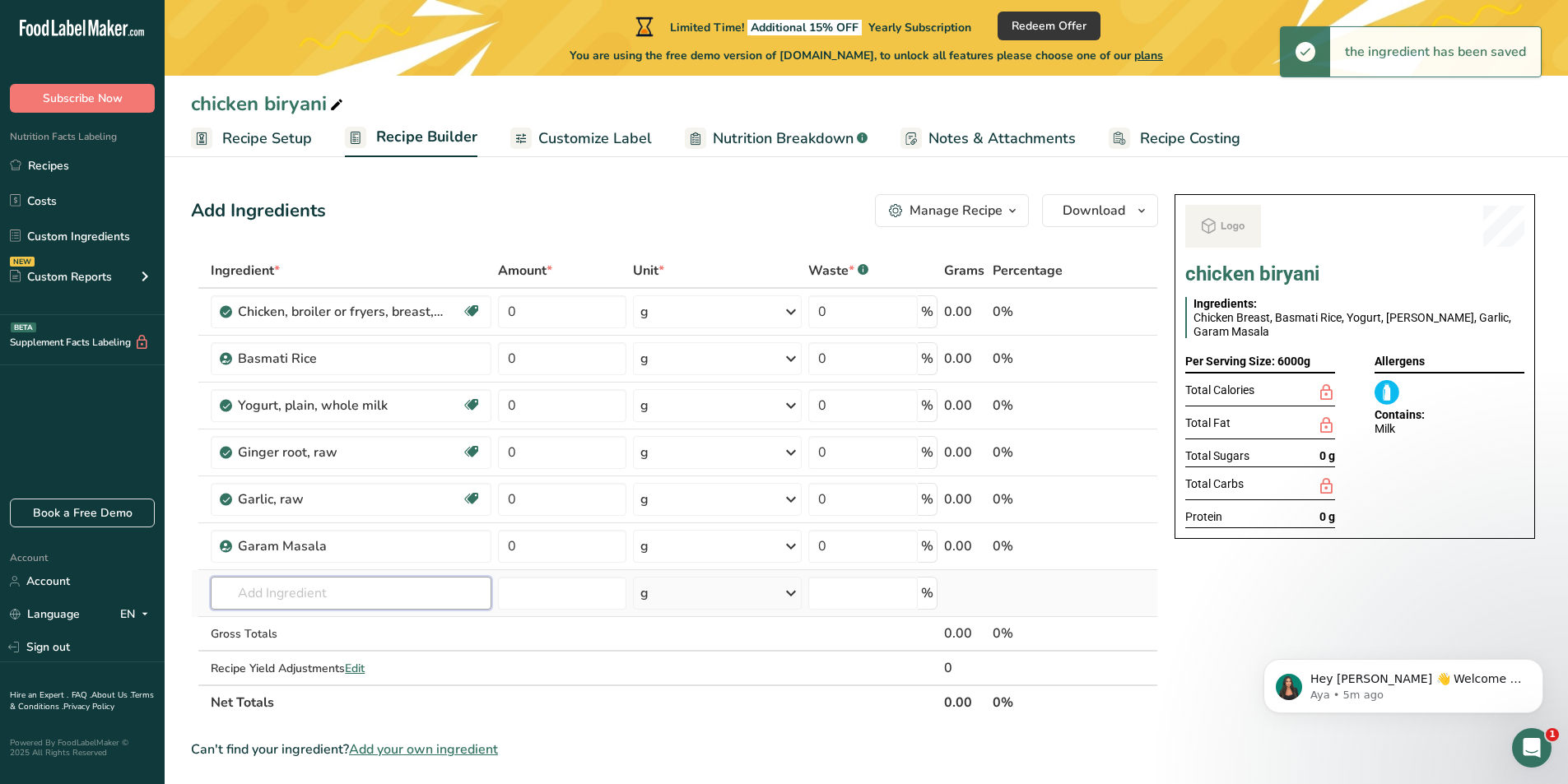
click at [305, 594] on input "text" at bounding box center [351, 594] width 281 height 33
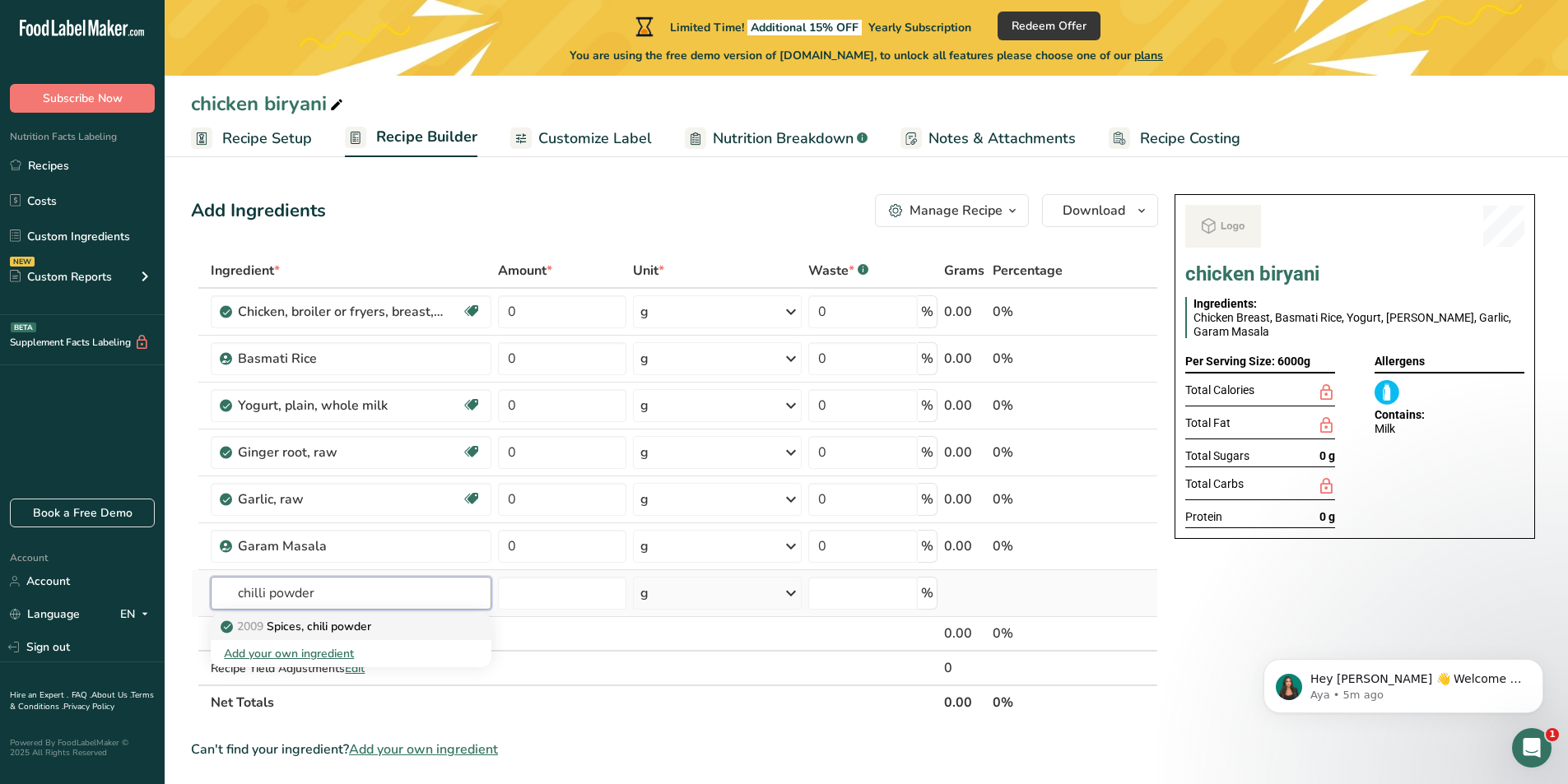
type input "chilli powder"
click at [309, 627] on p "2009 Spices, chili powder" at bounding box center [297, 627] width 148 height 17
type input "Spices, chili powder"
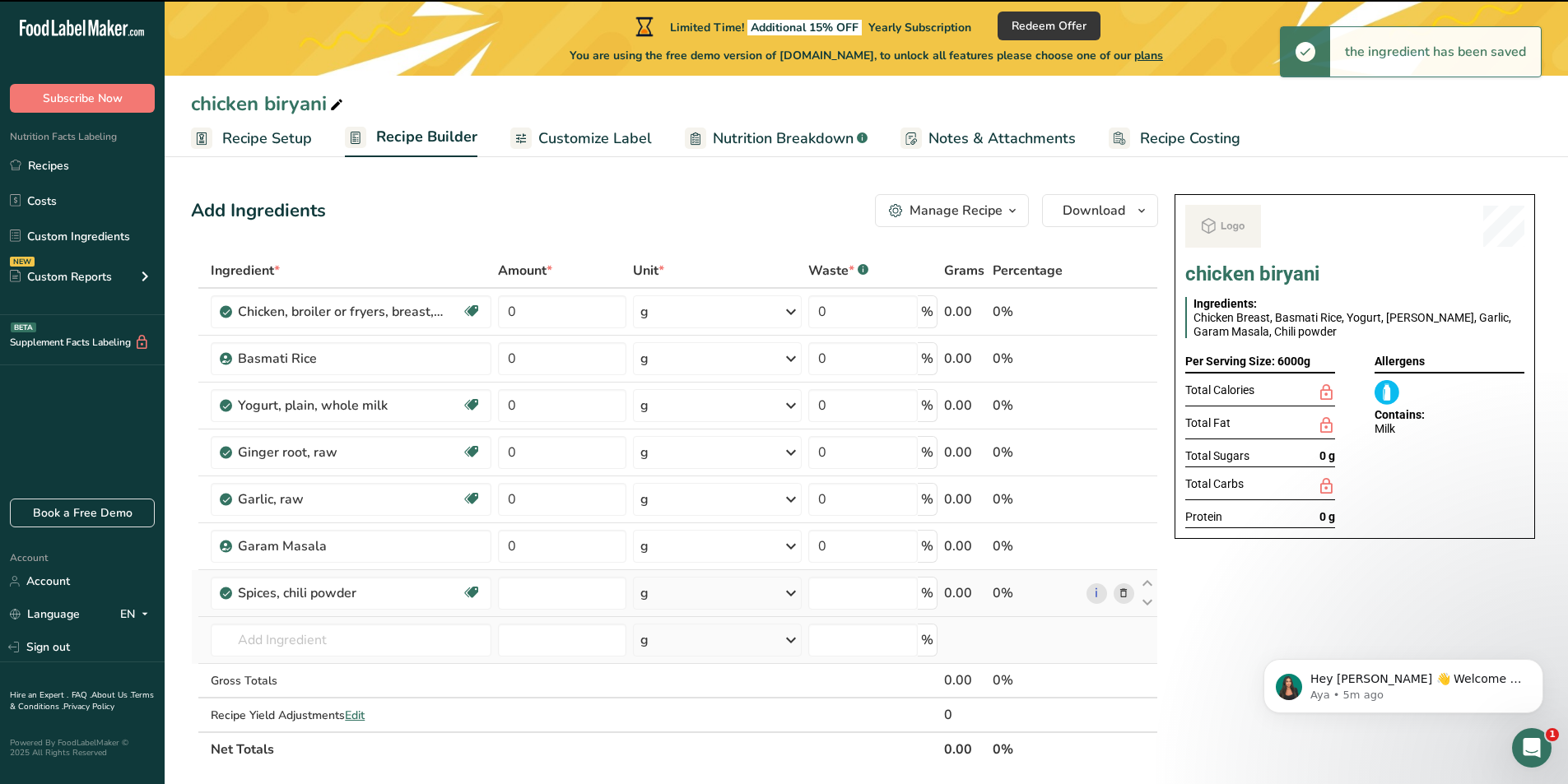
type input "0"
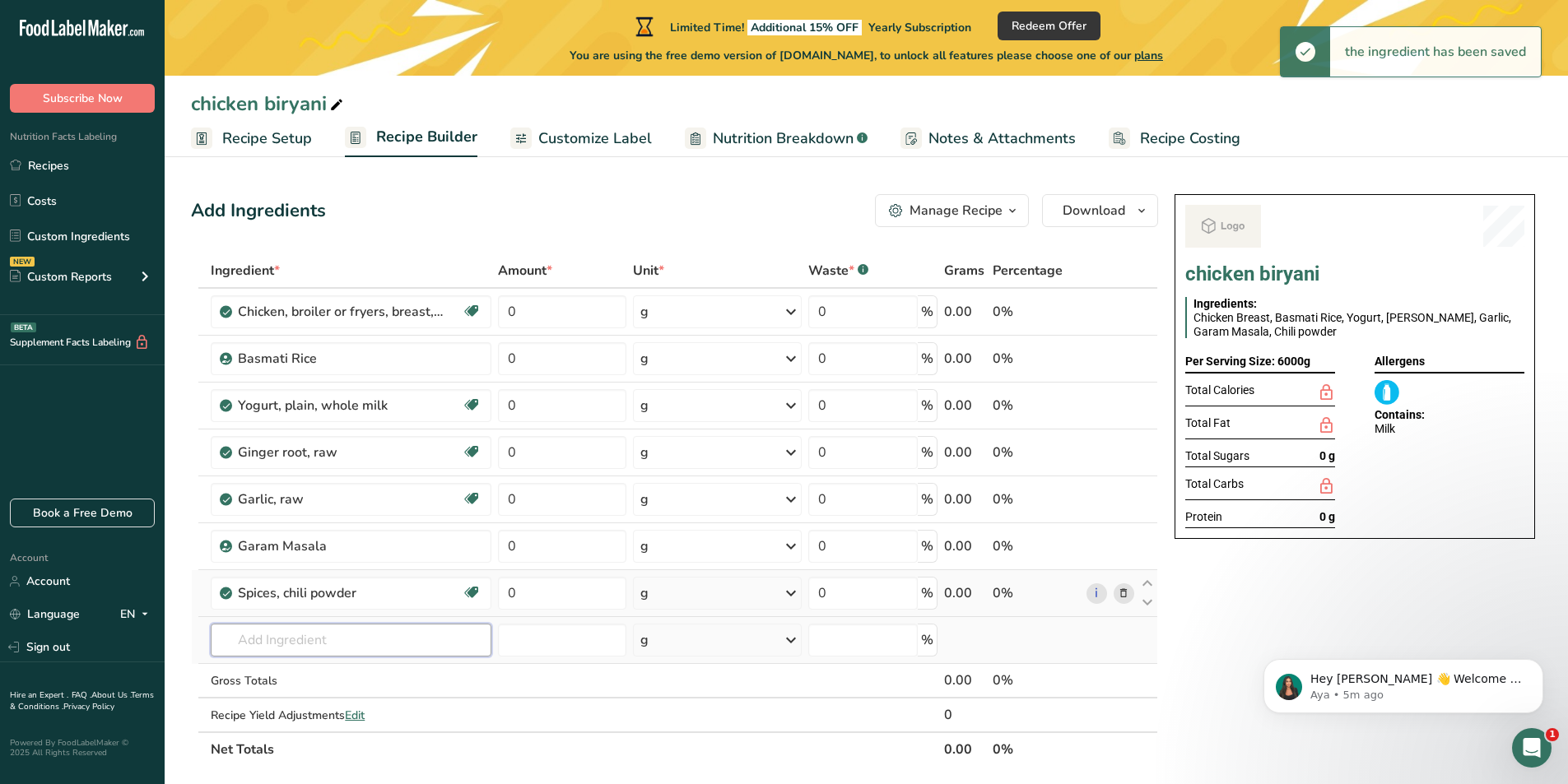
click at [302, 638] on input "text" at bounding box center [351, 640] width 281 height 33
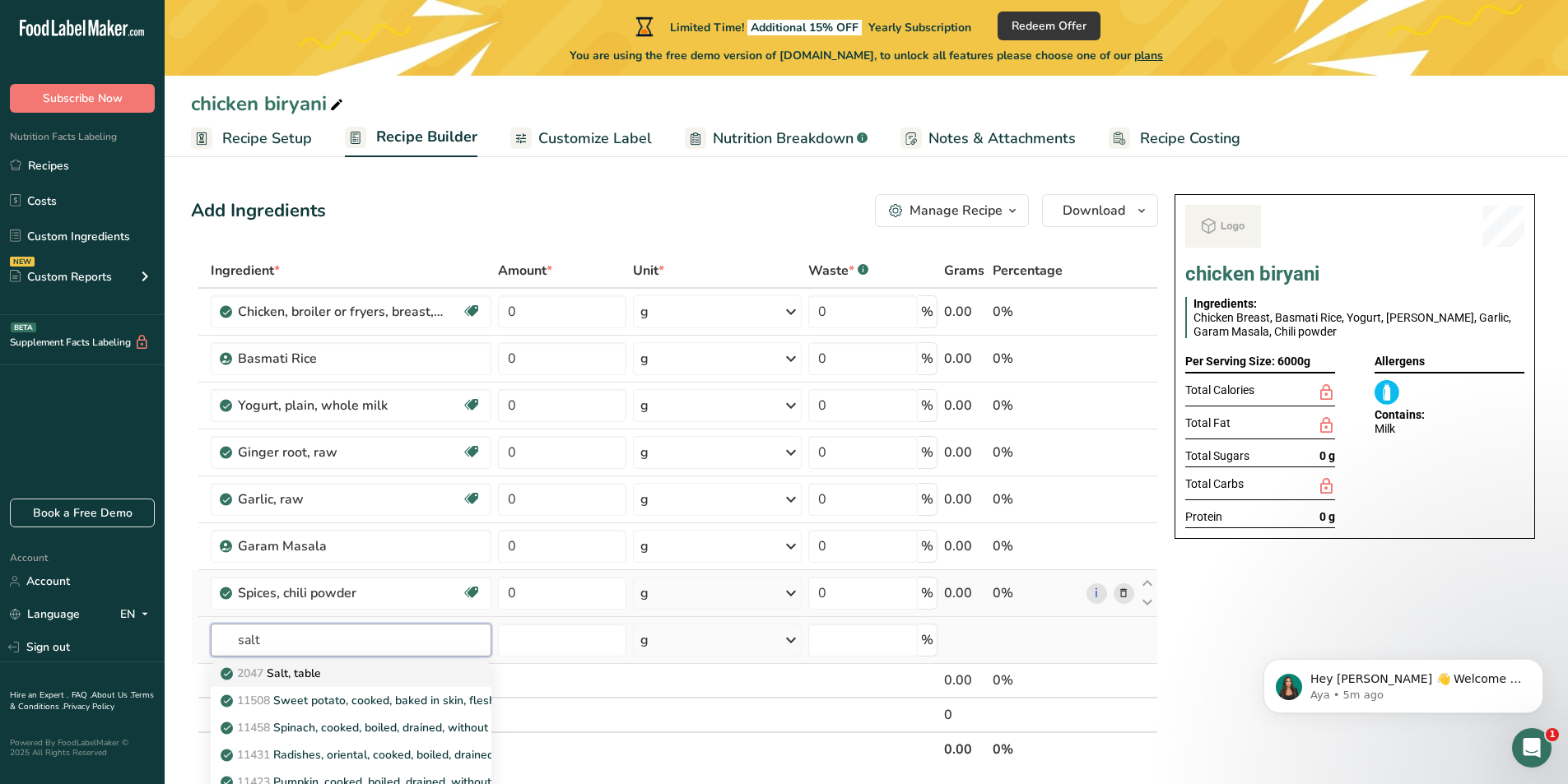
type input "salt"
click at [315, 670] on p "2047 Salt, table" at bounding box center [272, 674] width 97 height 17
type input "Salt, table"
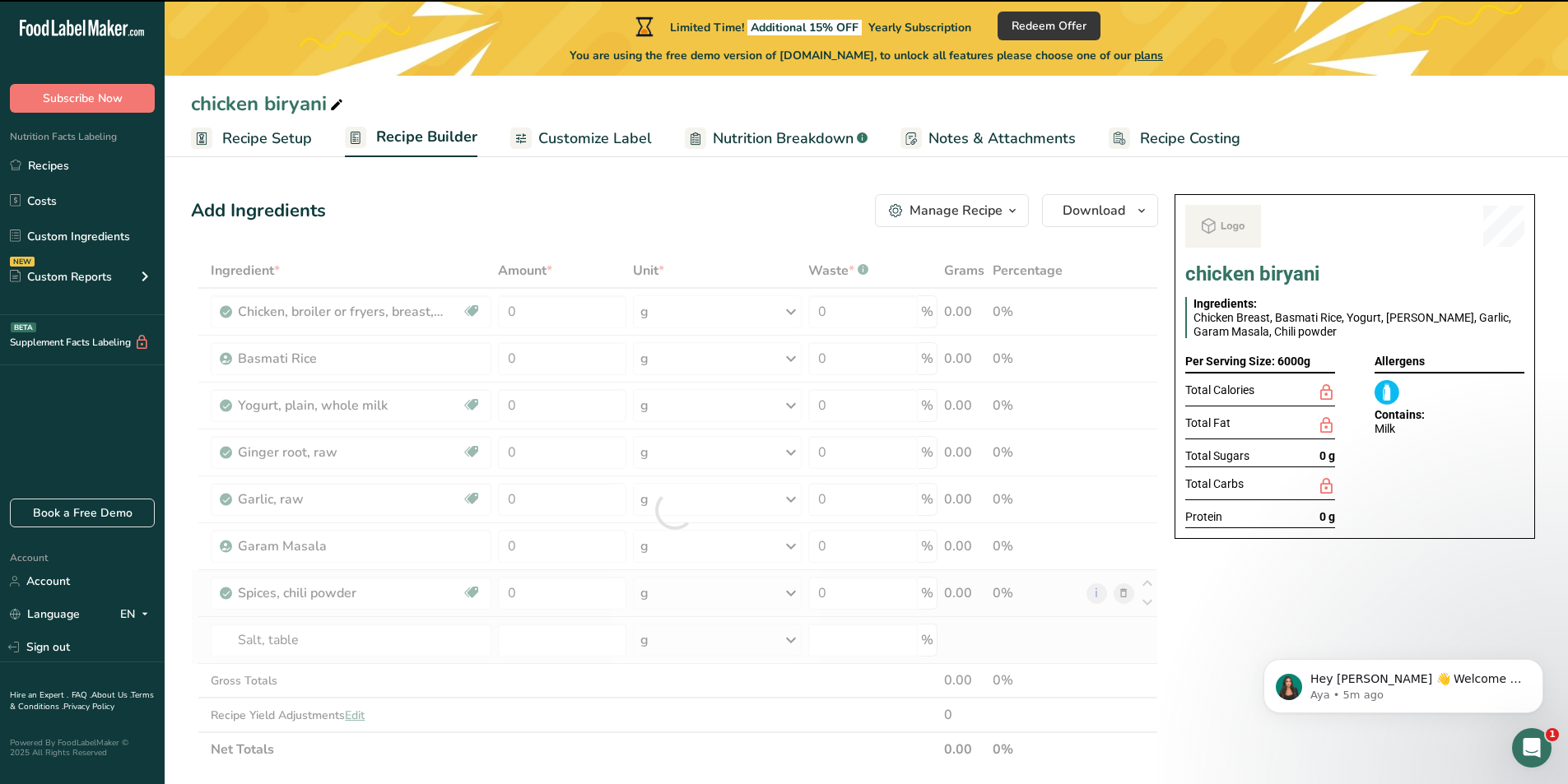
type input "0"
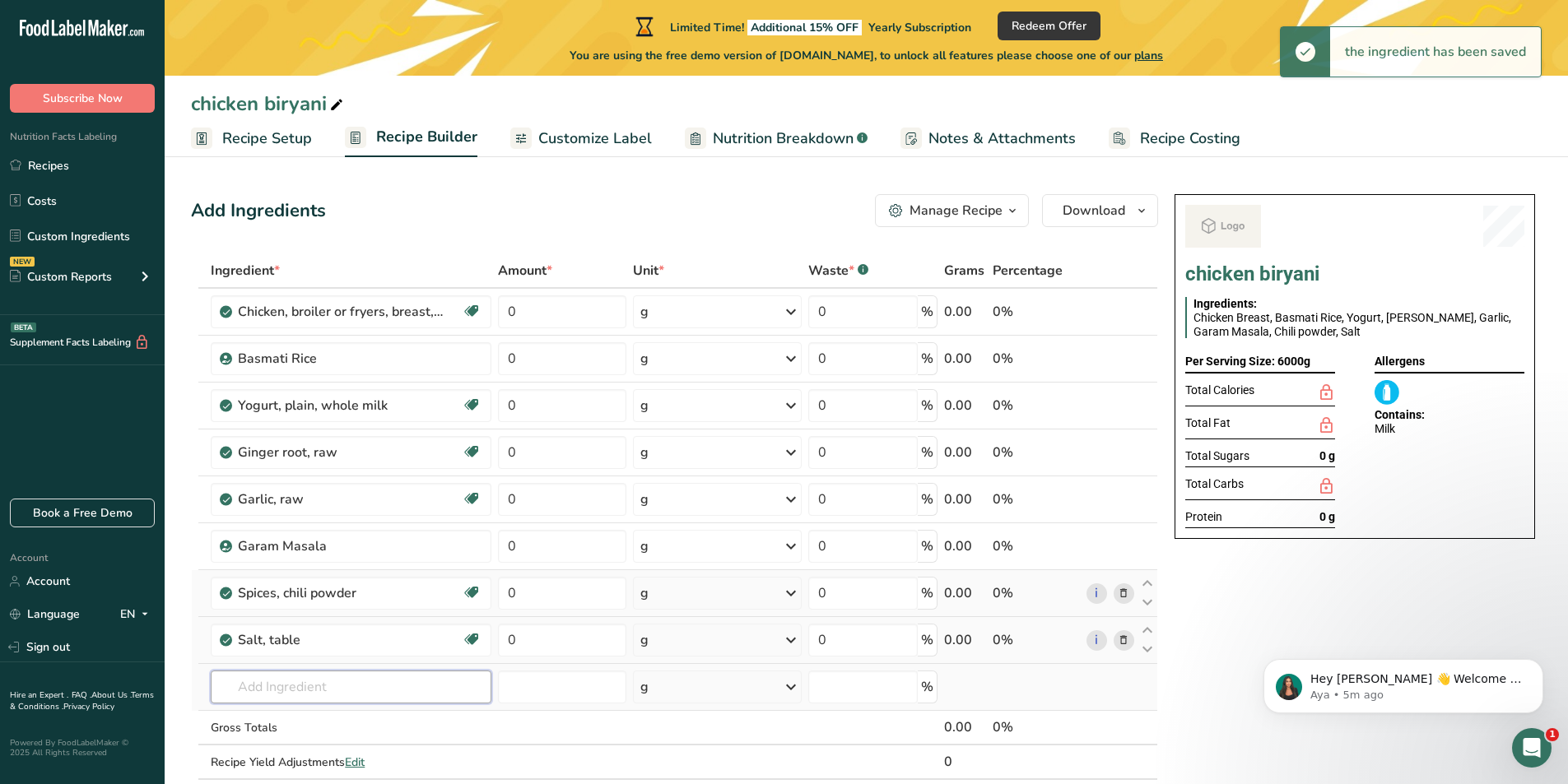
click at [368, 680] on input "text" at bounding box center [351, 688] width 281 height 33
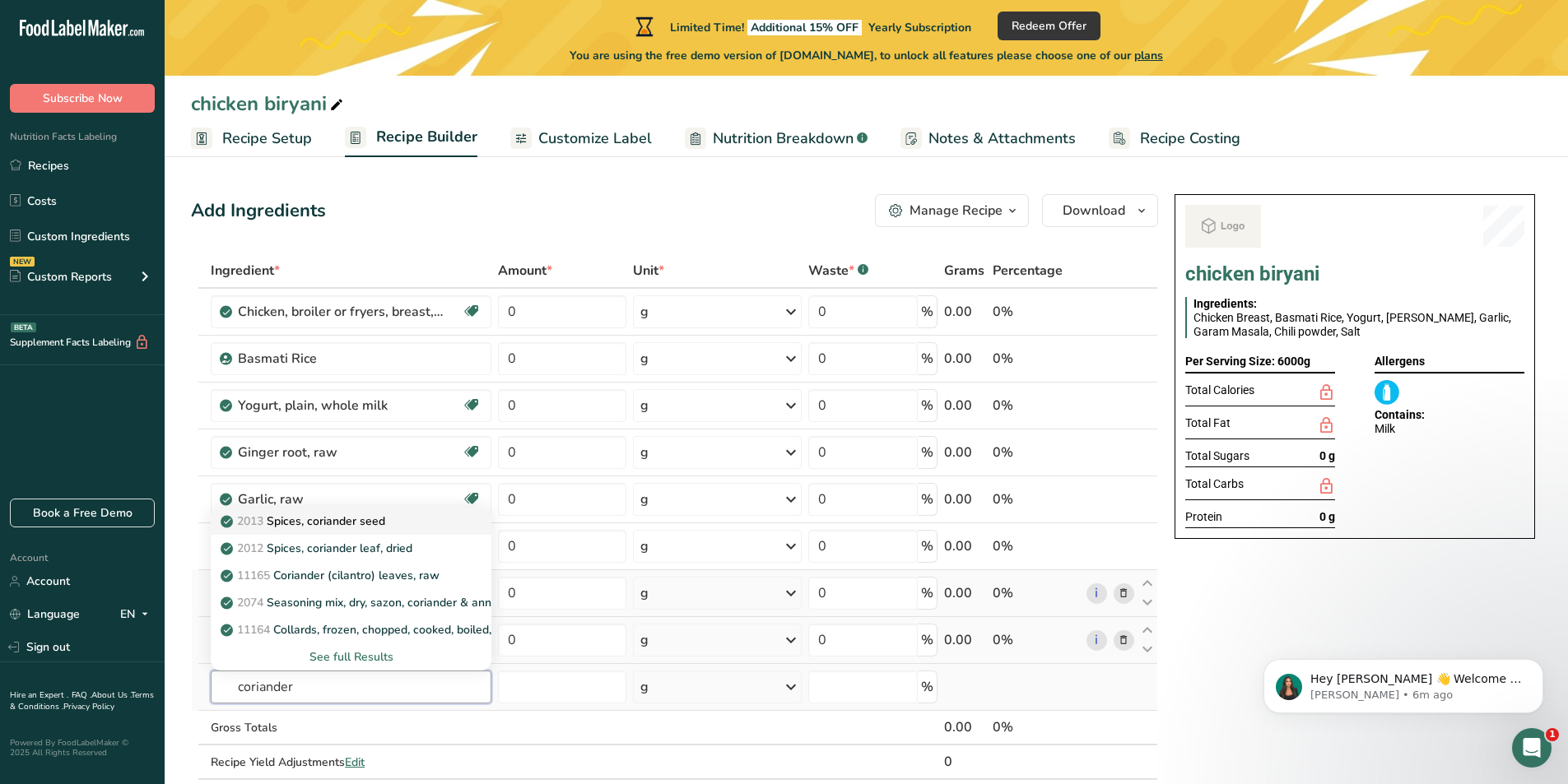
type input "coriander"
click at [366, 526] on p "2013 Spices, coriander seed" at bounding box center [304, 522] width 161 height 17
type input "Spices, coriander seed"
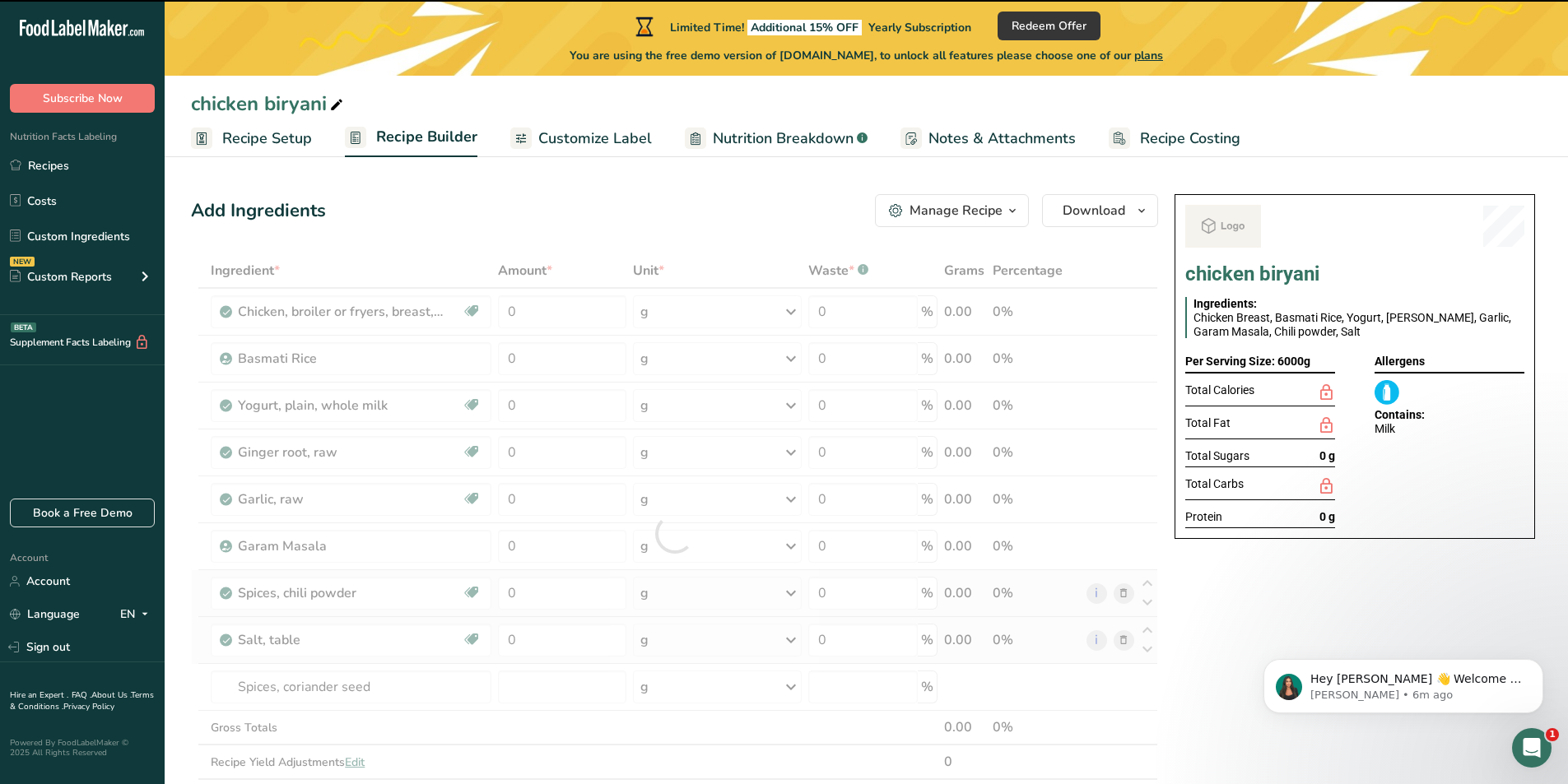
type input "0"
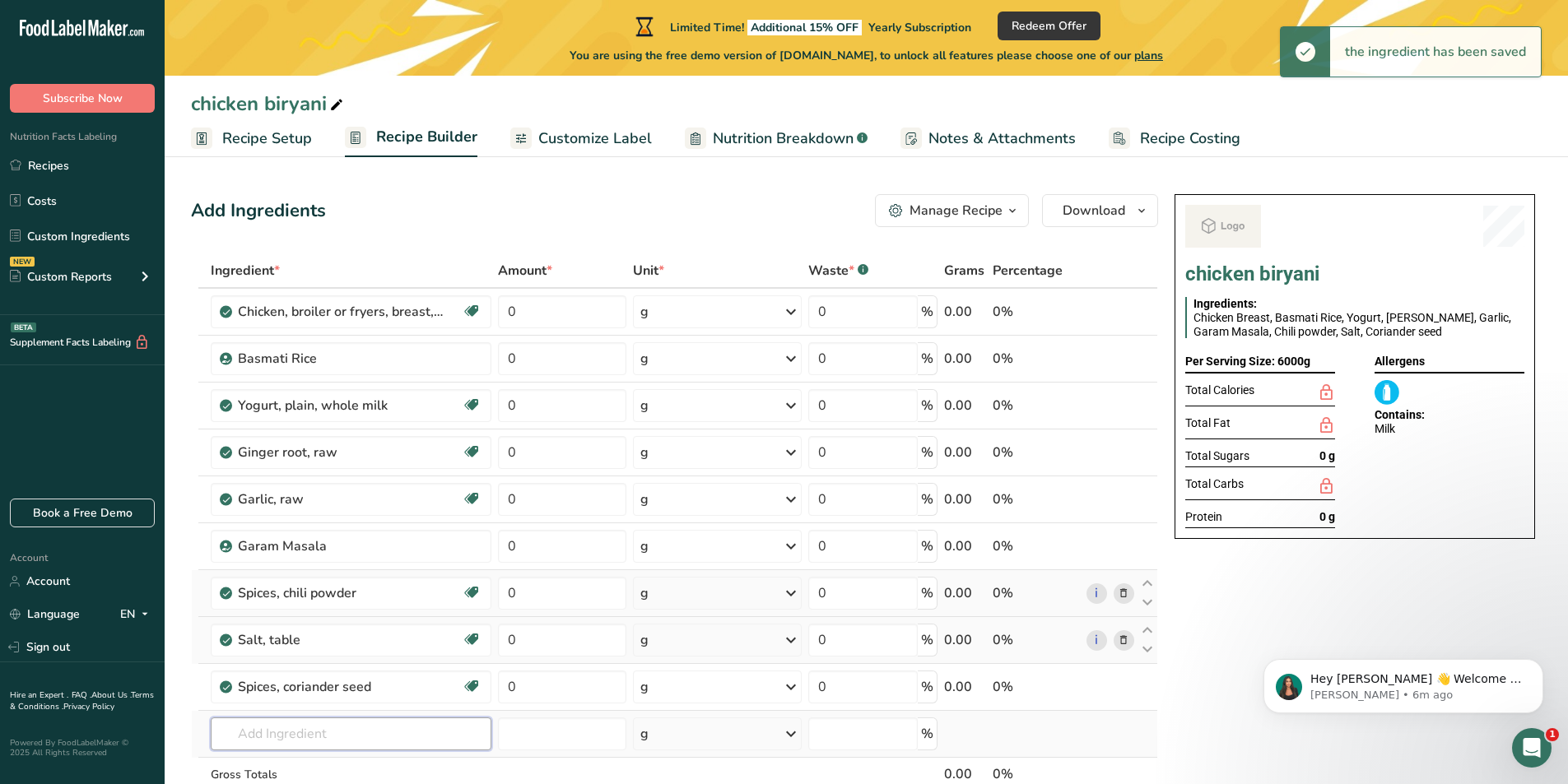
click at [351, 731] on input "text" at bounding box center [351, 734] width 281 height 33
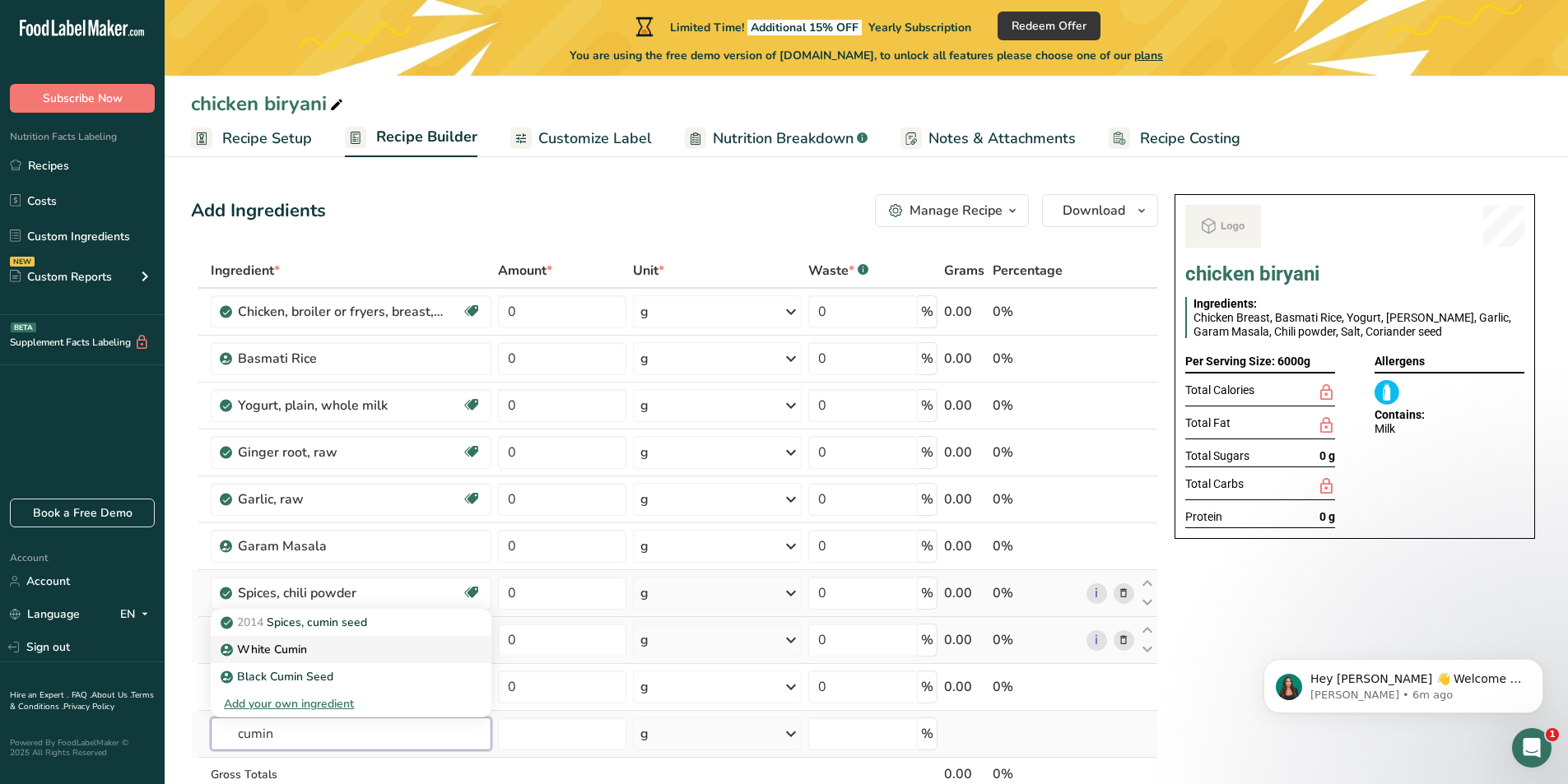
type input "cumin"
click at [343, 647] on div "White Cumin" at bounding box center [337, 650] width 228 height 17
type input "White Cumin"
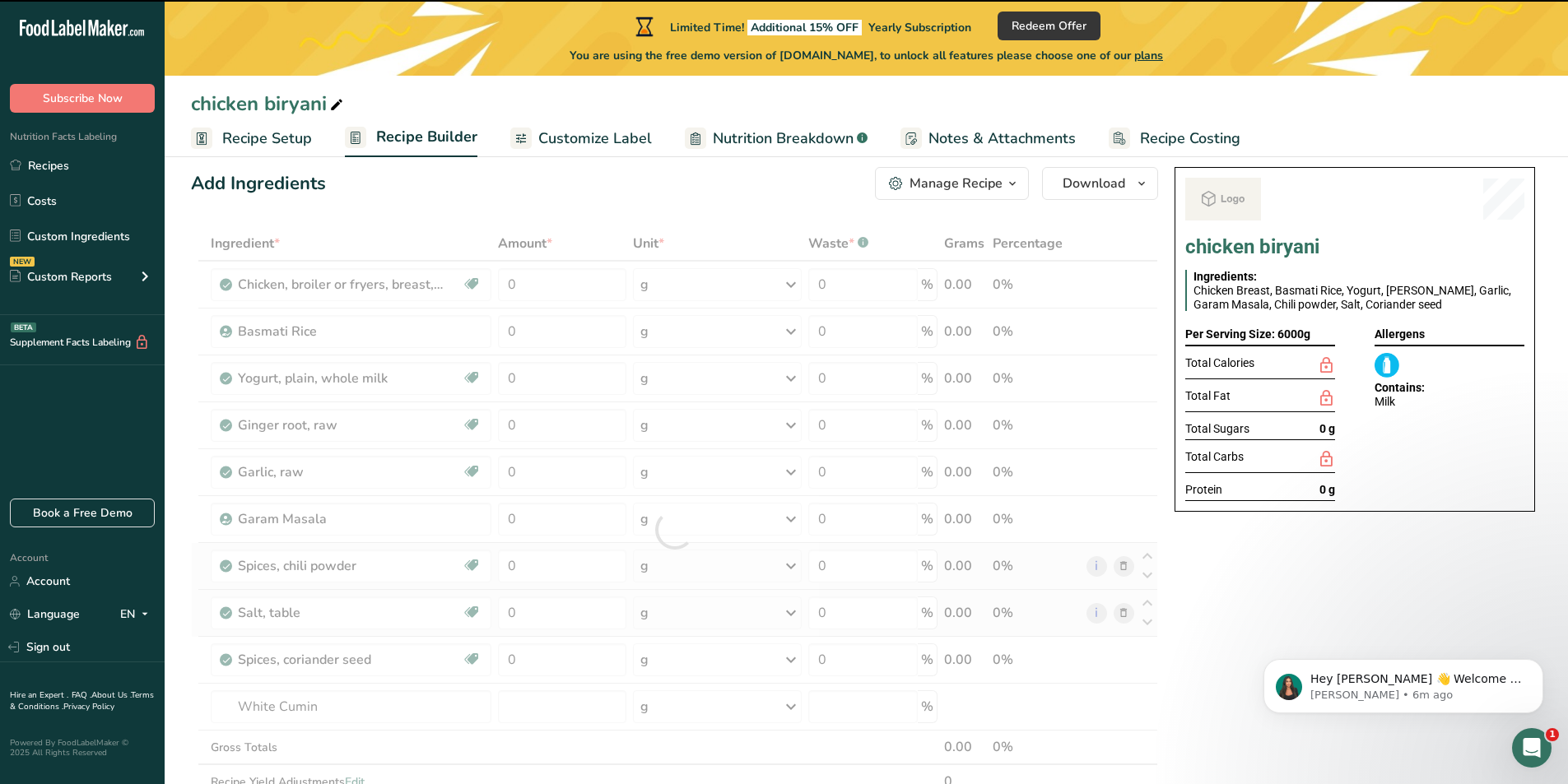
scroll to position [164, 0]
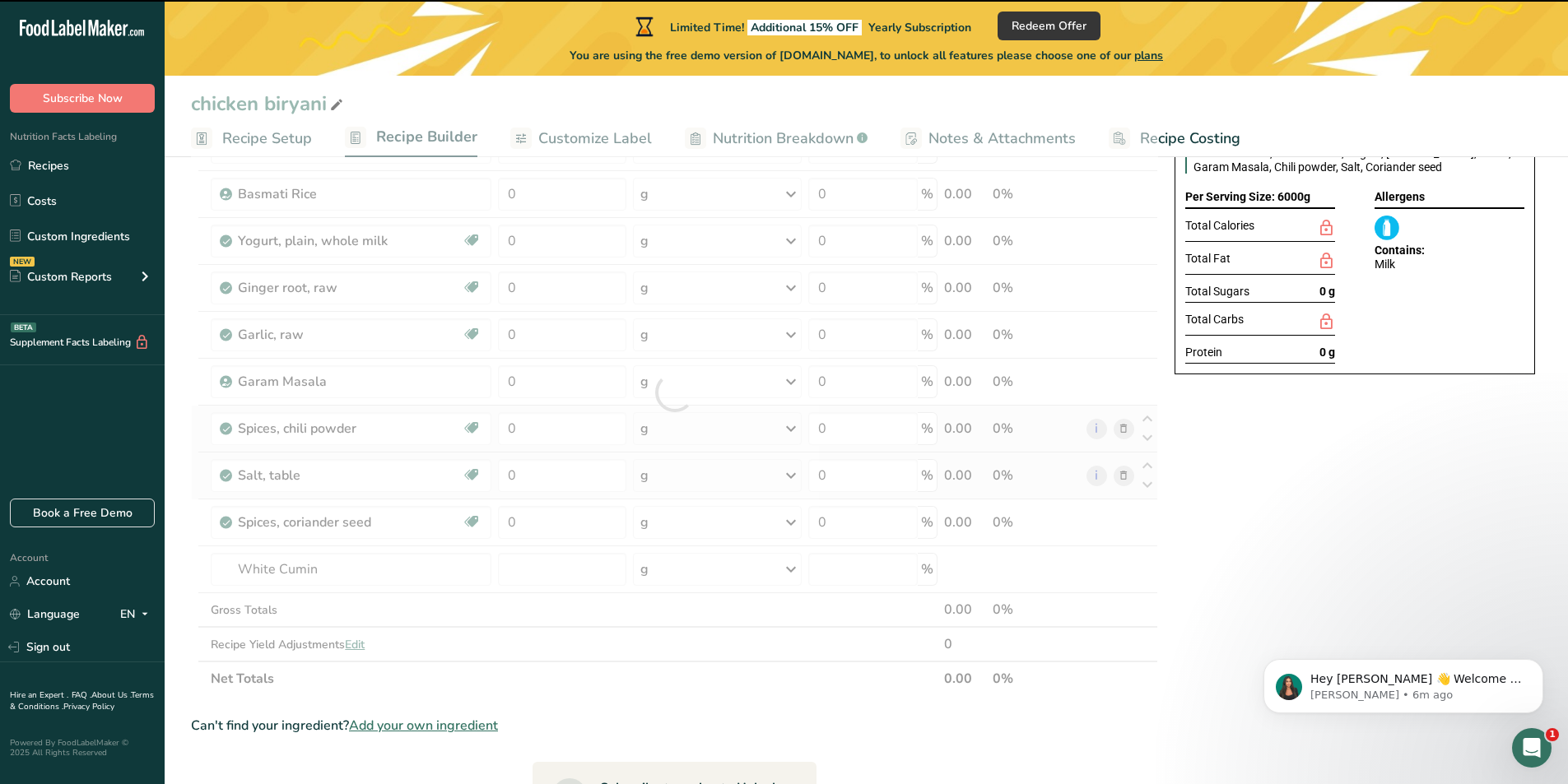
type input "0"
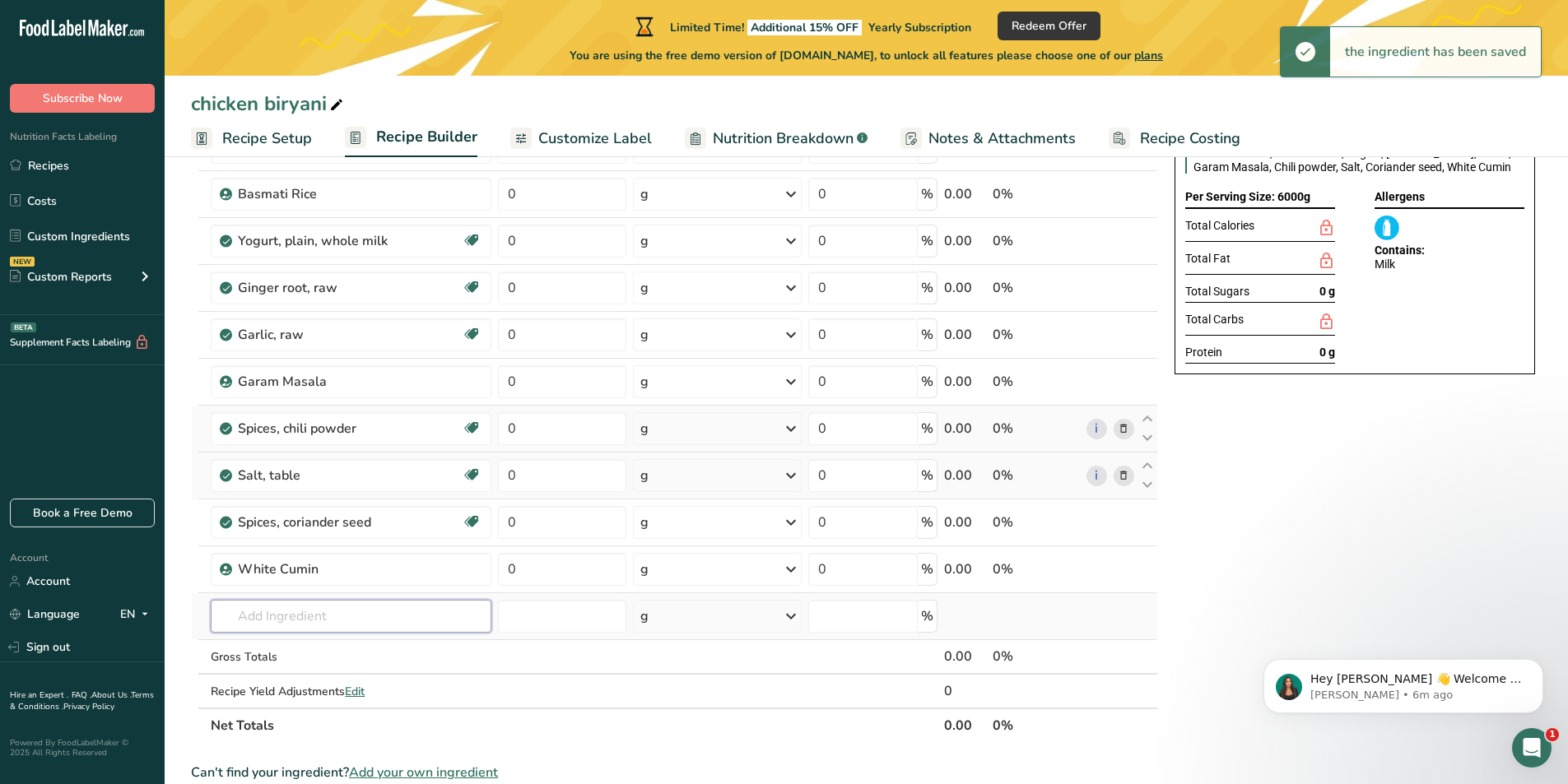
click at [386, 623] on input "text" at bounding box center [351, 617] width 281 height 33
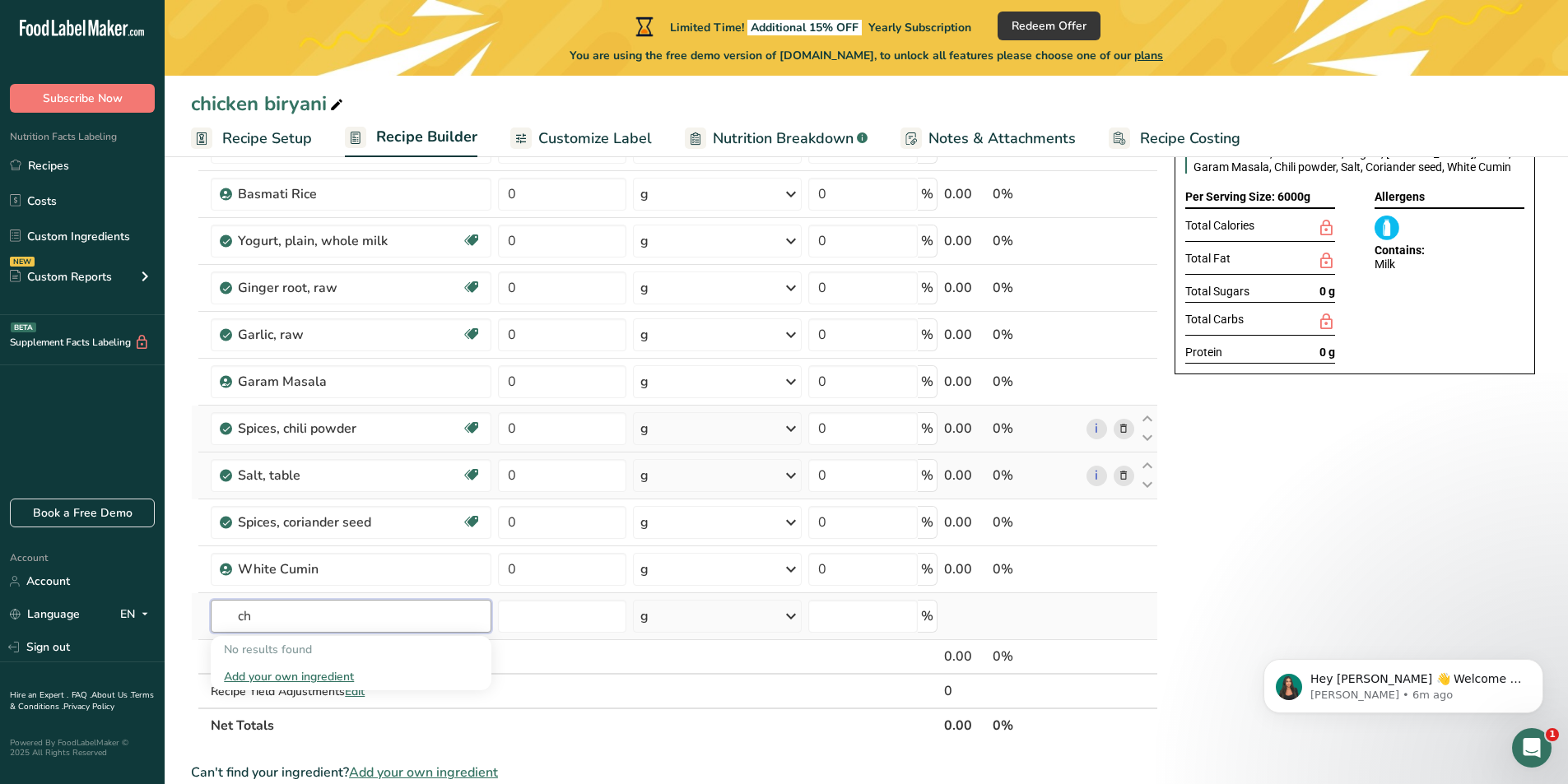
type input "c"
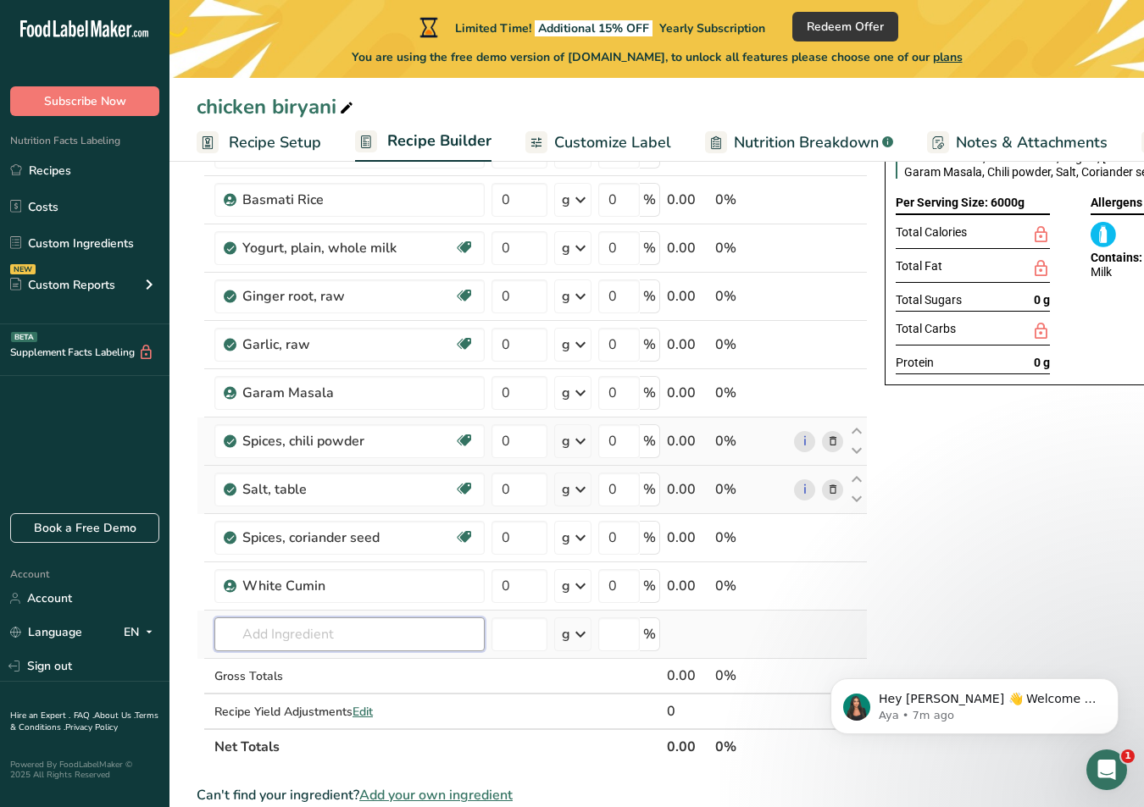
click at [294, 636] on input "text" at bounding box center [349, 635] width 270 height 34
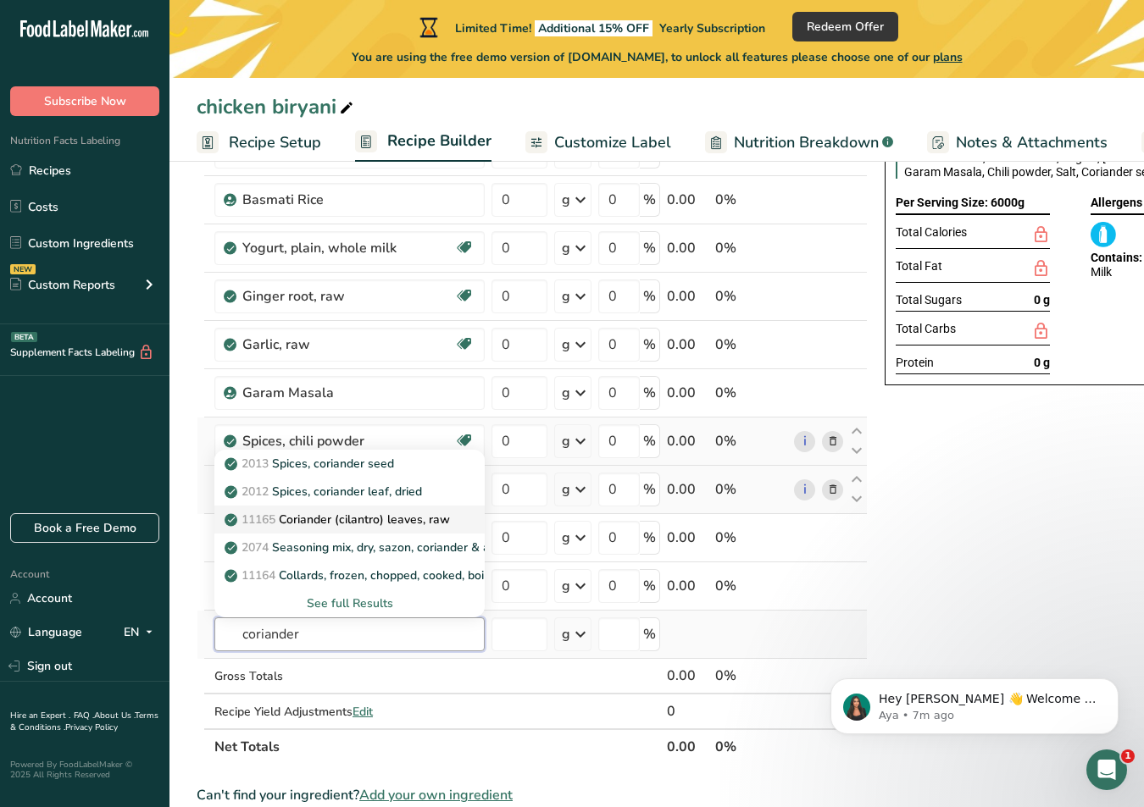
type input "coriander"
click at [332, 530] on link "11165 Coriander (cilantro) leaves, raw" at bounding box center [349, 520] width 270 height 28
type input "Coriander (cilantro) leaves, raw"
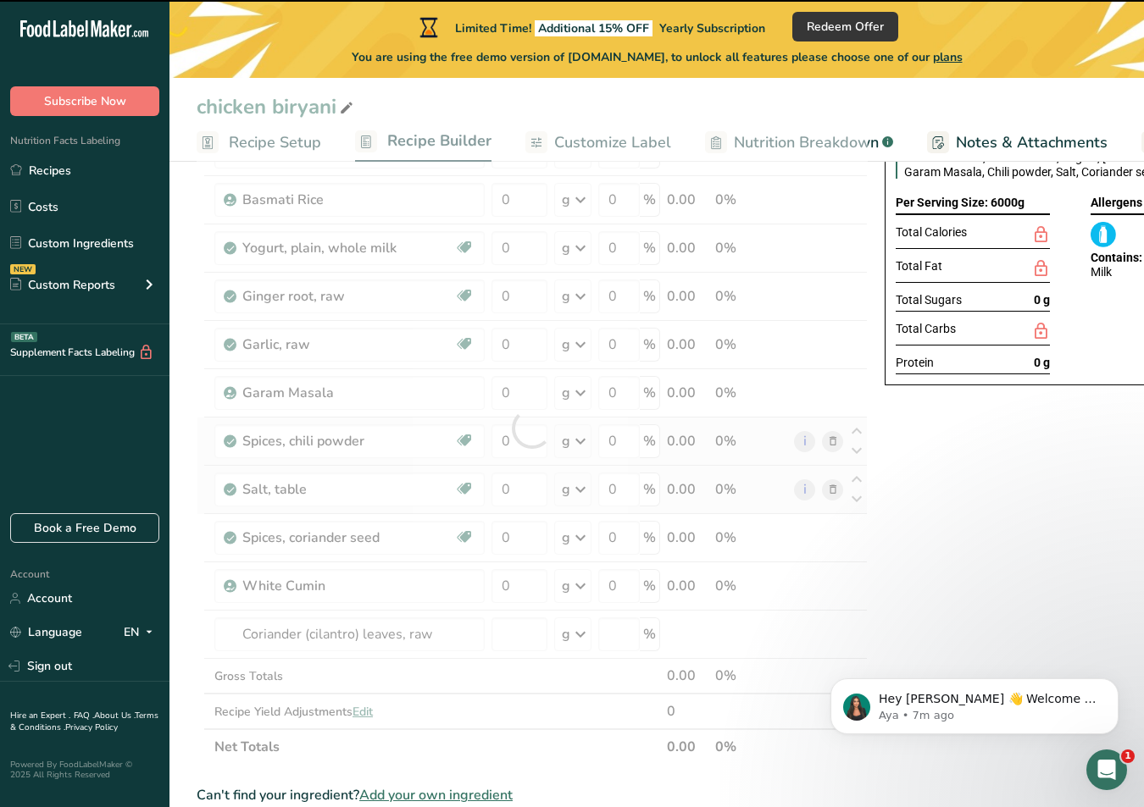
type input "0"
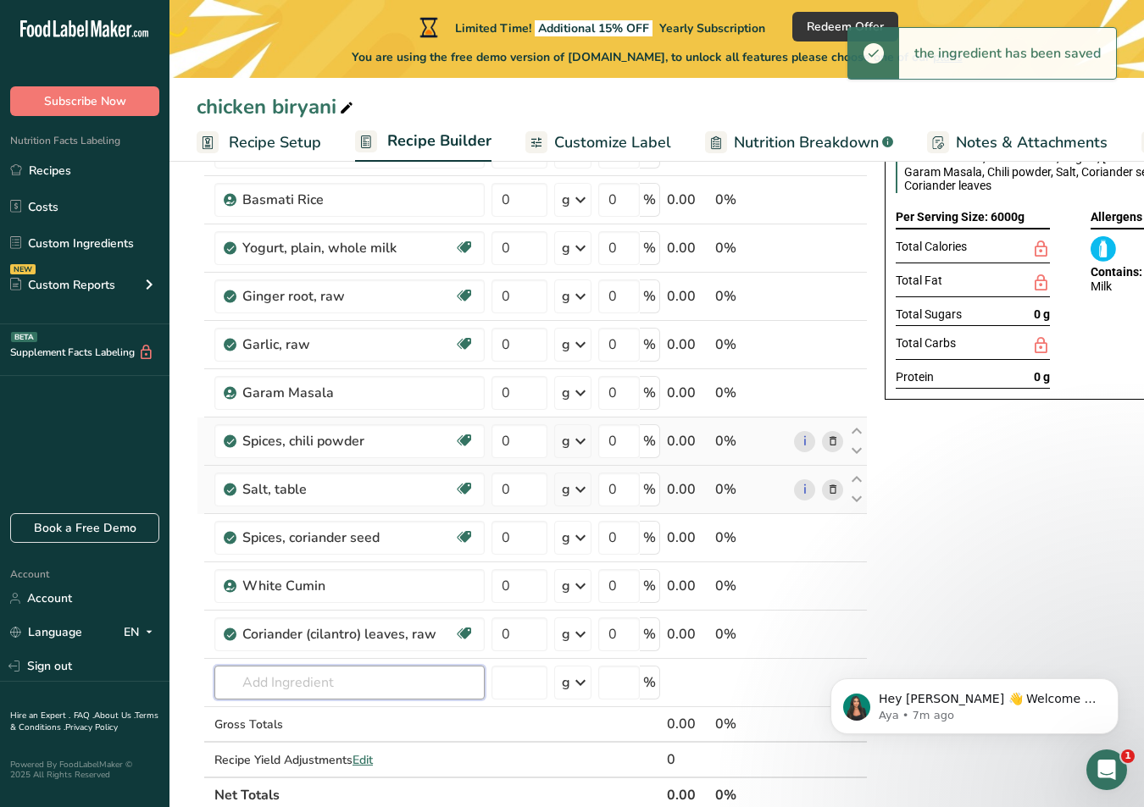
click at [302, 686] on input "text" at bounding box center [349, 683] width 270 height 34
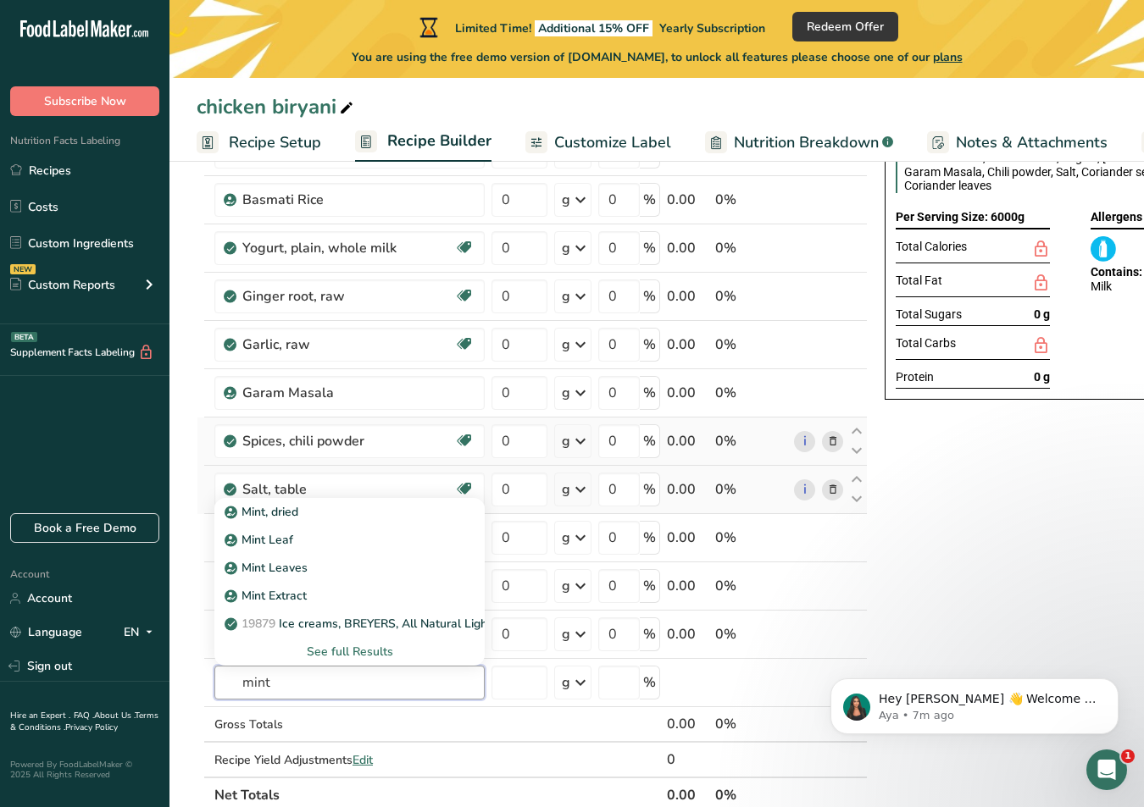
type input "mint"
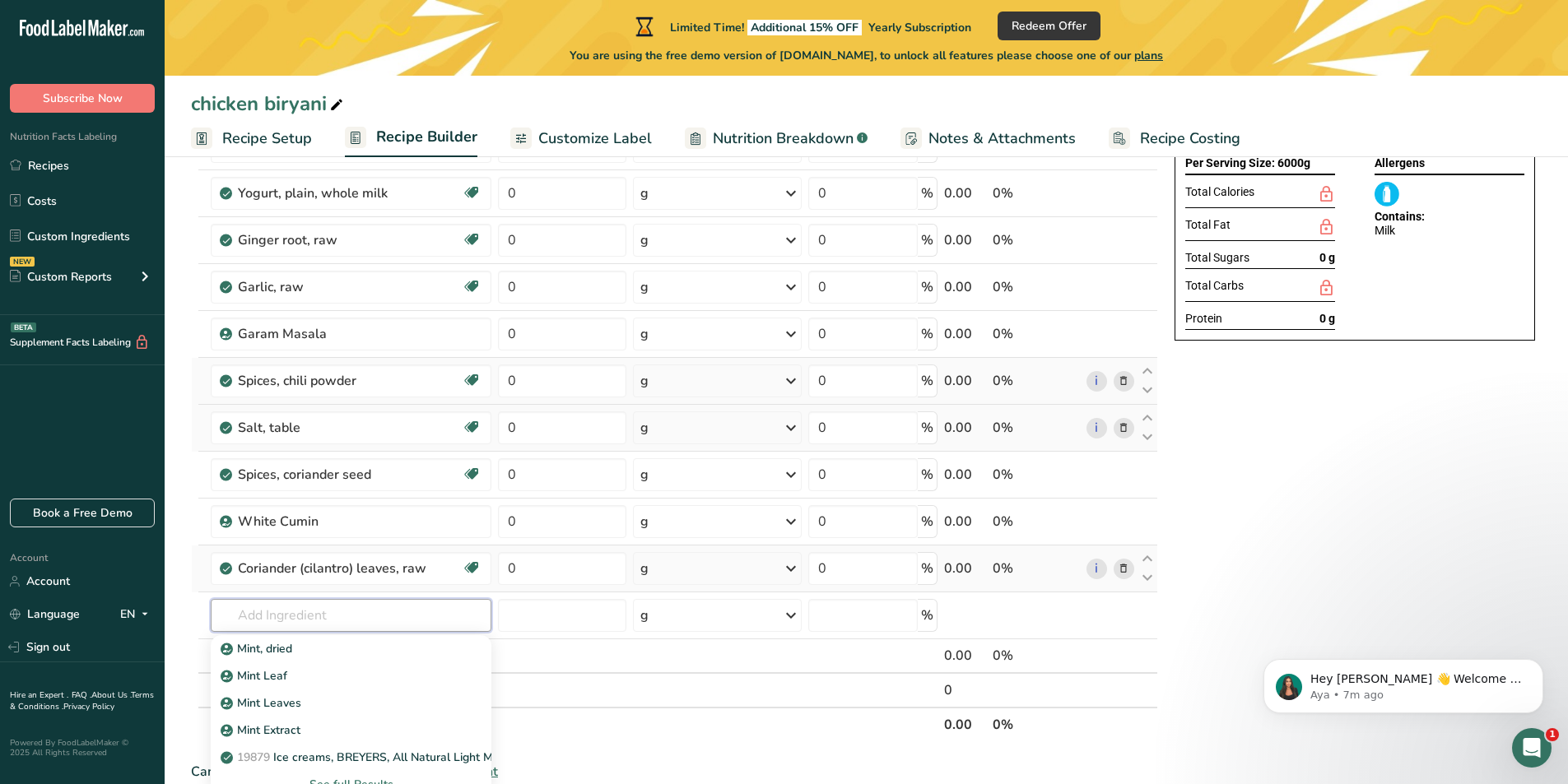
scroll to position [247, 0]
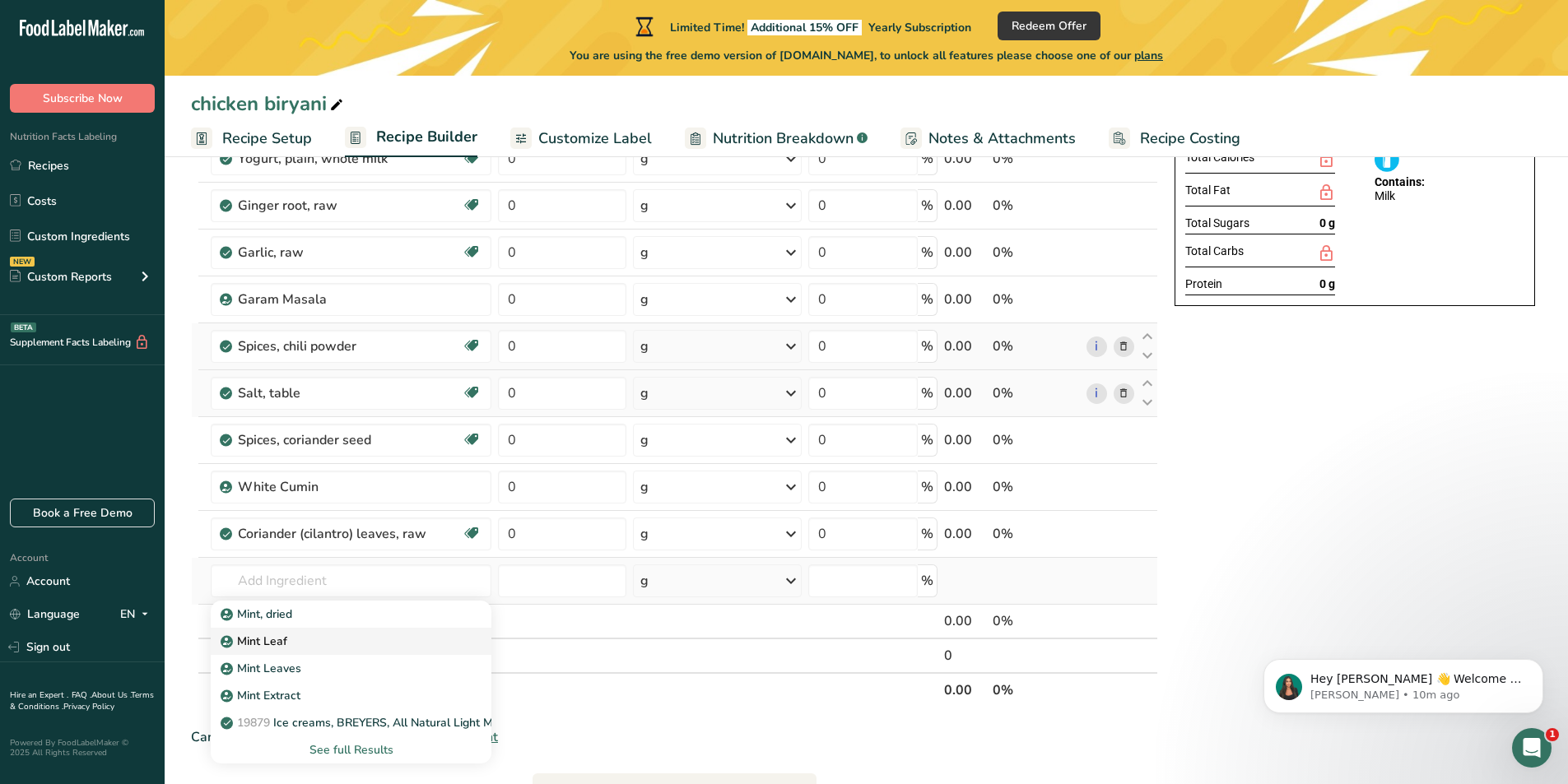
click at [341, 644] on div "Mint Leaf" at bounding box center [337, 642] width 228 height 17
type input "Mint Leaf"
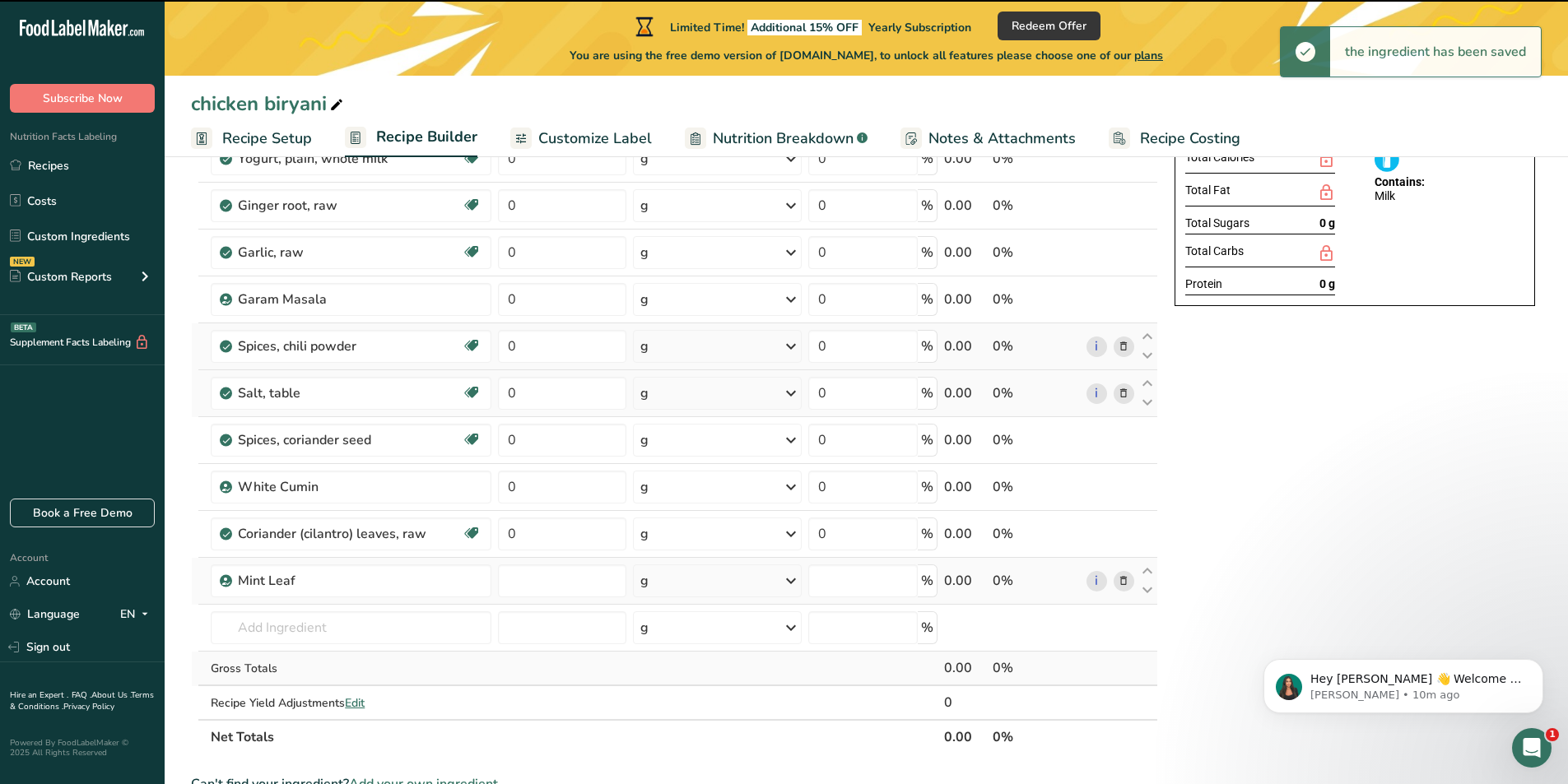
type input "0"
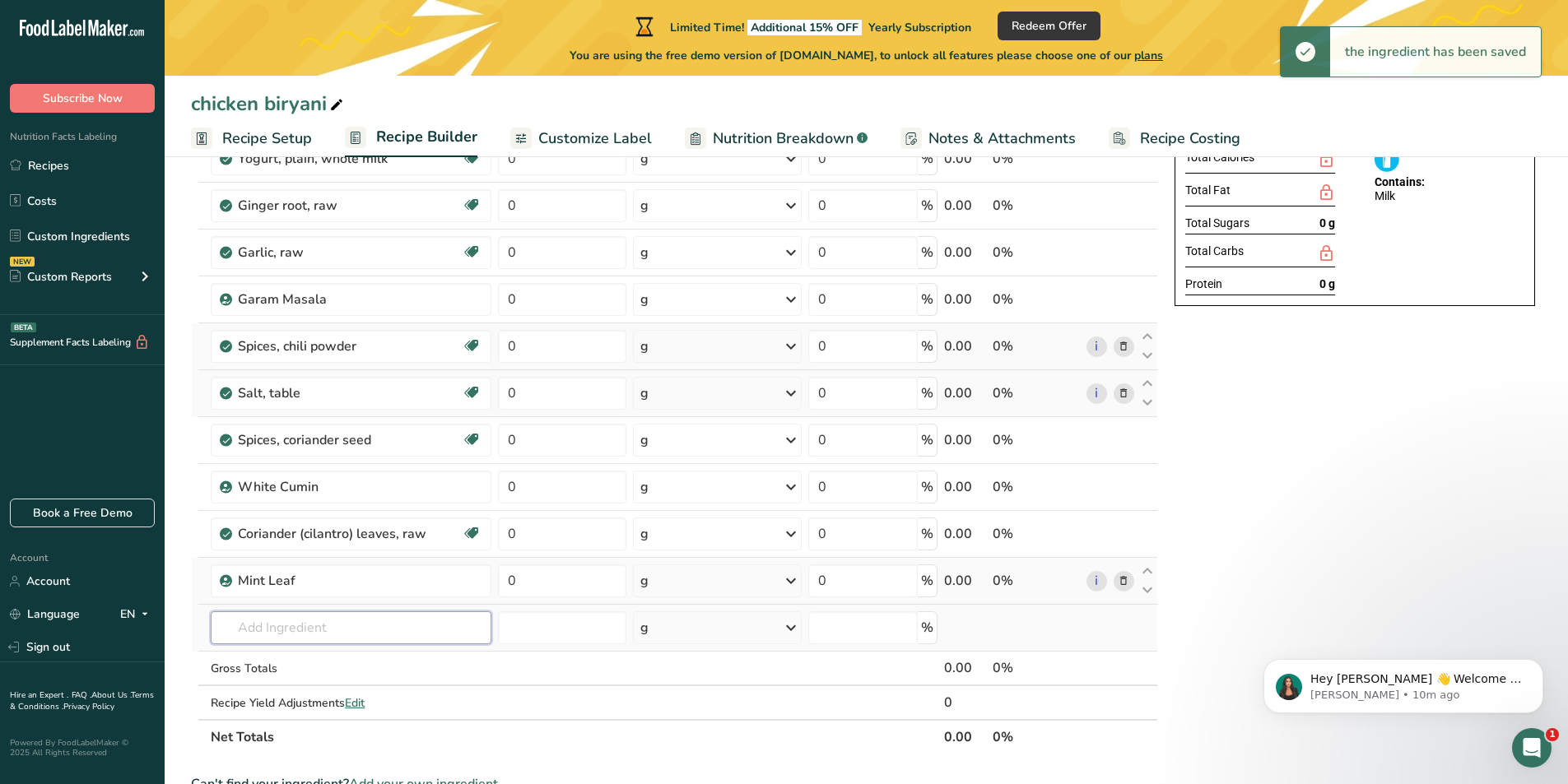
click at [401, 626] on input "text" at bounding box center [351, 629] width 281 height 33
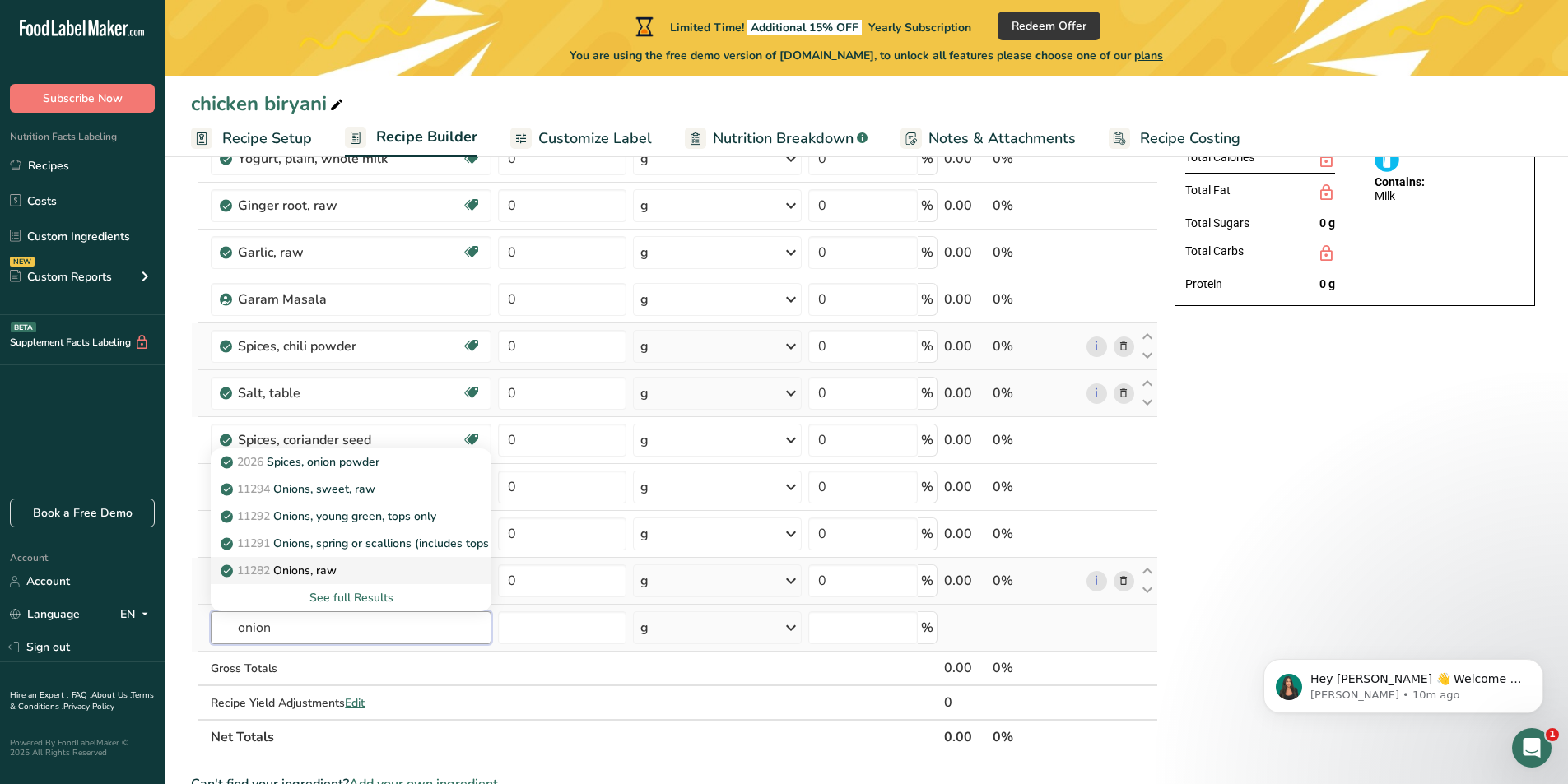
type input "onion"
click at [319, 567] on p "11282 Onions, raw" at bounding box center [280, 571] width 113 height 17
type input "Onions, raw"
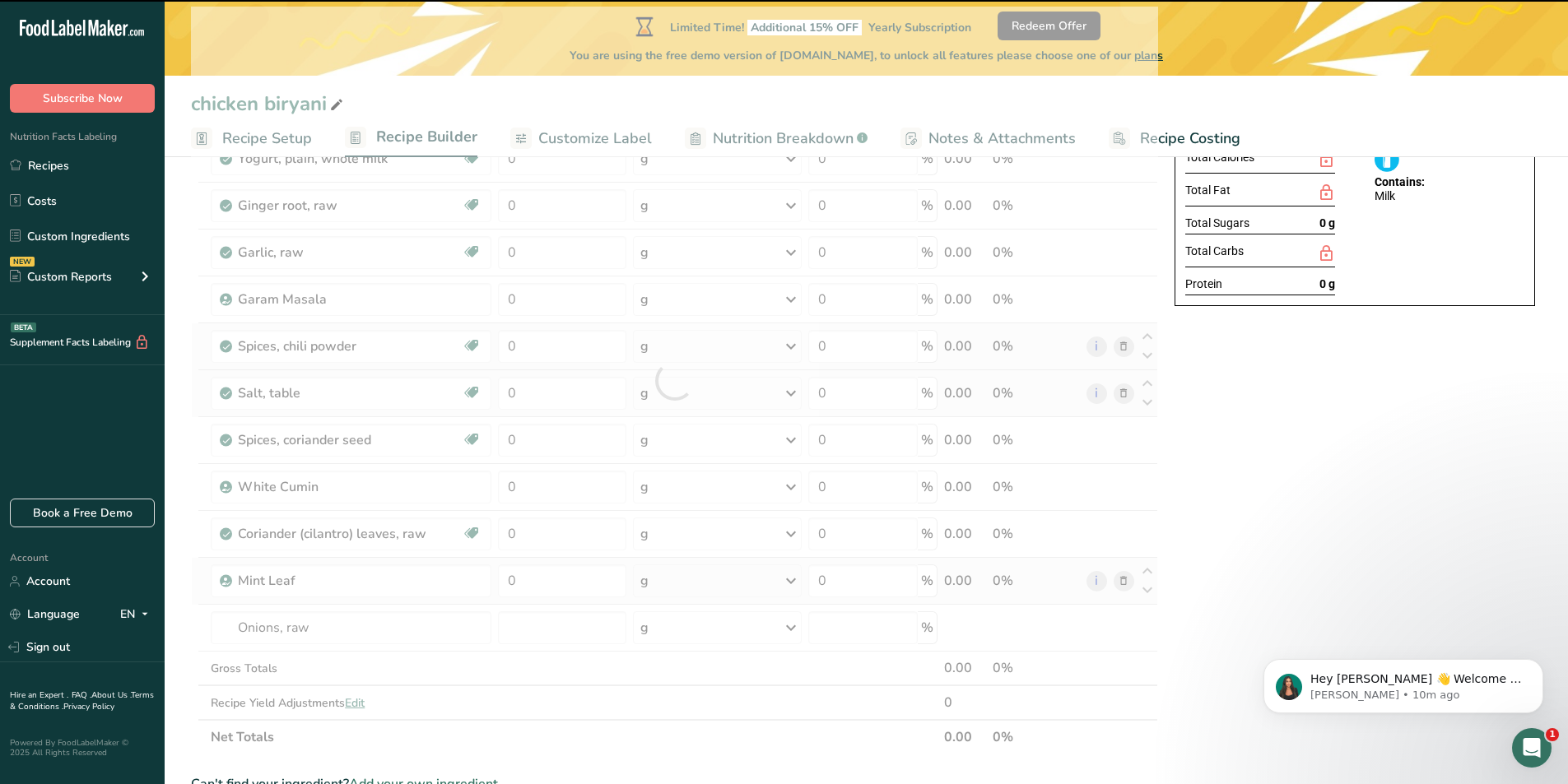
type input "0"
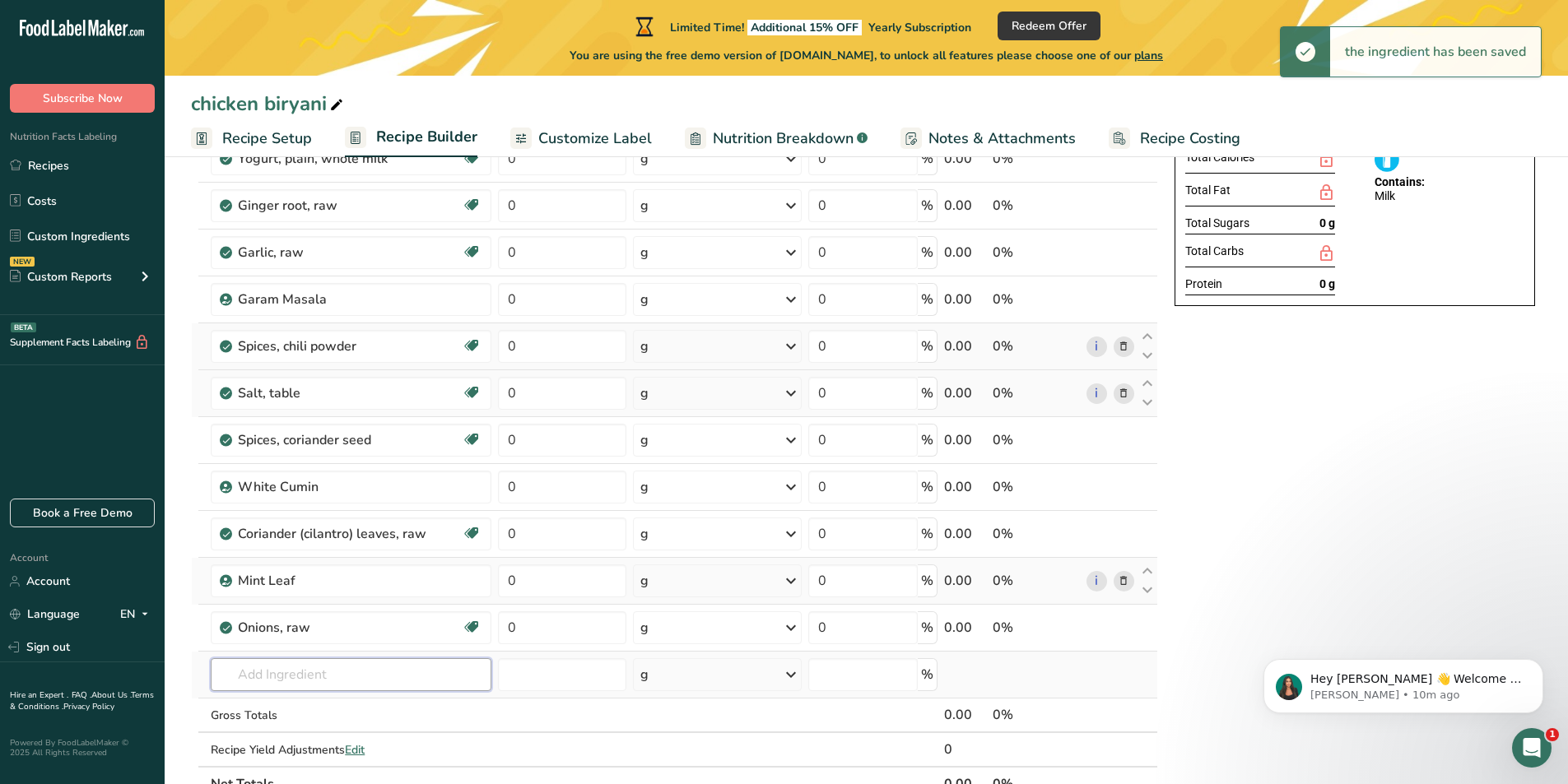
click at [374, 680] on input "text" at bounding box center [351, 675] width 281 height 33
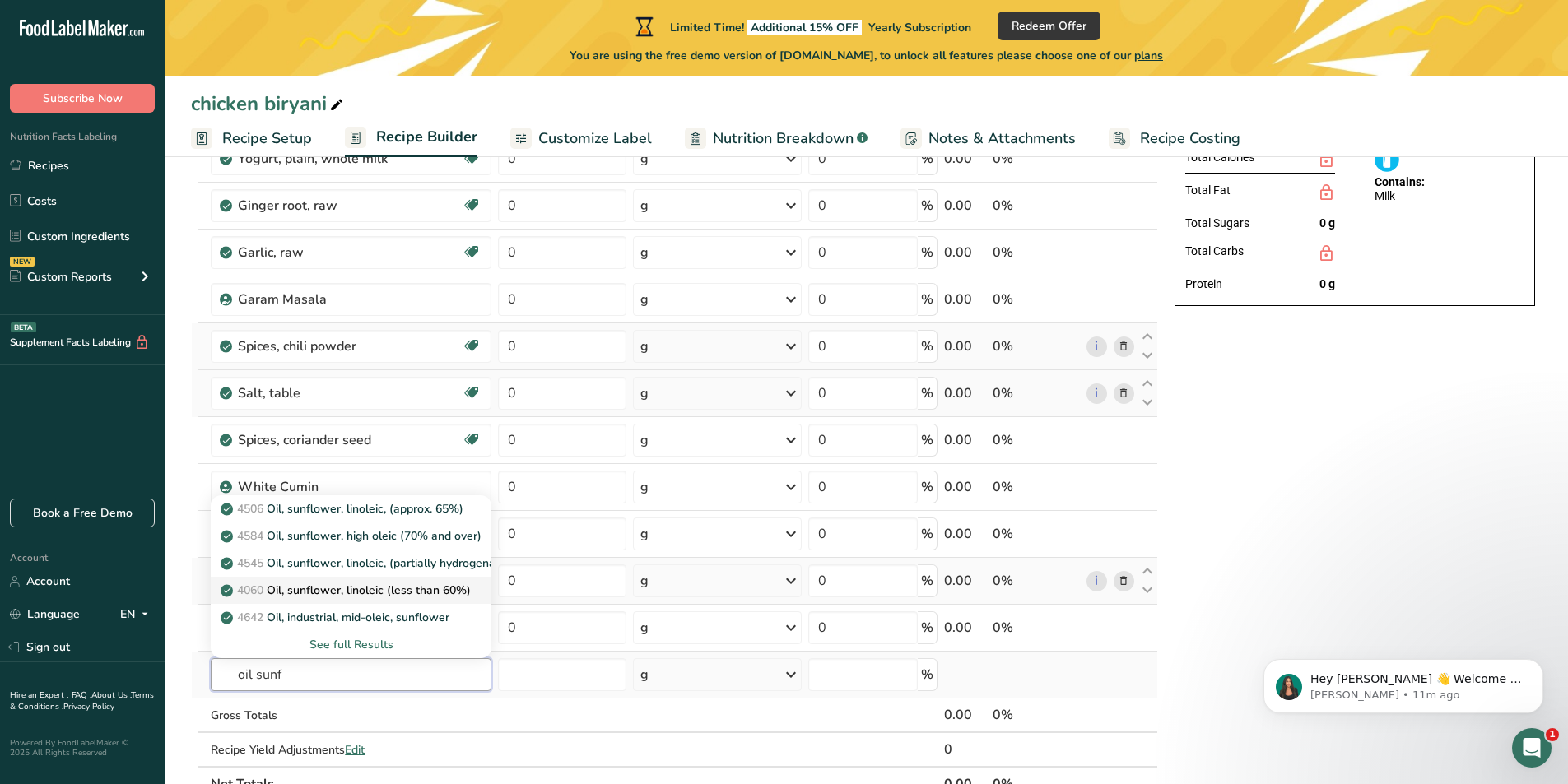
type input "oil sunf"
click at [374, 587] on p "4060 Oil, sunflower, linoleic (less than 60%)" at bounding box center [347, 591] width 247 height 17
type input "Oil, sunflower, linoleic (less than 60%)"
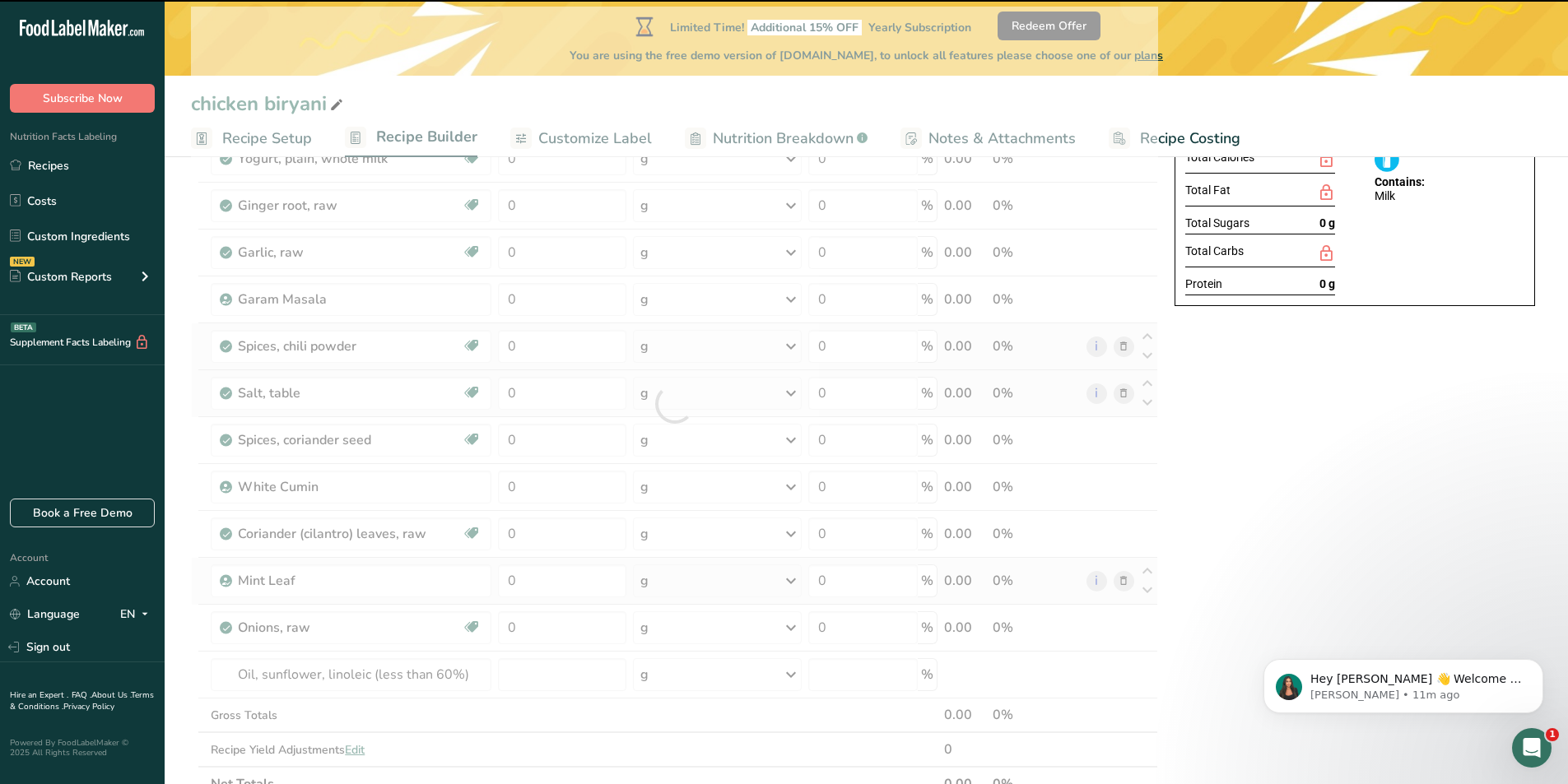
scroll to position [329, 0]
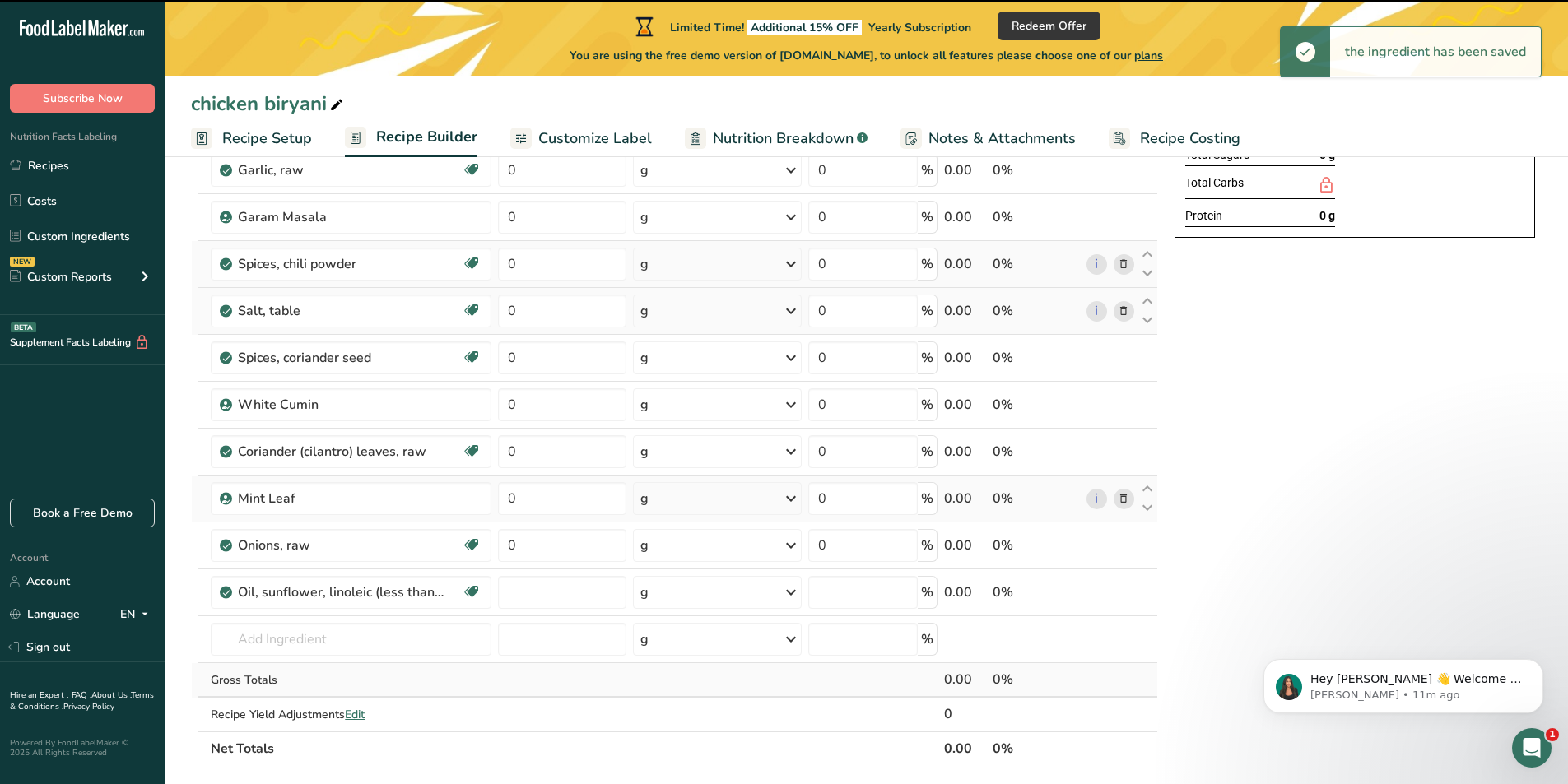
type input "0"
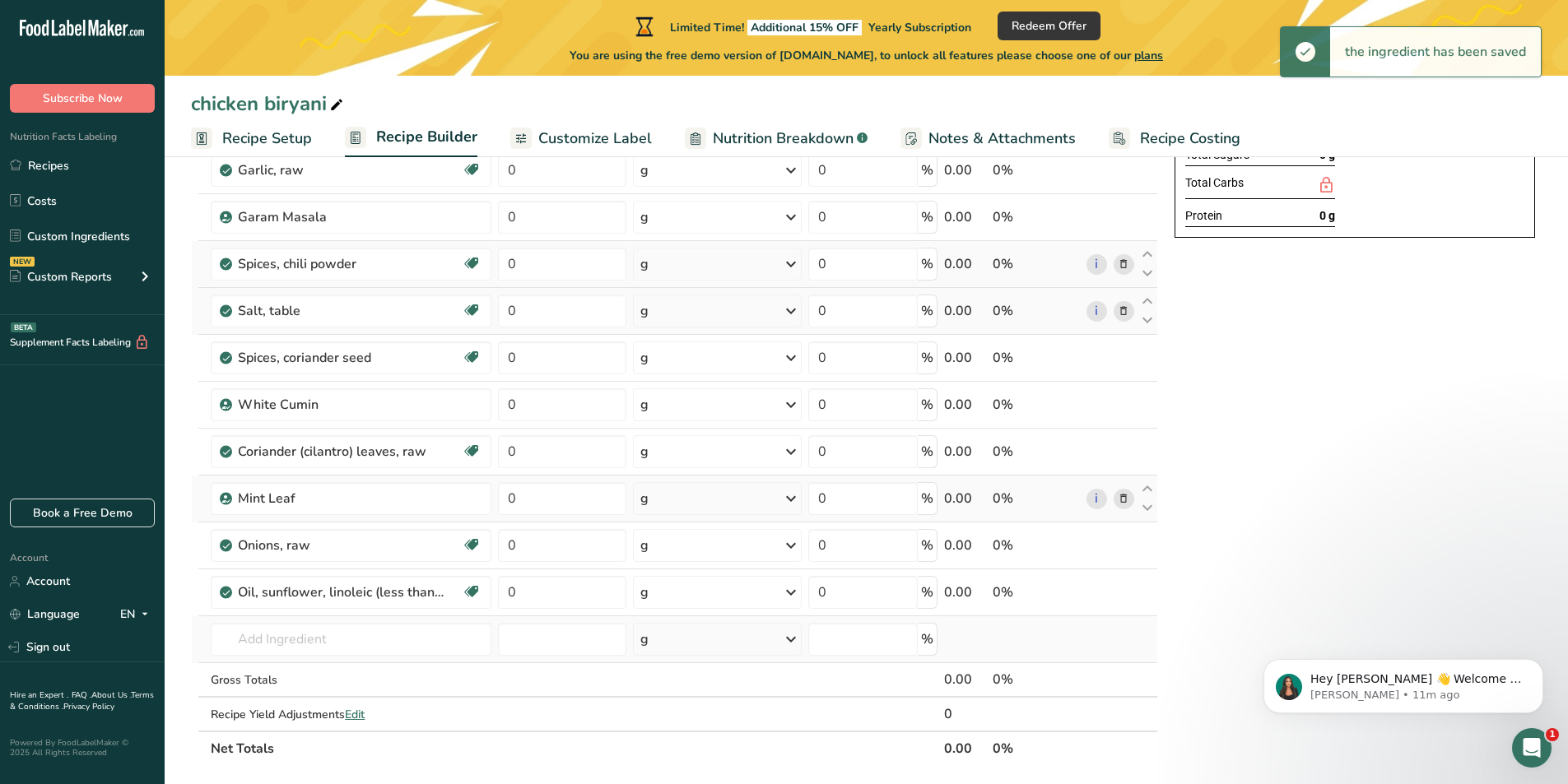
click at [380, 621] on td "4506 Oil, sunflower, linoleic, (approx. 65%) 4584 Oil, sunflower, high oleic (7…" at bounding box center [352, 640] width 288 height 47
click at [381, 637] on input "text" at bounding box center [351, 639] width 281 height 33
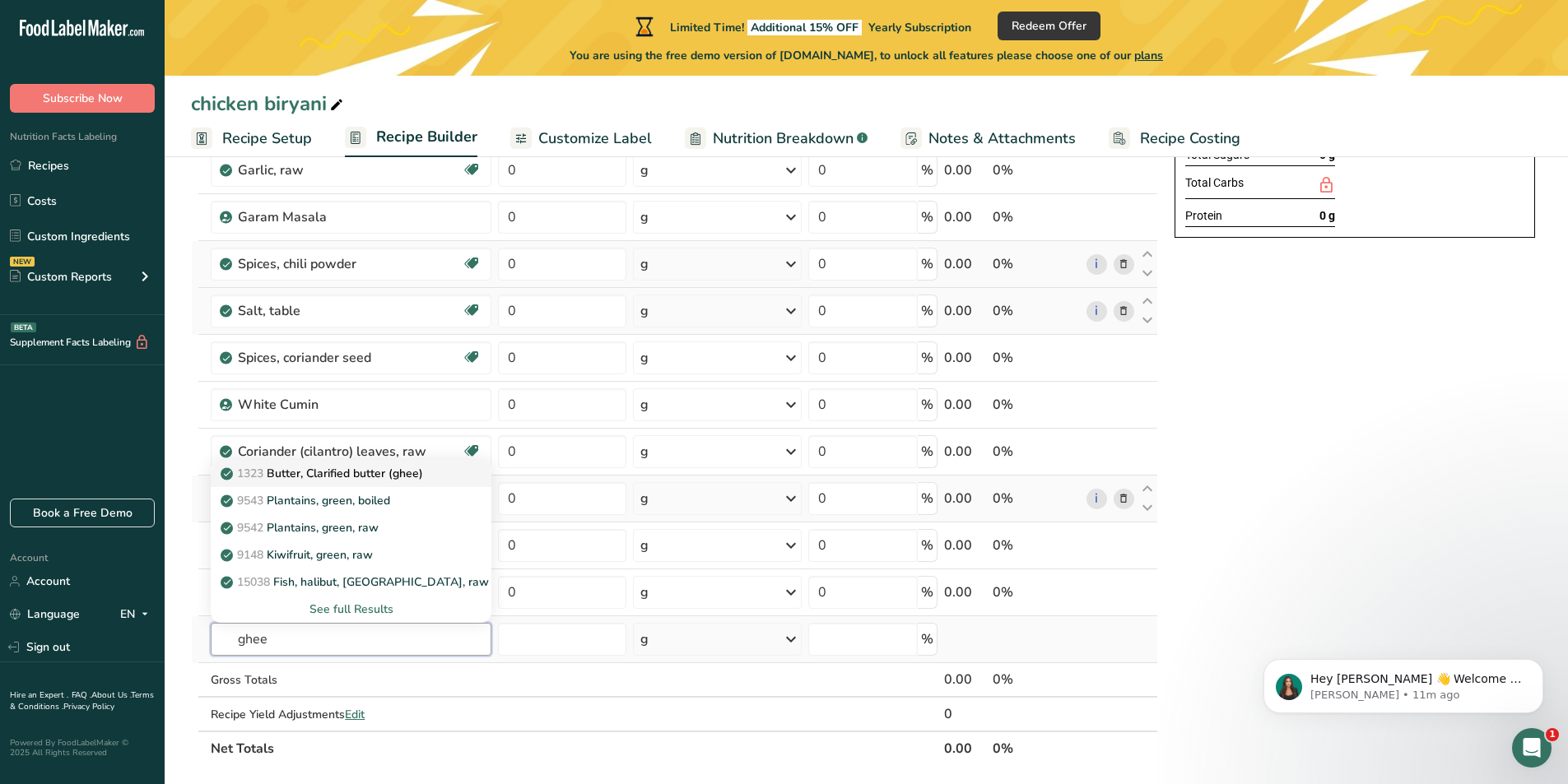
type input "ghee"
click at [337, 477] on p "1323 Butter, Clarified butter (ghee)" at bounding box center [323, 474] width 199 height 17
type input "Butter, Clarified butter (ghee)"
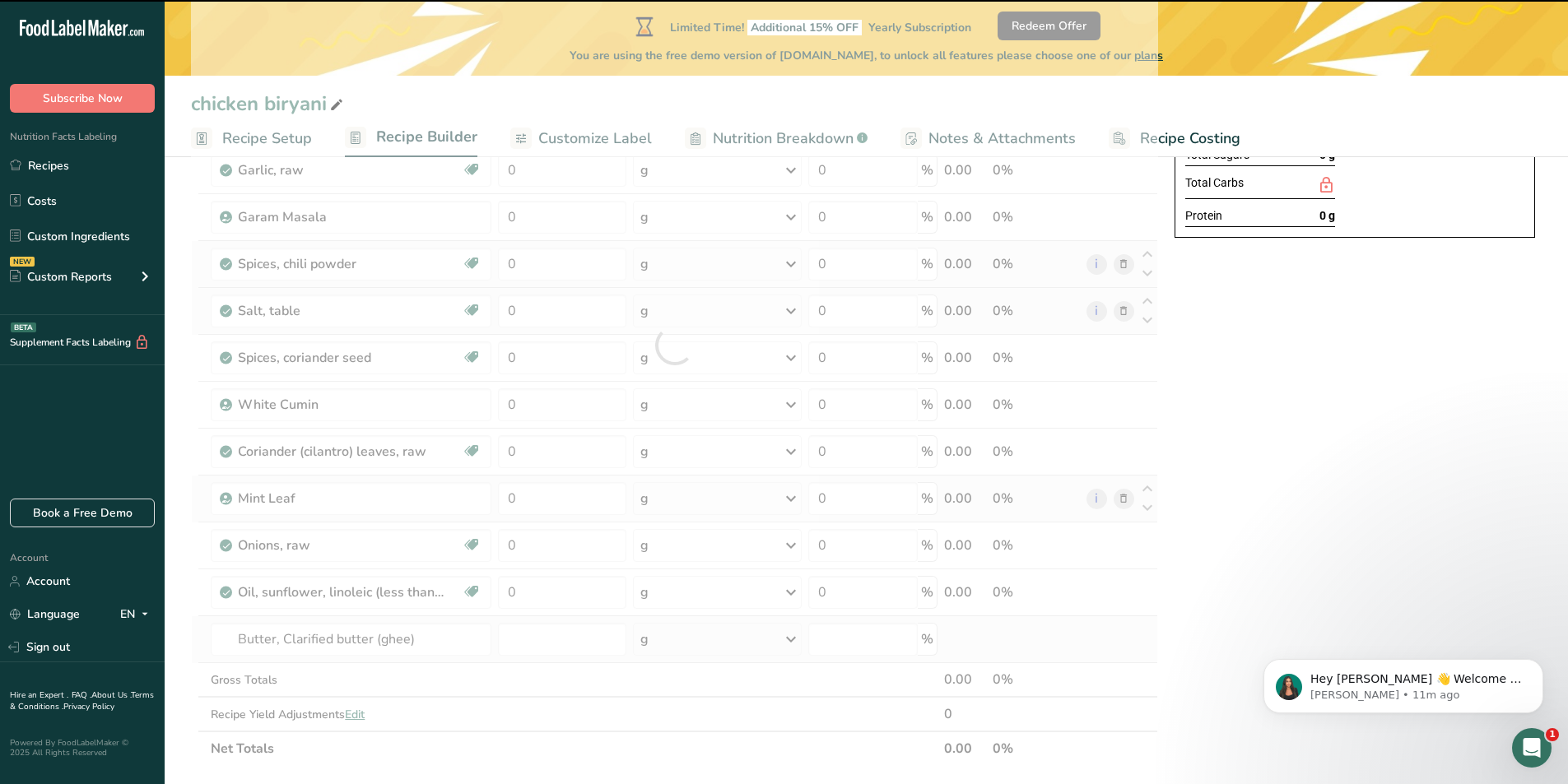
type input "0"
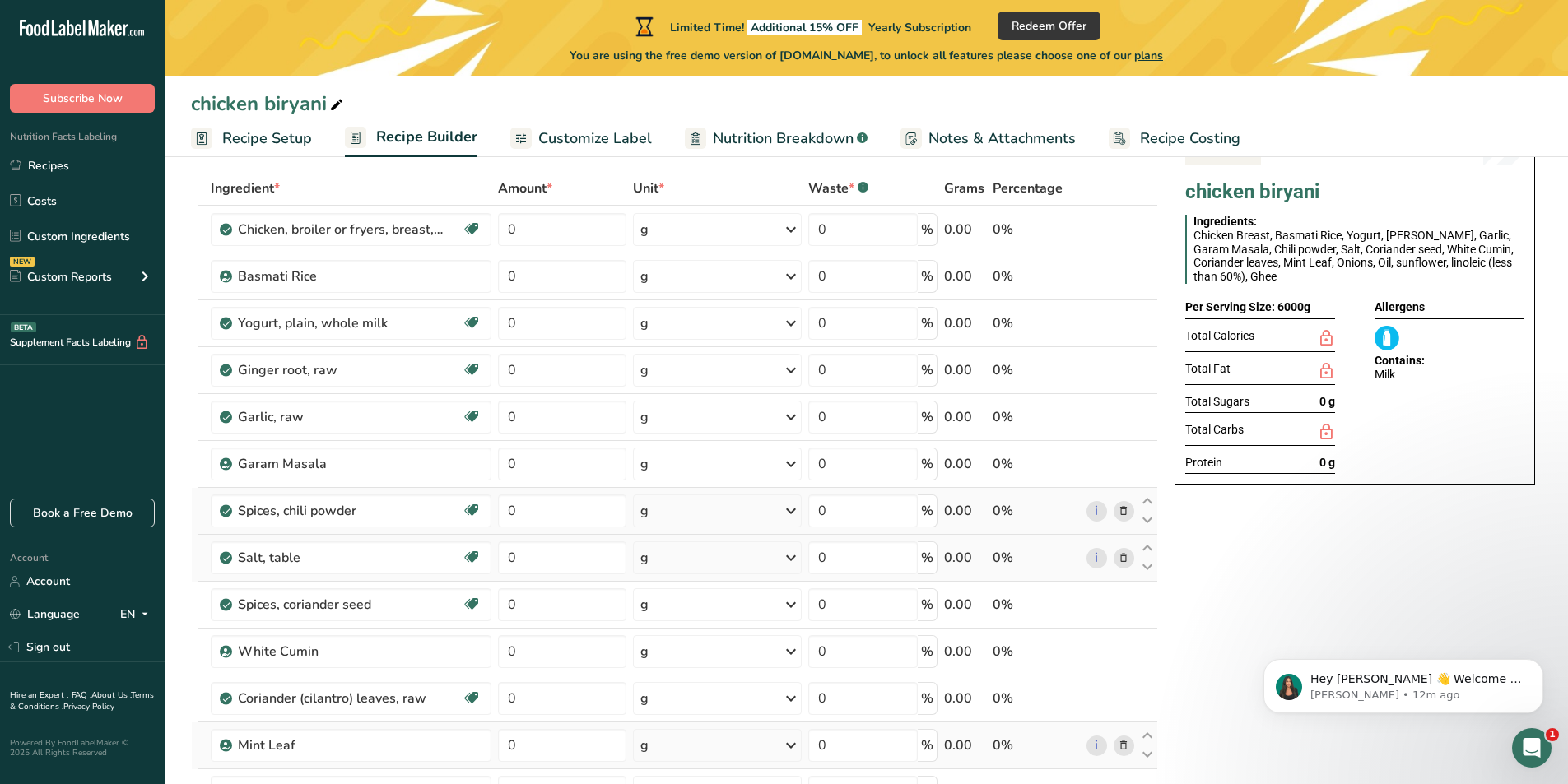
scroll to position [0, 0]
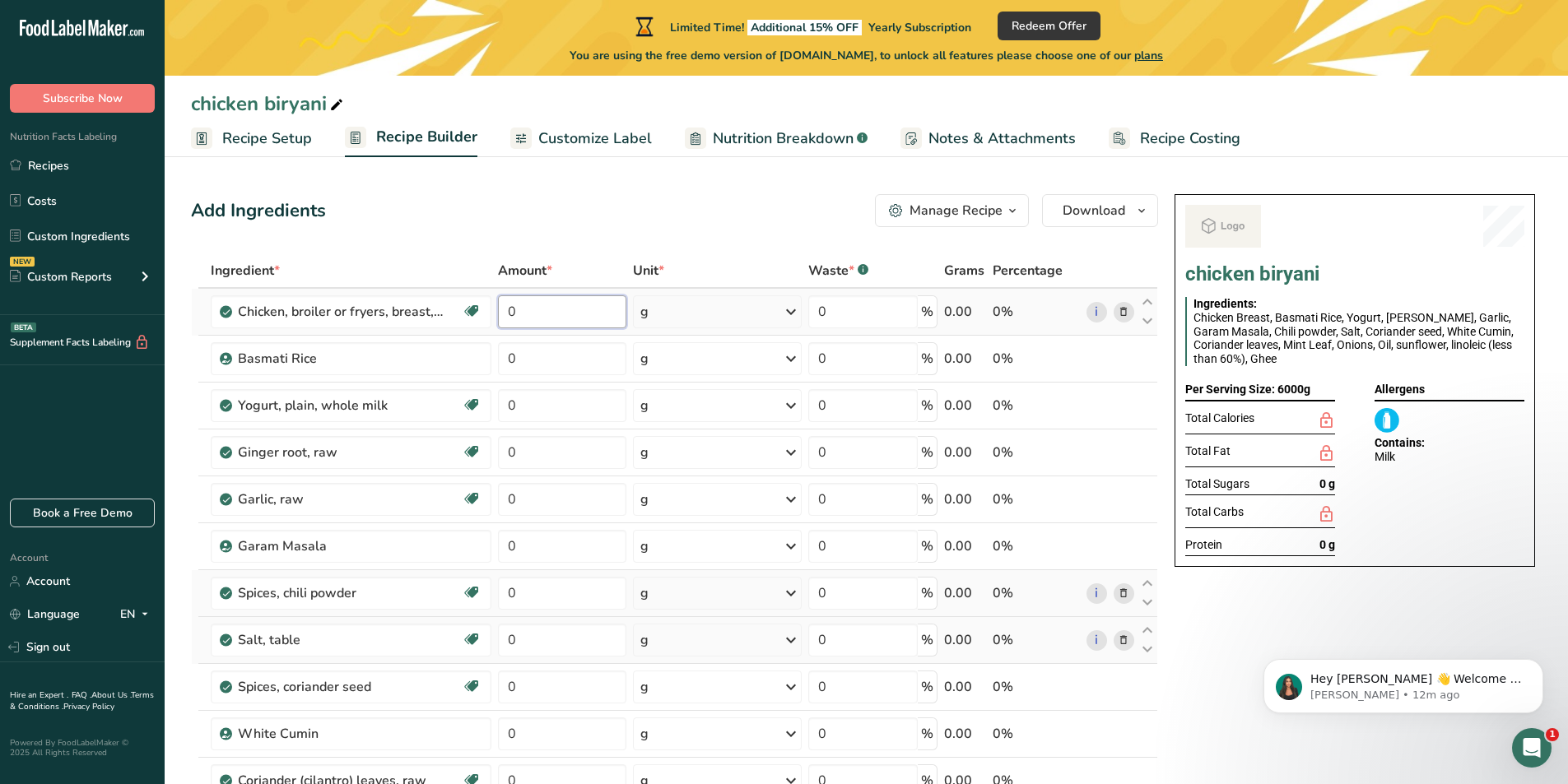
click at [597, 311] on input "0" at bounding box center [562, 312] width 128 height 33
click at [623, 358] on div "Ingredient * Amount * Unit * Waste * .a-a{fill:#347362;}.b-a{fill:#fff;} Grams …" at bounding box center [675, 698] width 968 height 889
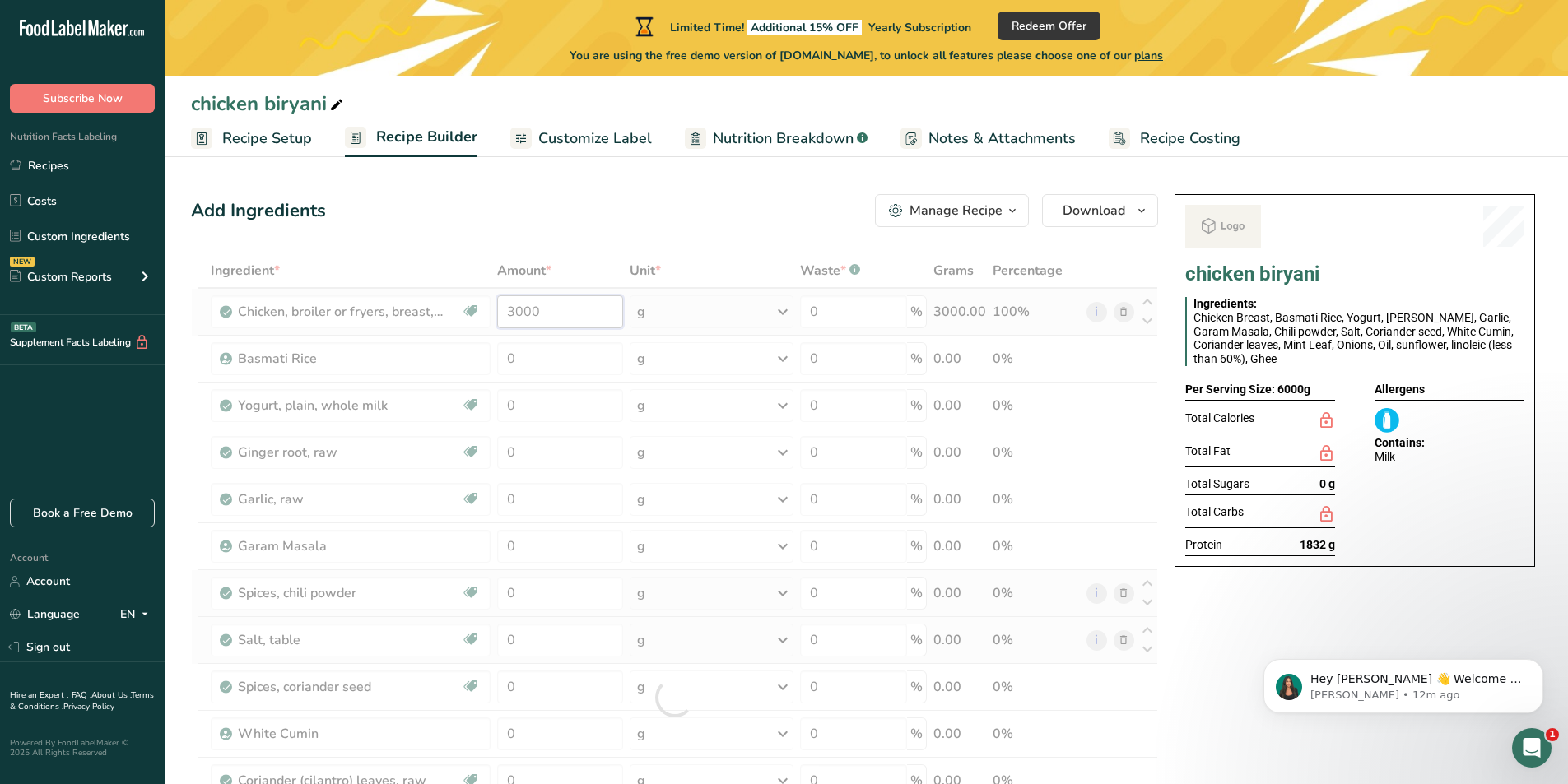
click at [513, 316] on div "Ingredient * Amount * Unit * Waste * .a-a{fill:#347362;}.b-a{fill:#fff;} Grams …" at bounding box center [675, 698] width 968 height 889
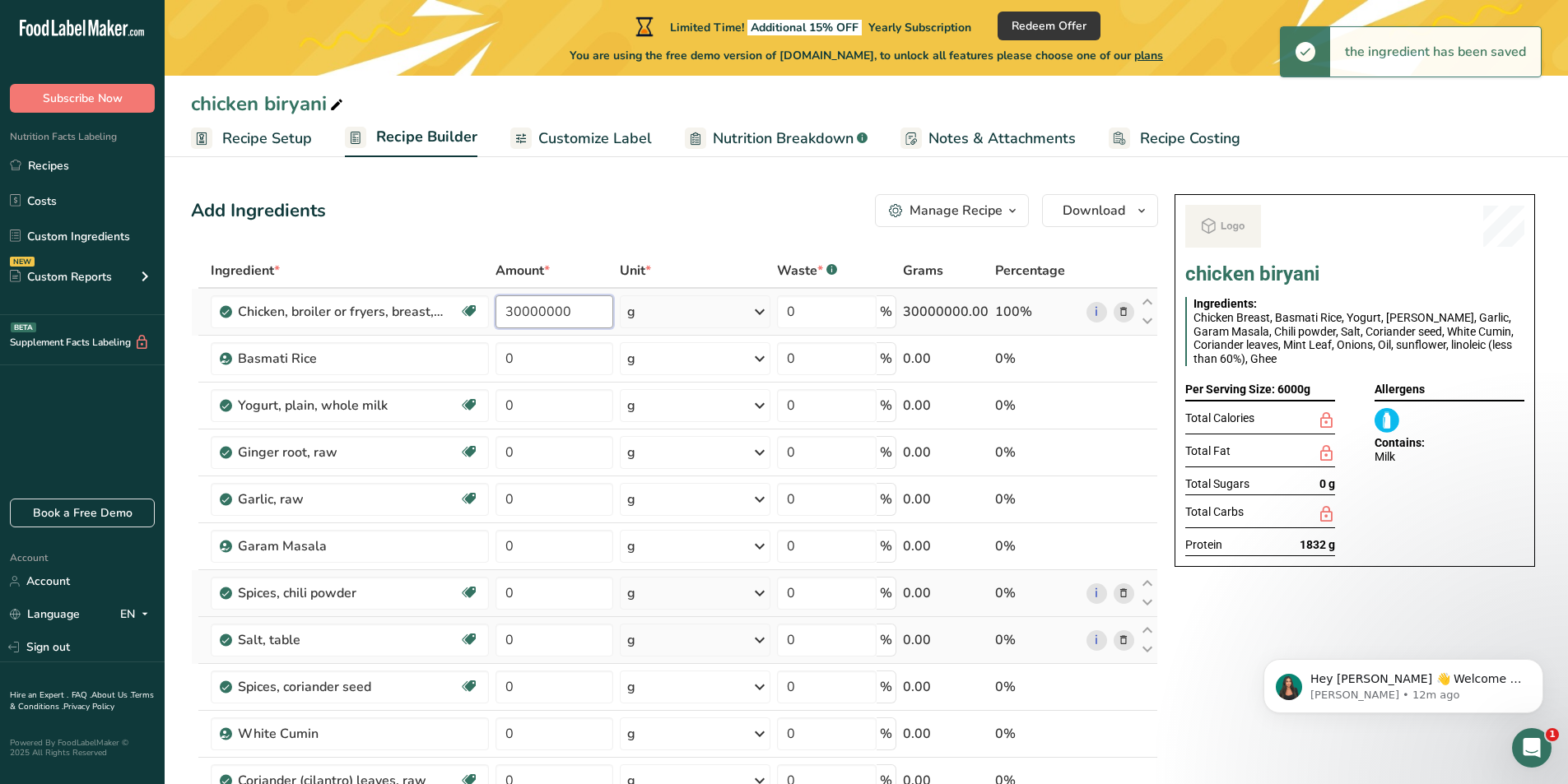
click at [572, 312] on input "30000000" at bounding box center [554, 312] width 118 height 33
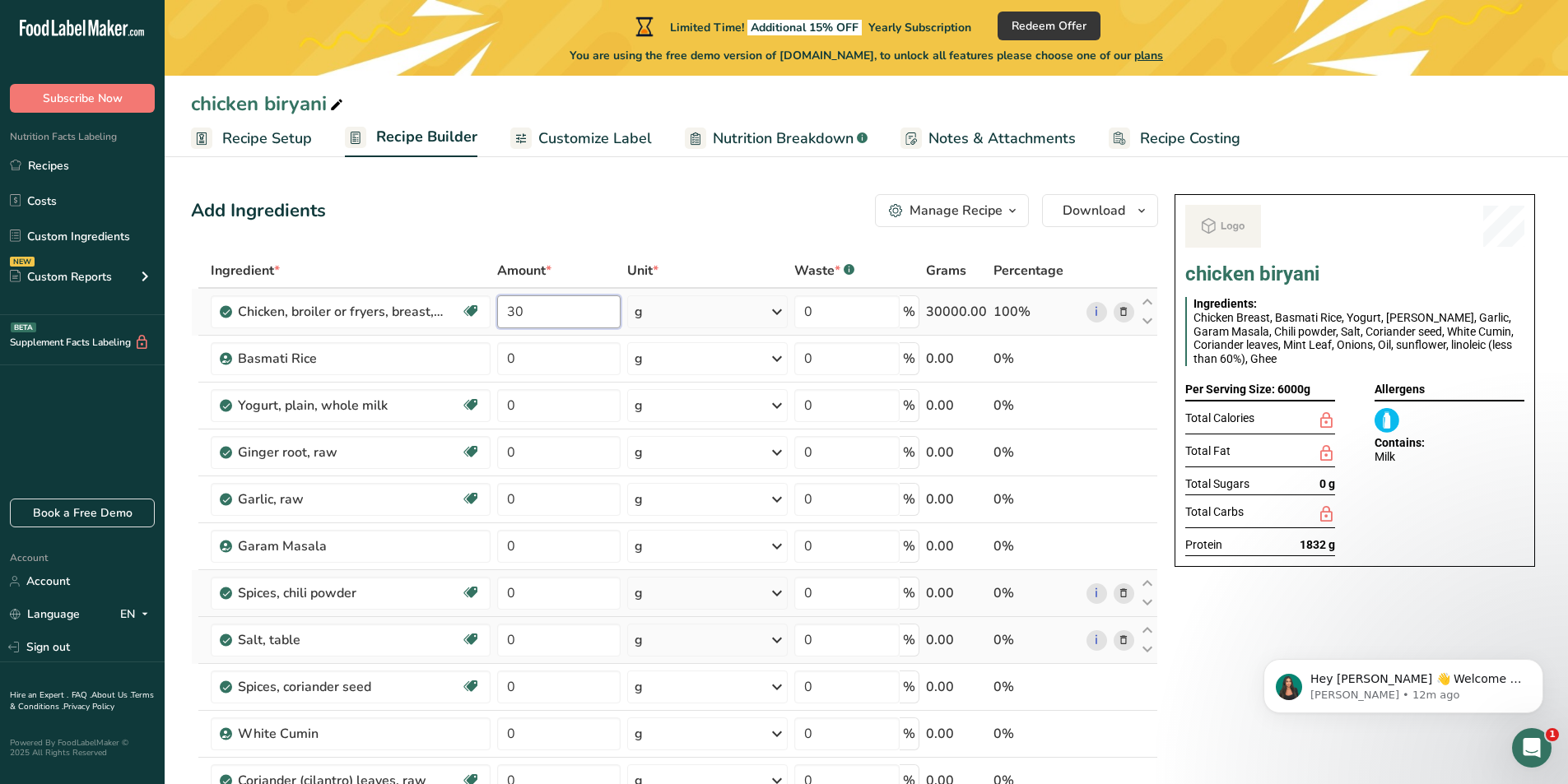
type input "3"
type input "4000"
click at [557, 352] on div "Ingredient * Amount * Unit * Waste * .a-a{fill:#347362;}.b-a{fill:#fff;} Grams …" at bounding box center [675, 698] width 968 height 889
click at [579, 405] on div "Ingredient * Amount * Unit * Waste * .a-a{fill:#347362;}.b-a{fill:#fff;} Grams …" at bounding box center [675, 698] width 968 height 889
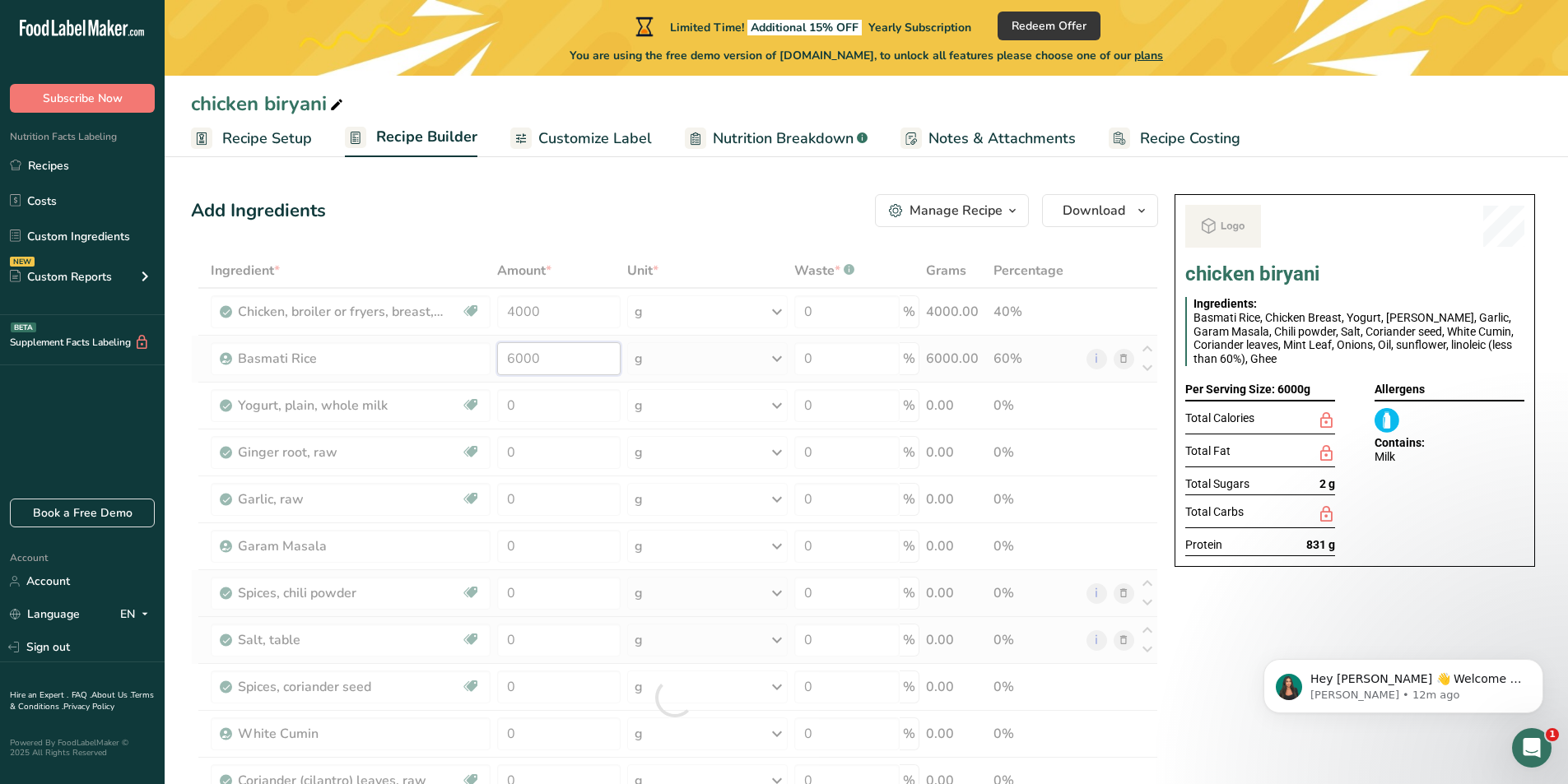
click at [553, 358] on div "Ingredient * Amount * Unit * Waste * .a-a{fill:#347362;}.b-a{fill:#fff;} Grams …" at bounding box center [675, 698] width 968 height 889
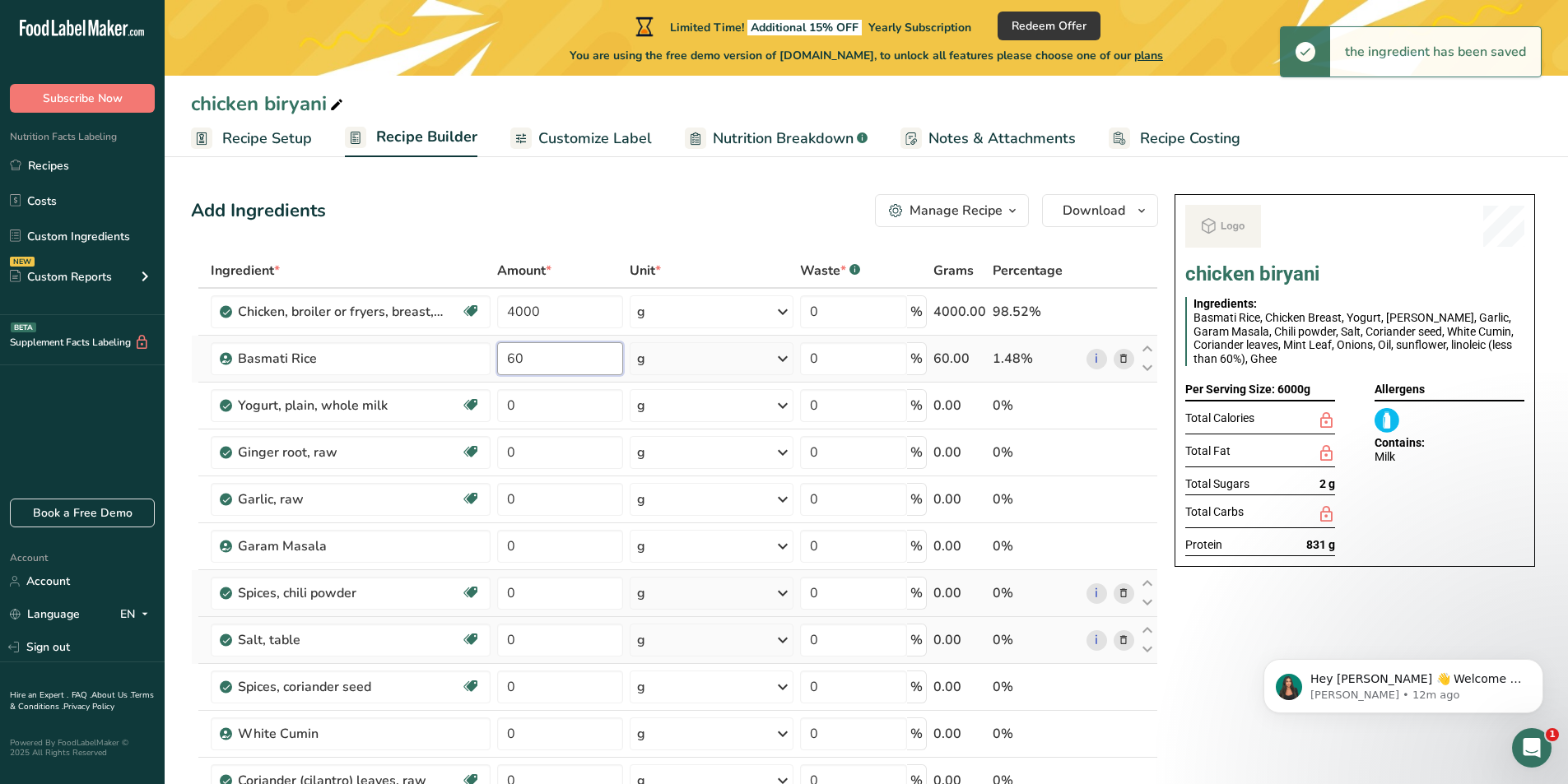
type input "6"
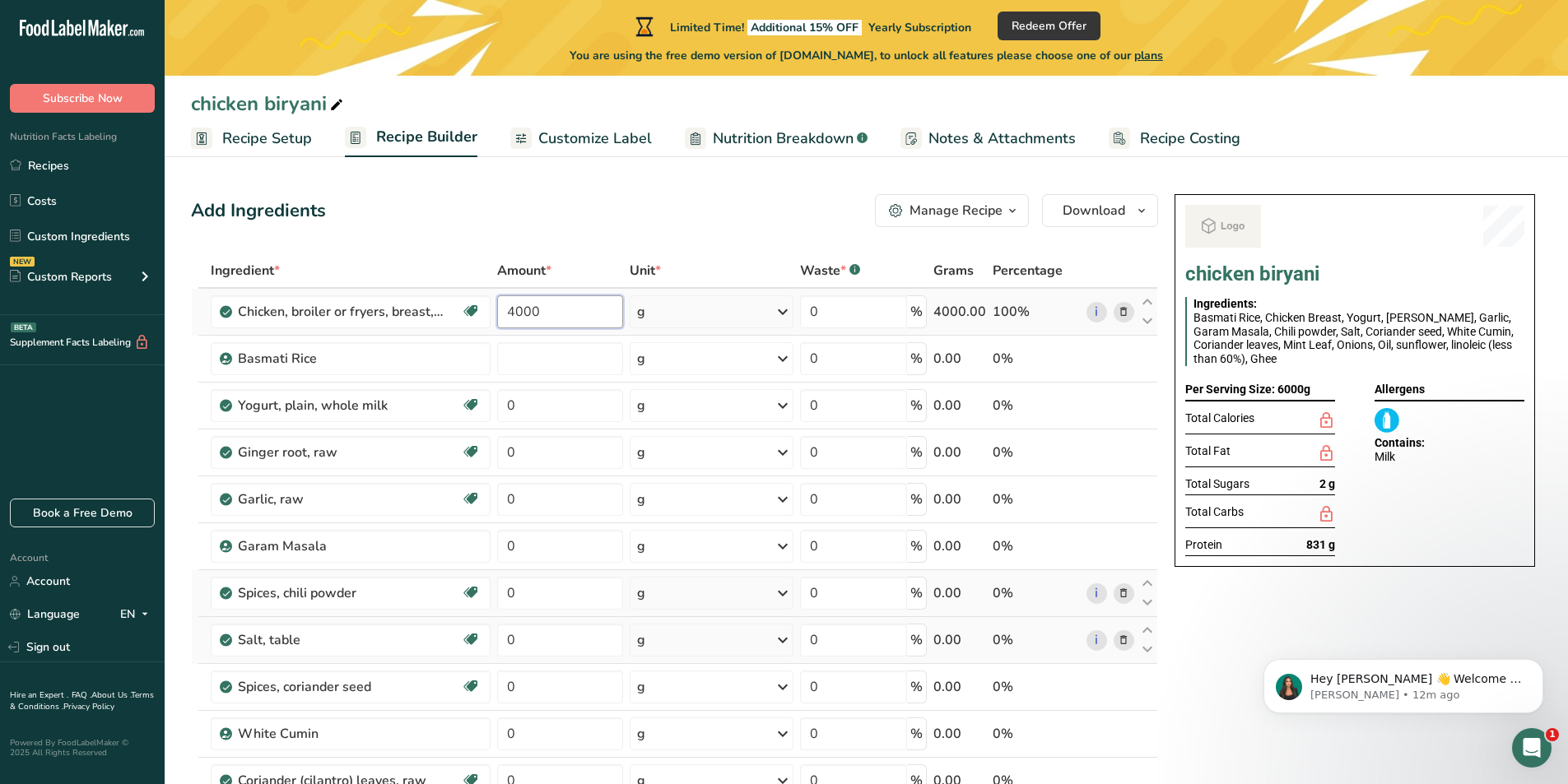
type input "0"
click at [515, 306] on div "Ingredient * Amount * Unit * Waste * .a-a{fill:#347362;}.b-a{fill:#fff;} Grams …" at bounding box center [675, 698] width 968 height 889
type input "3000"
click at [535, 362] on div "Ingredient * Amount * Unit * Waste * .a-a{fill:#347362;}.b-a{fill:#fff;} Grams …" at bounding box center [675, 698] width 968 height 889
type input "4000"
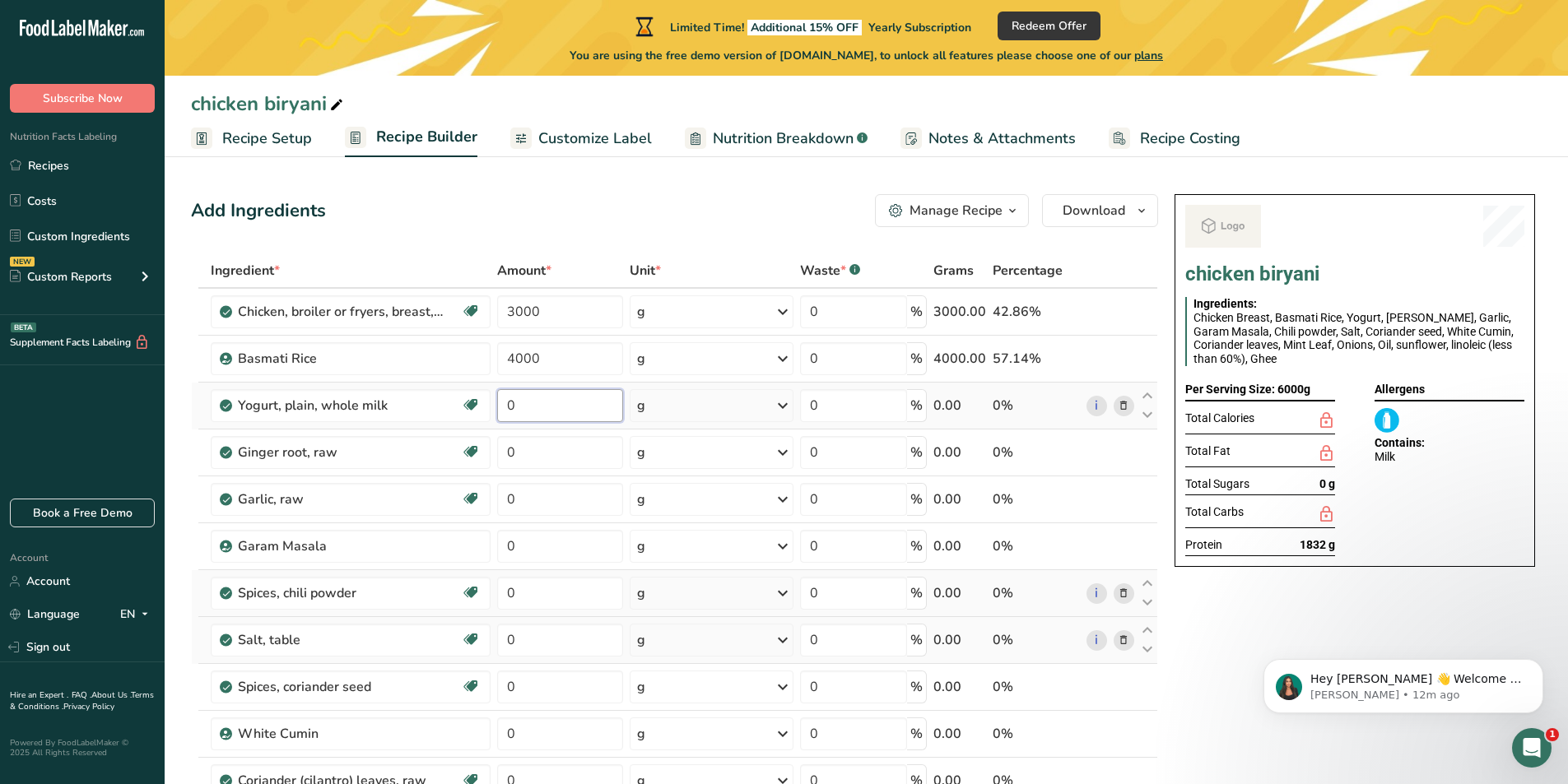
click at [520, 414] on div "Ingredient * Amount * Unit * Waste * .a-a{fill:#347362;}.b-a{fill:#fff;} Grams …" at bounding box center [675, 698] width 968 height 889
type input "500"
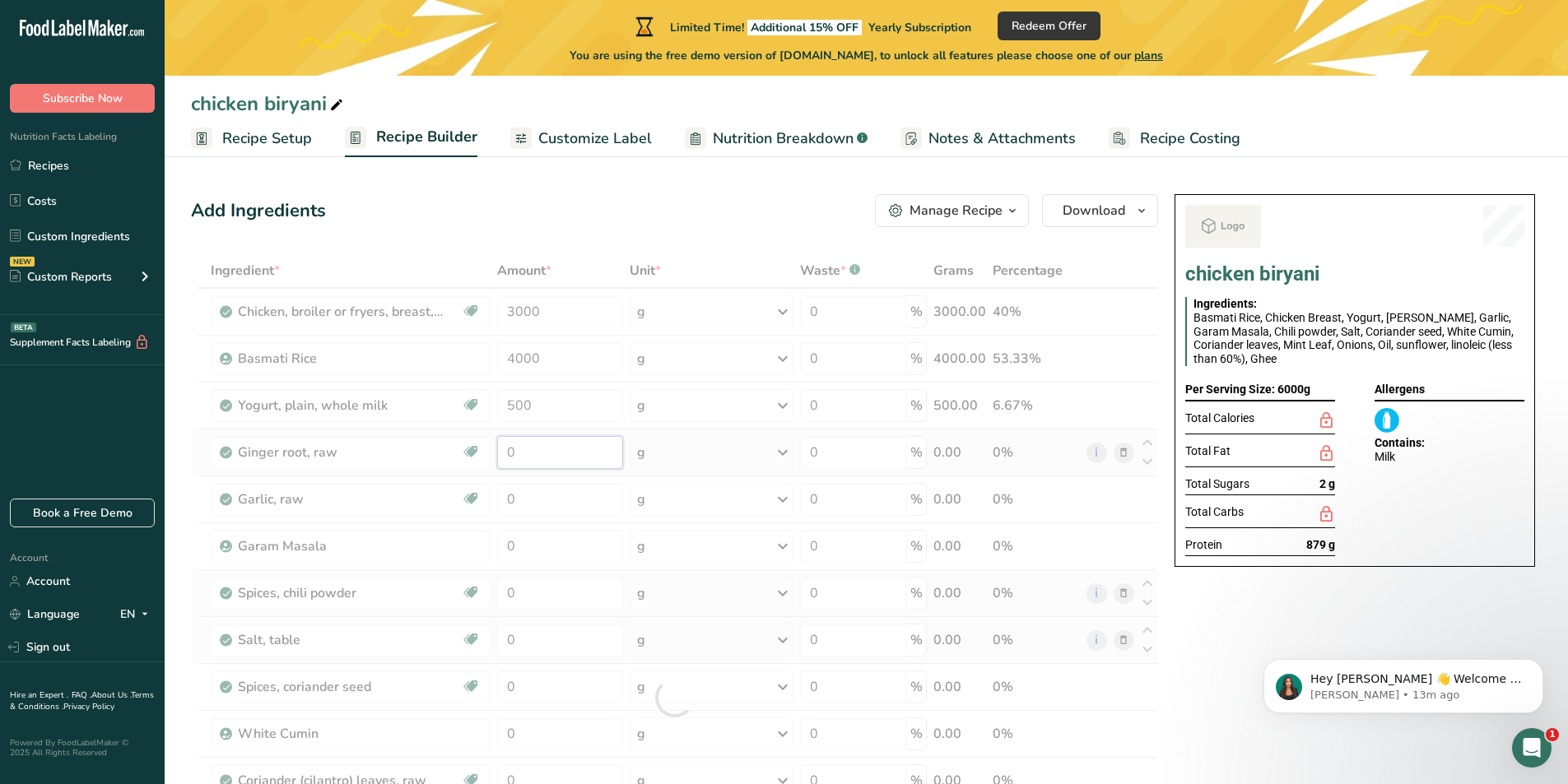
click at [537, 447] on div "Ingredient * Amount * Unit * Waste * .a-a{fill:#347362;}.b-a{fill:#fff;} Grams …" at bounding box center [675, 698] width 968 height 889
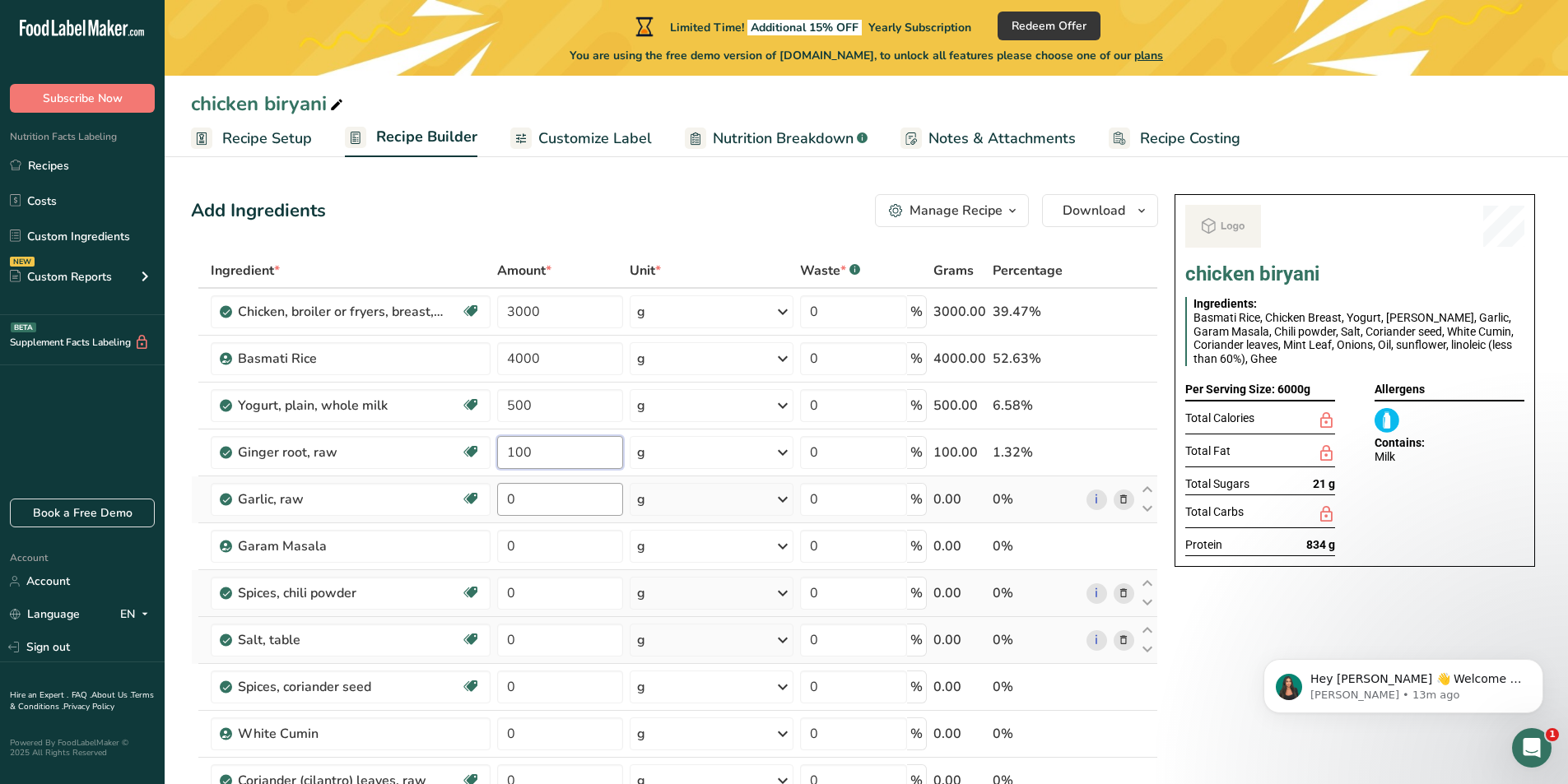
type input "100"
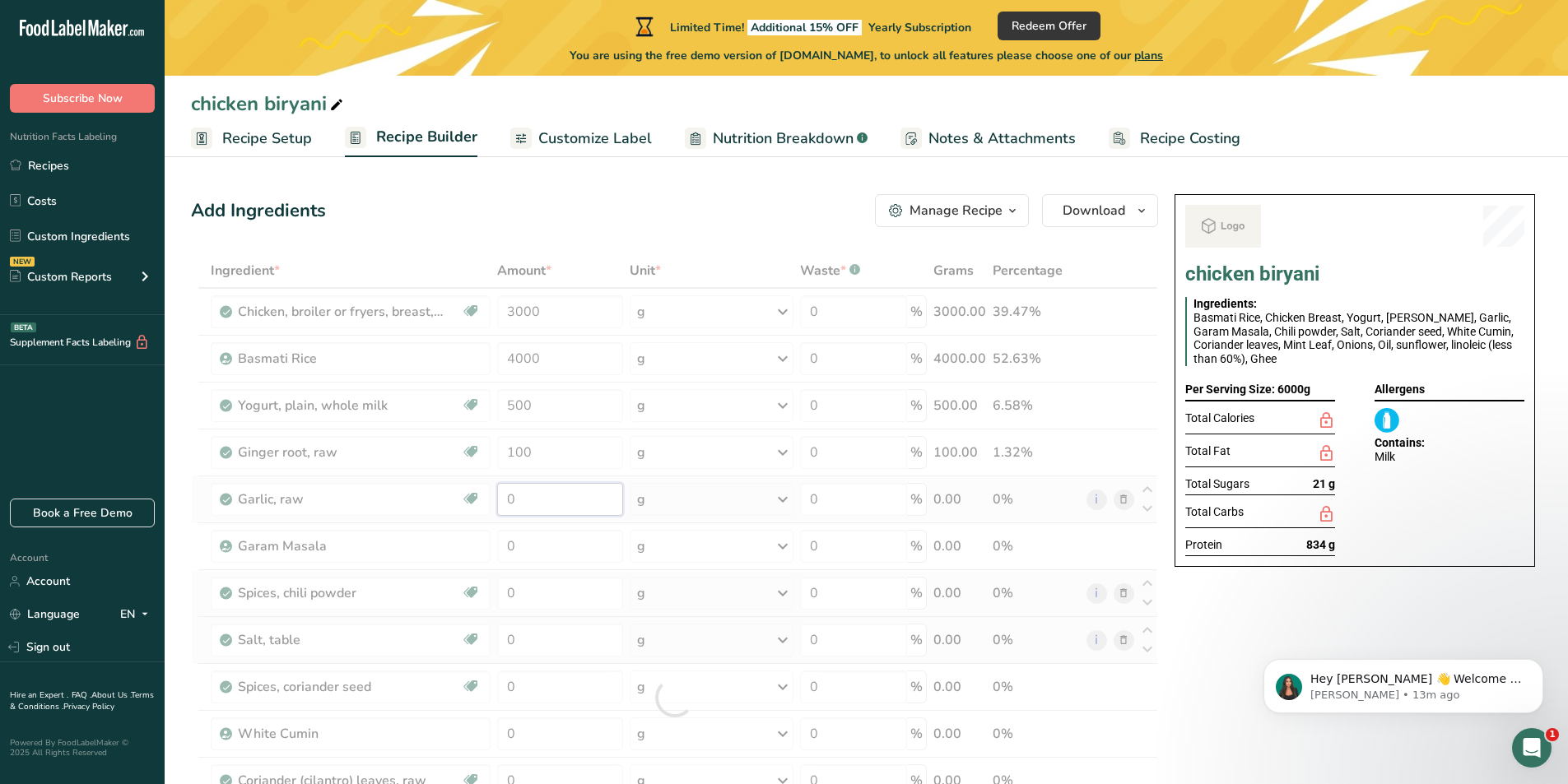
click at [556, 498] on div "Ingredient * Amount * Unit * Waste * .a-a{fill:#347362;}.b-a{fill:#fff;} Grams …" at bounding box center [675, 698] width 968 height 889
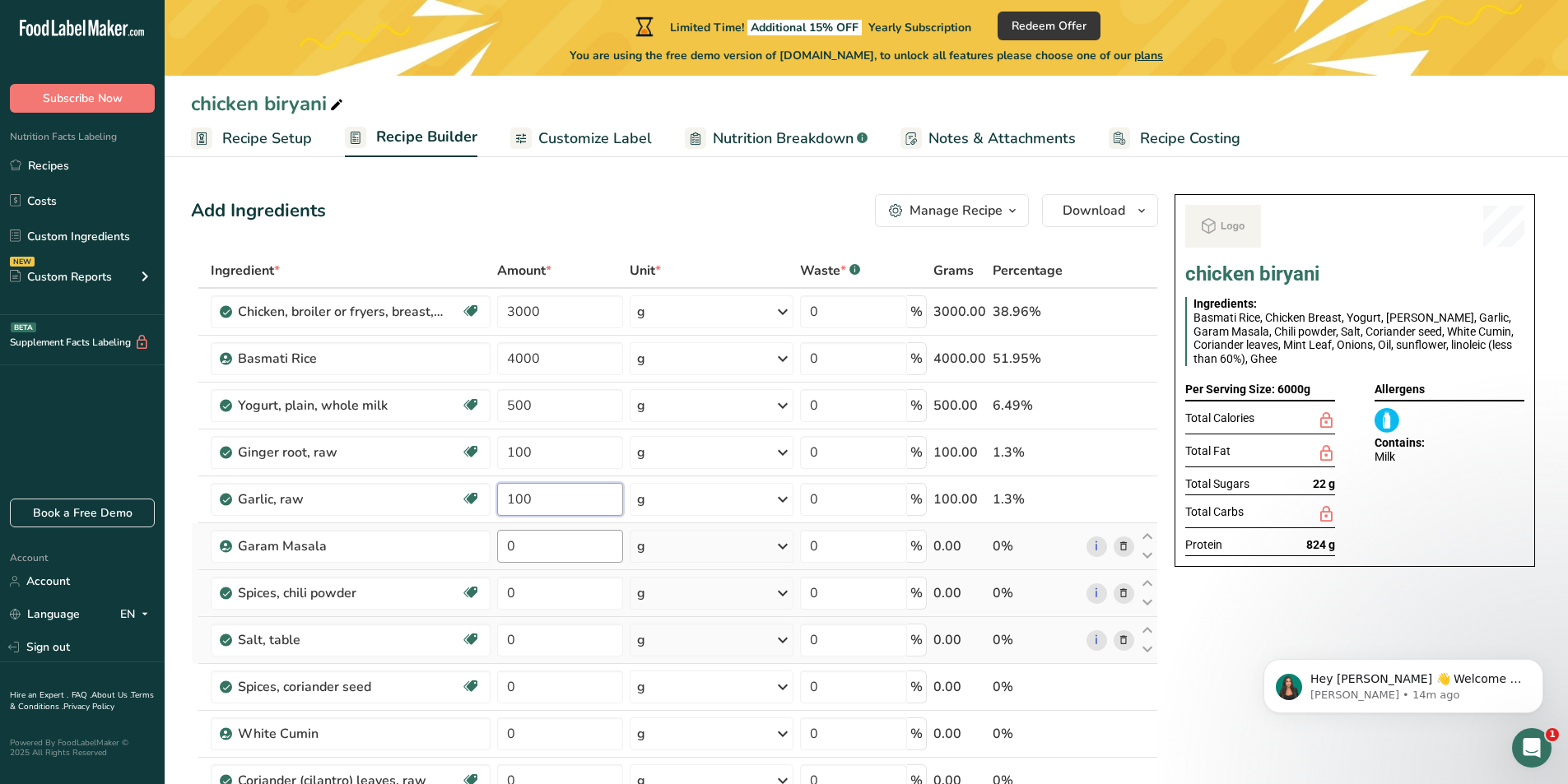
type input "100"
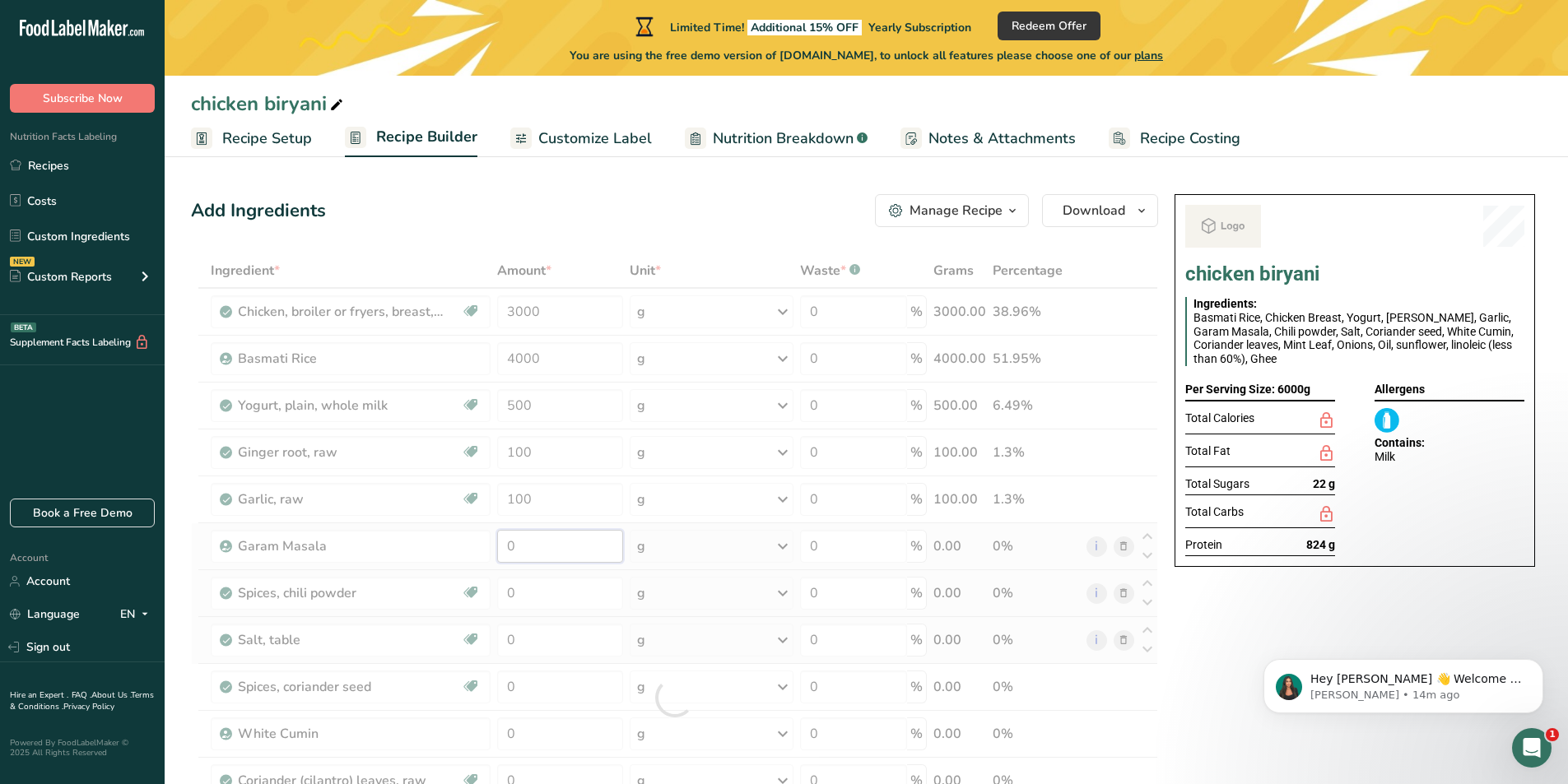
click at [557, 553] on div "Ingredient * Amount * Unit * Waste * .a-a{fill:#347362;}.b-a{fill:#fff;} Grams …" at bounding box center [675, 698] width 968 height 889
click at [590, 598] on div "Ingredient * Amount * Unit * Waste * .a-a{fill:#347362;}.b-a{fill:#fff;} Grams …" at bounding box center [675, 698] width 968 height 889
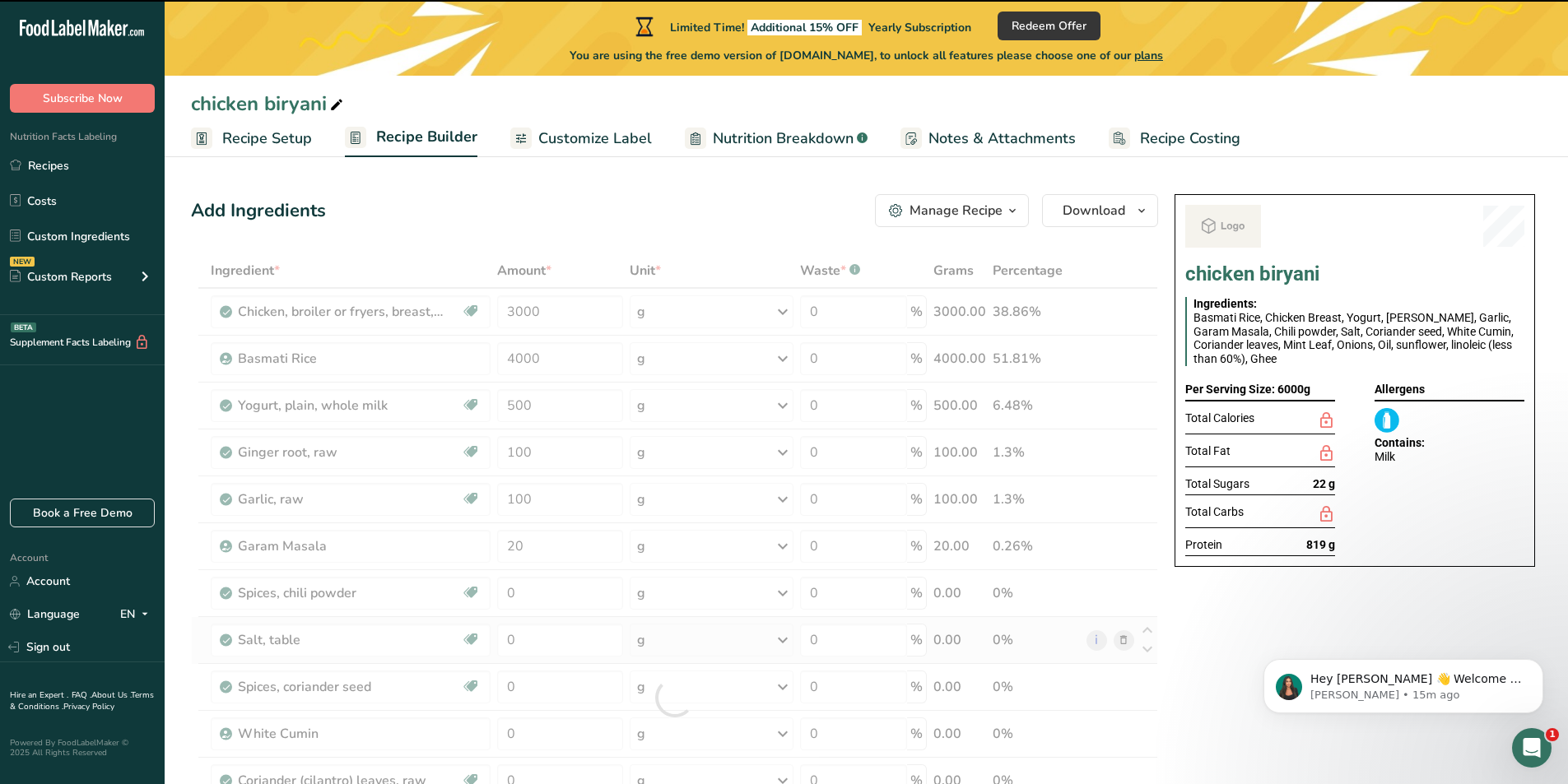
type input "0"
